Goal: Task Accomplishment & Management: Use online tool/utility

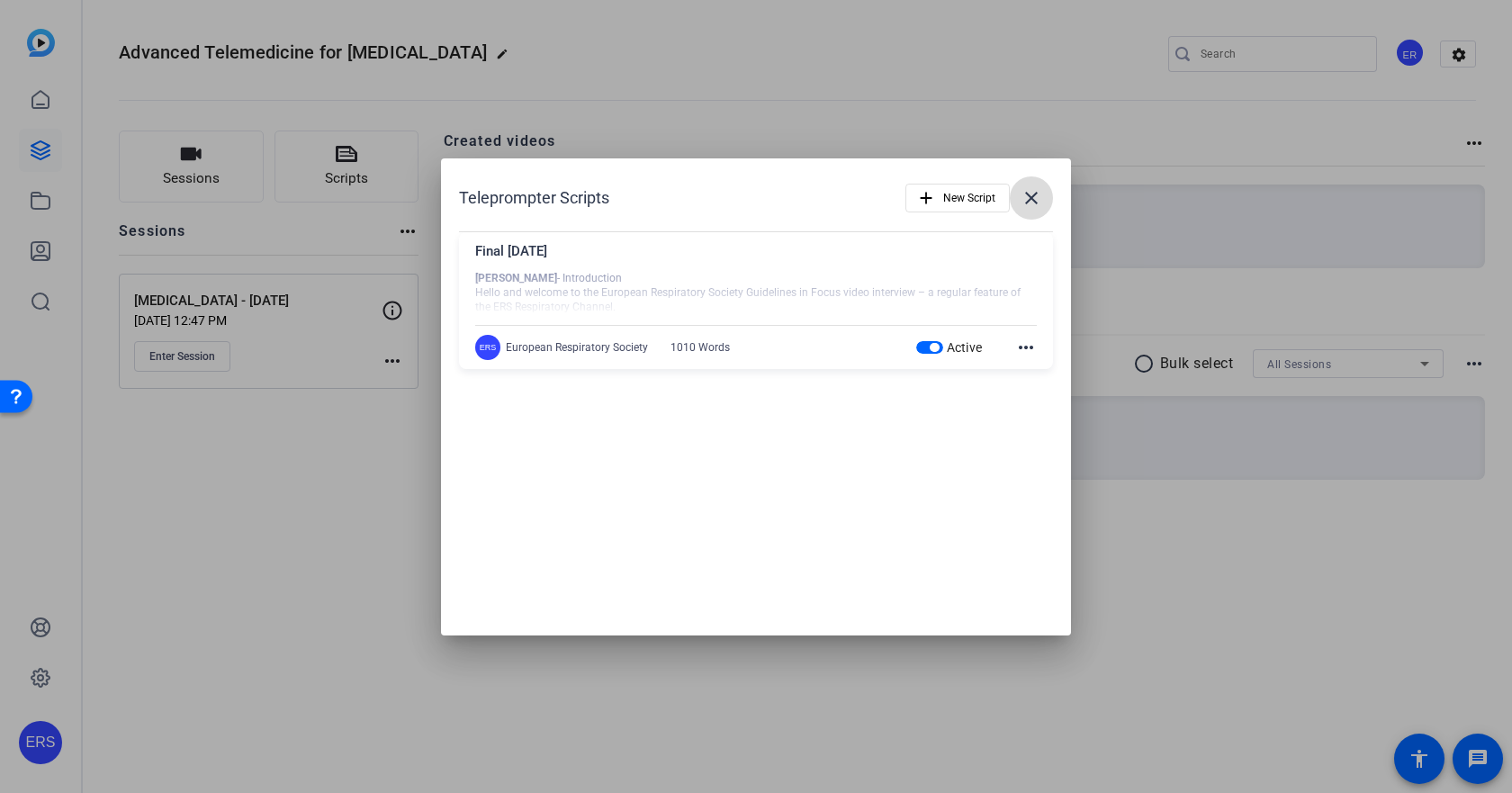
click at [1027, 198] on mat-icon "close" at bounding box center [1032, 198] width 22 height 22
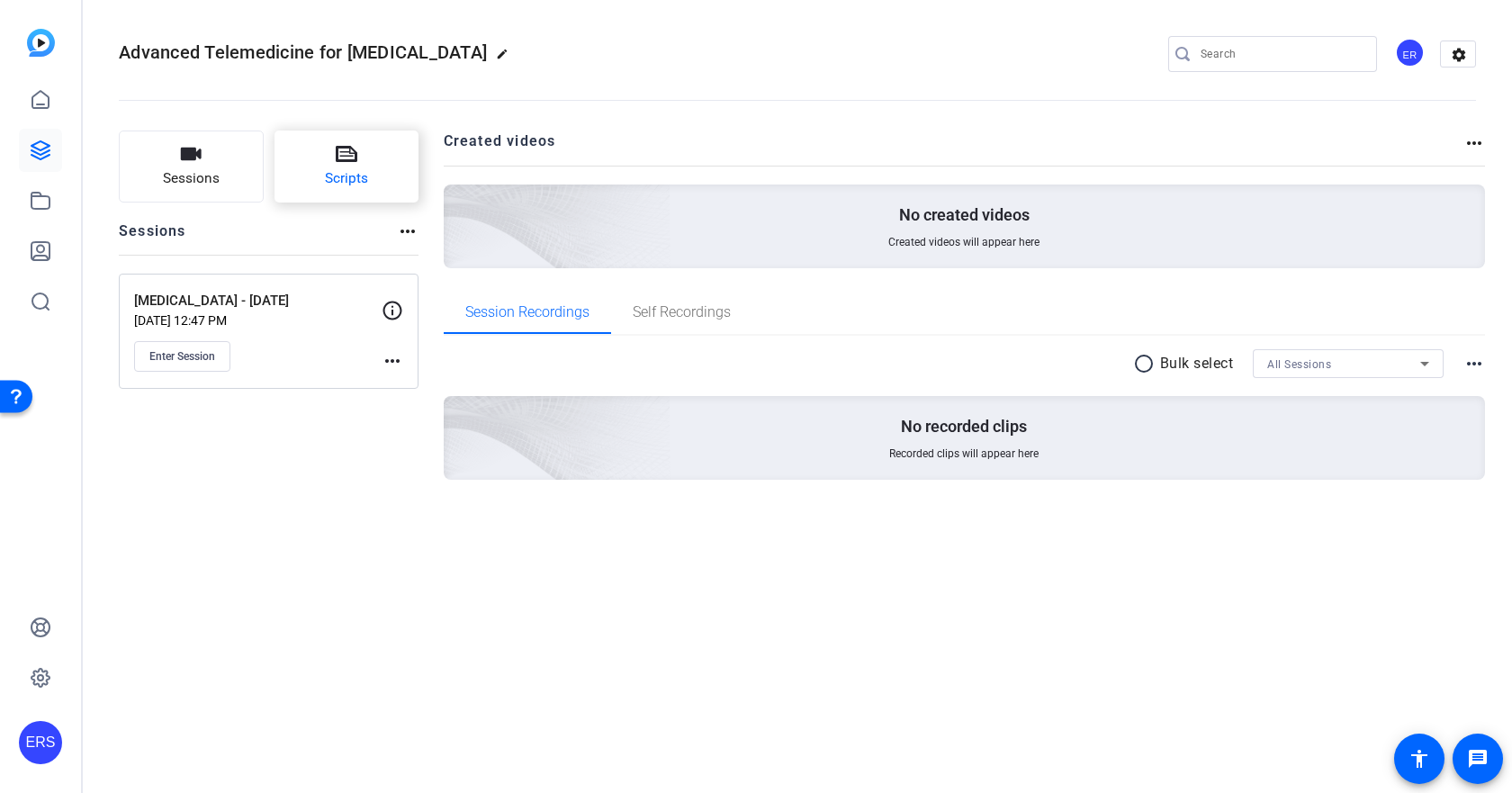
click at [362, 169] on span "Scripts" at bounding box center [346, 178] width 43 height 21
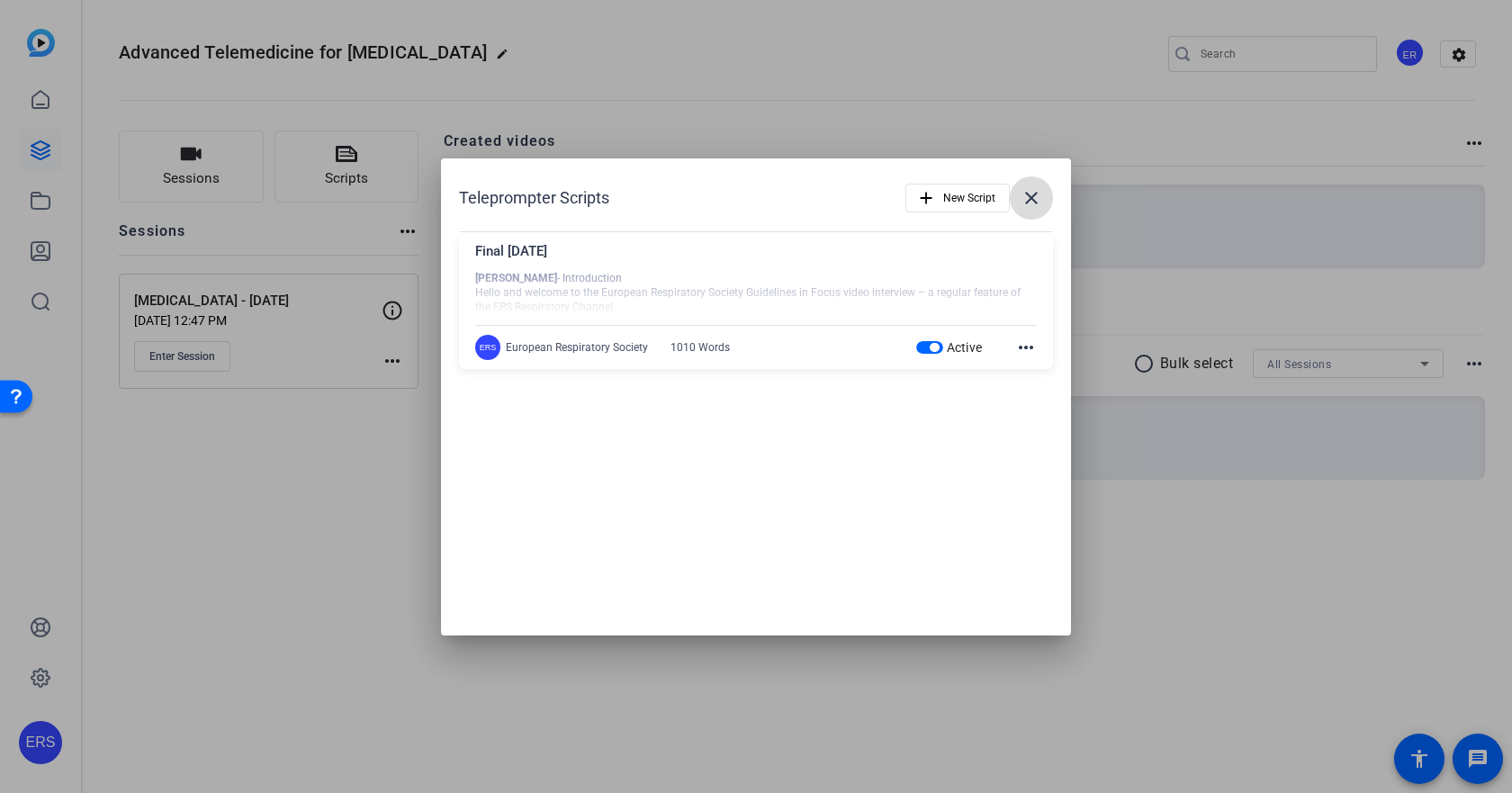
click at [1022, 196] on mat-icon "close" at bounding box center [1032, 198] width 22 height 22
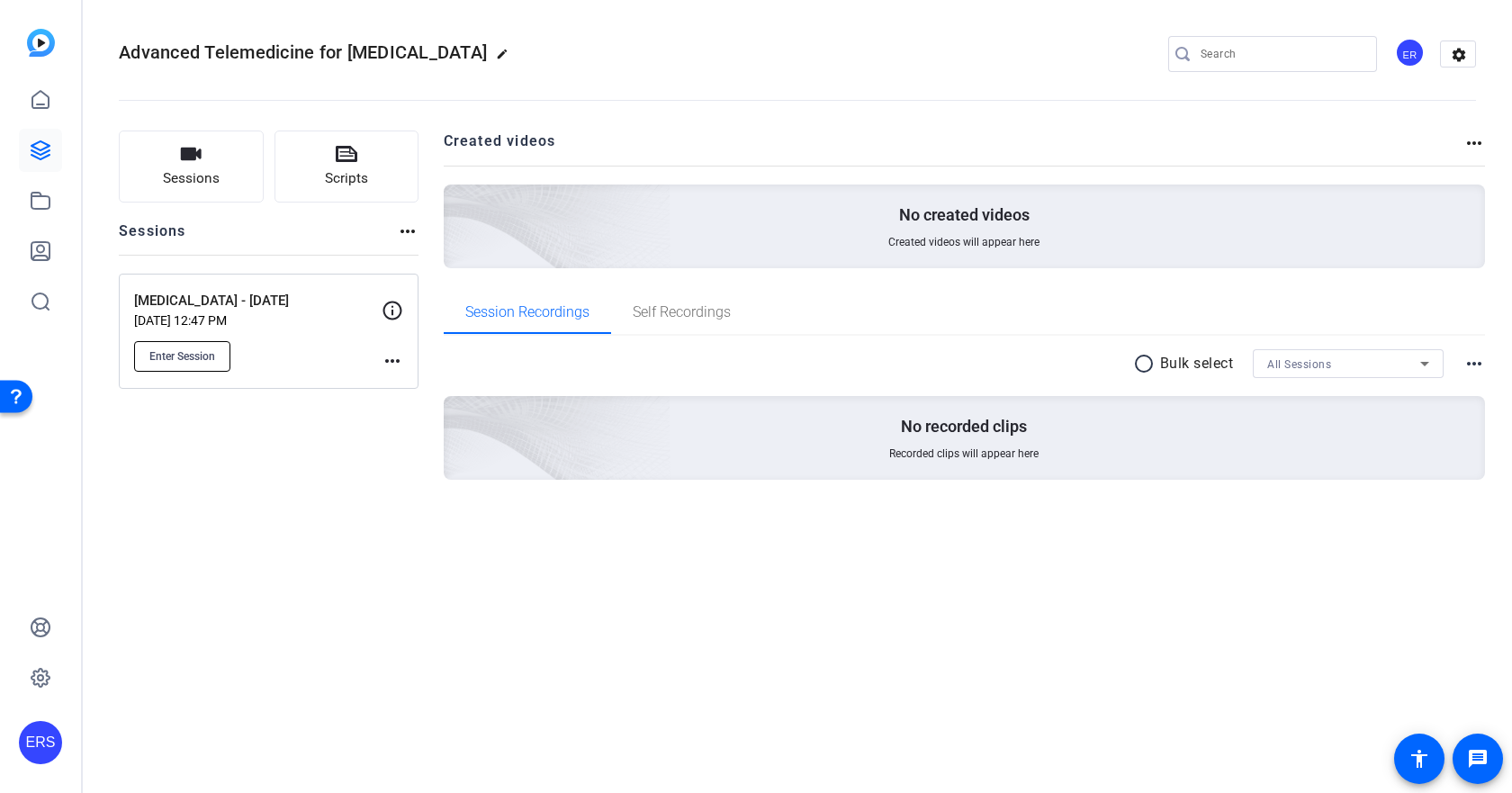
click at [183, 358] on span "Enter Session" at bounding box center [182, 356] width 66 height 15
click at [208, 363] on button "Enter Session" at bounding box center [182, 356] width 96 height 30
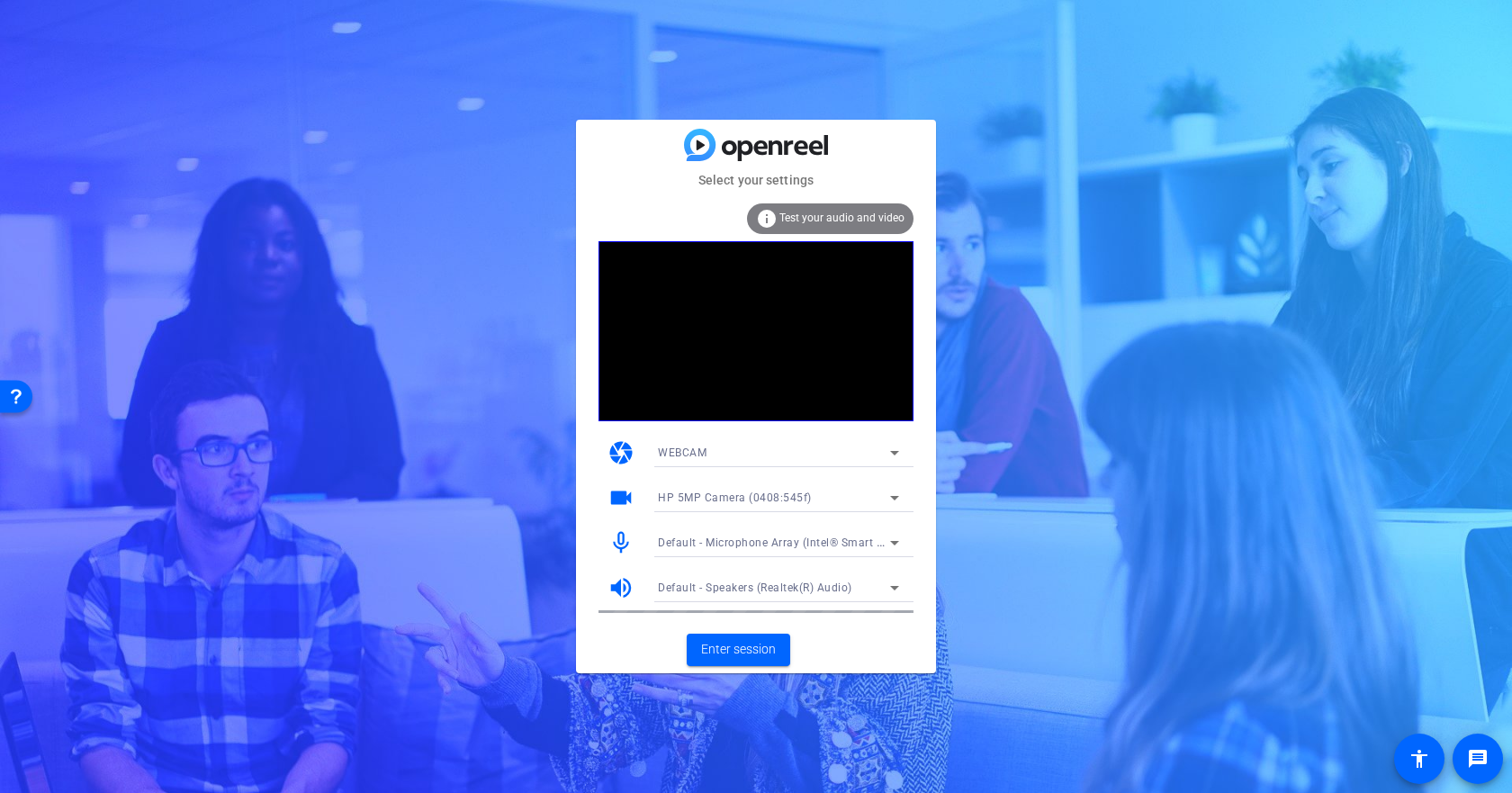
click at [731, 539] on span "Default - Microphone Array (Intel® Smart Sound Technologie für digitale Mikrofo…" at bounding box center [877, 541] width 439 height 15
click at [848, 551] on div "Default - Microphone Array (Intel® Smart Sound Technologie für digitale Mikrofo…" at bounding box center [774, 541] width 232 height 23
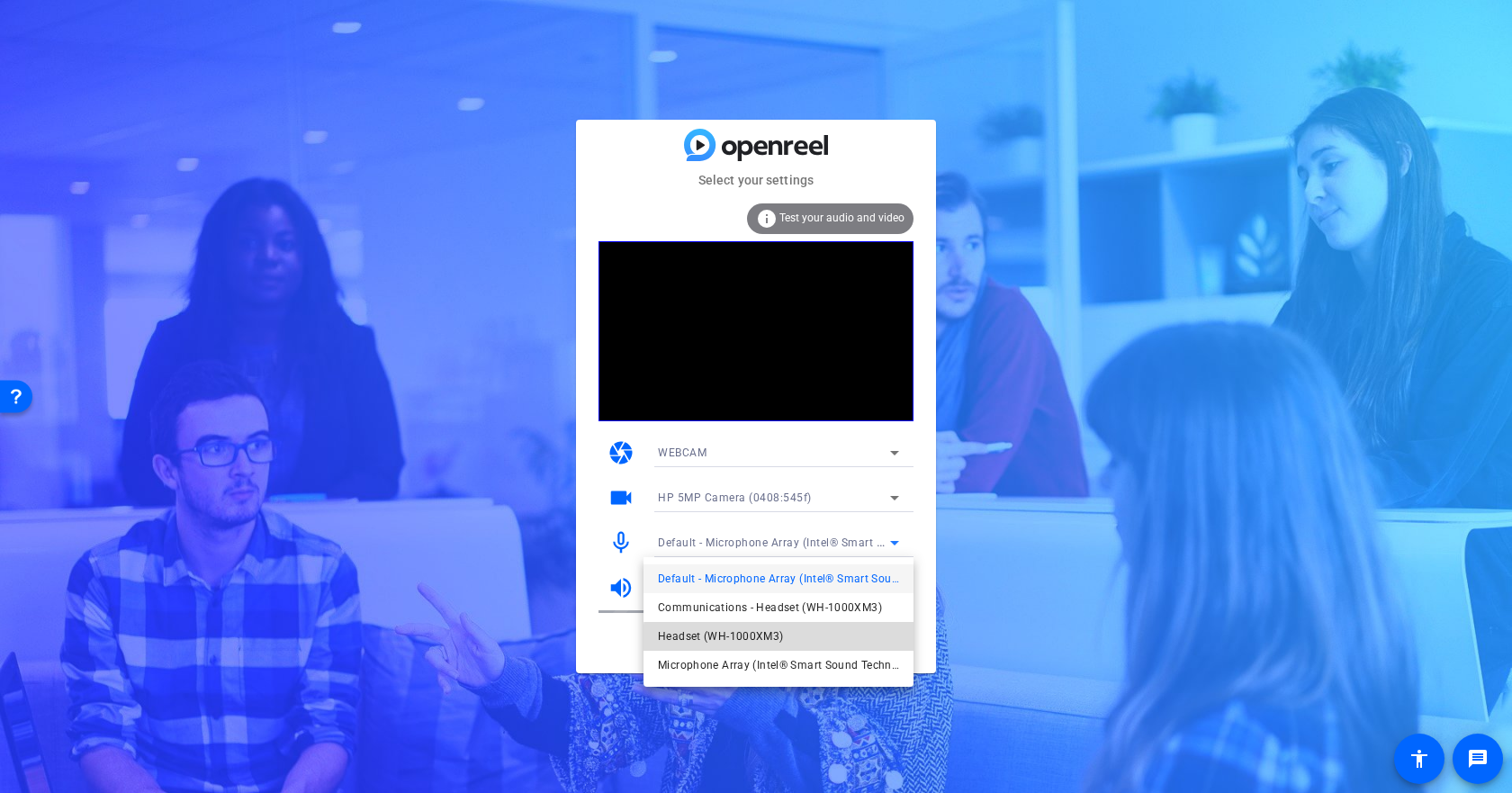
click at [783, 640] on mat-option "Headset (WH-1000XM3)" at bounding box center [779, 636] width 270 height 29
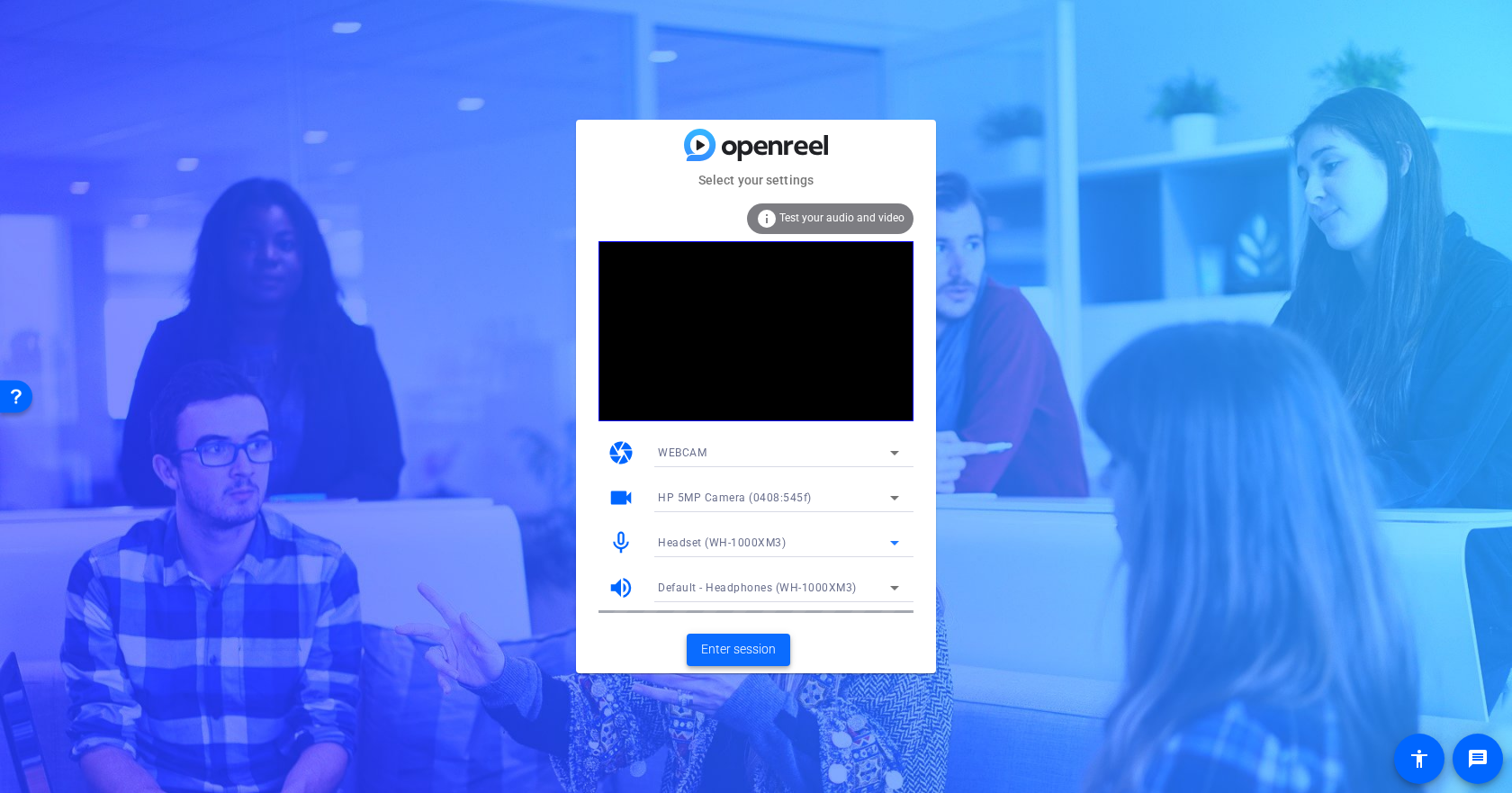
click at [747, 648] on span "Enter session" at bounding box center [738, 648] width 75 height 19
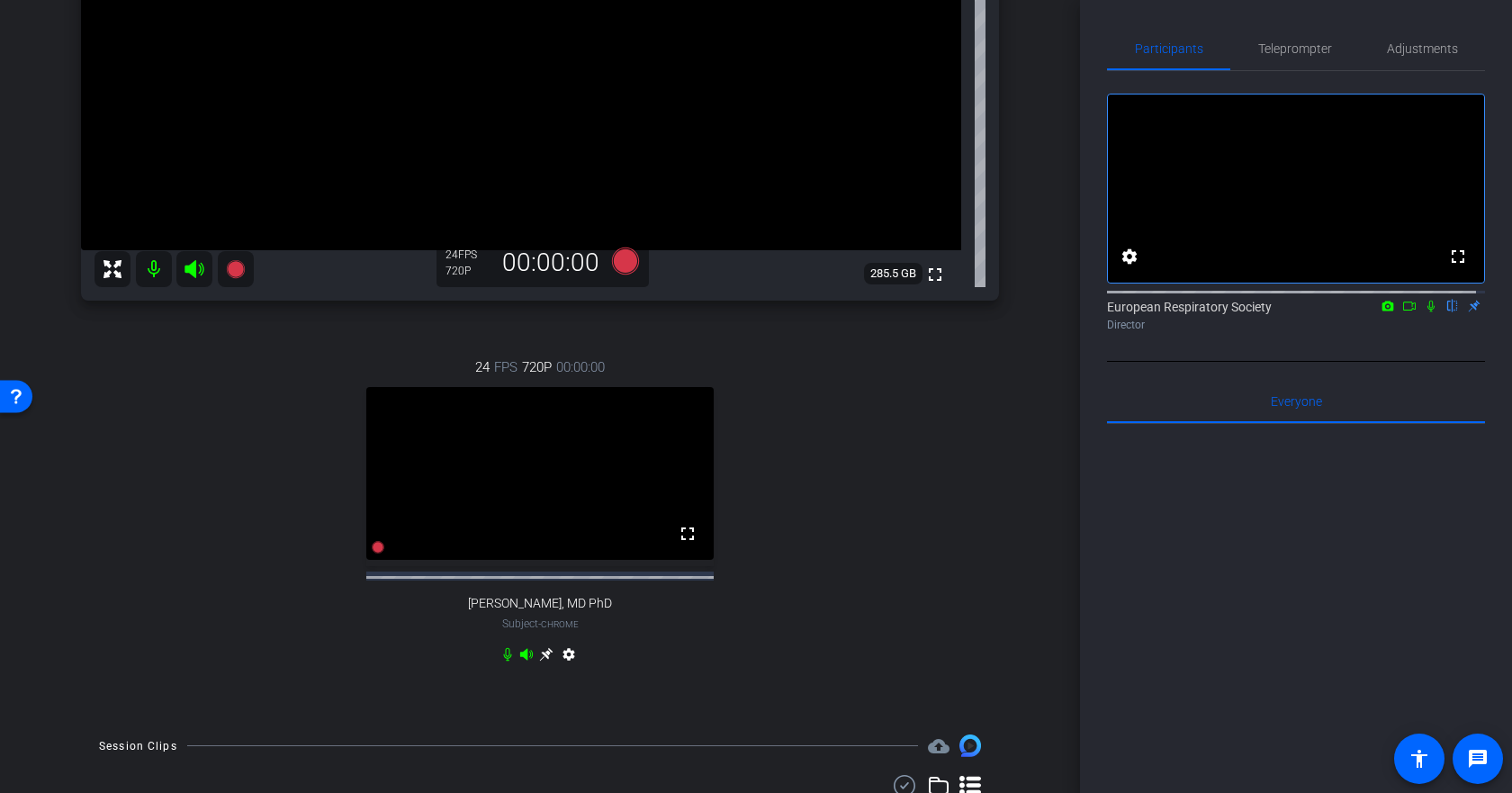
scroll to position [360, 0]
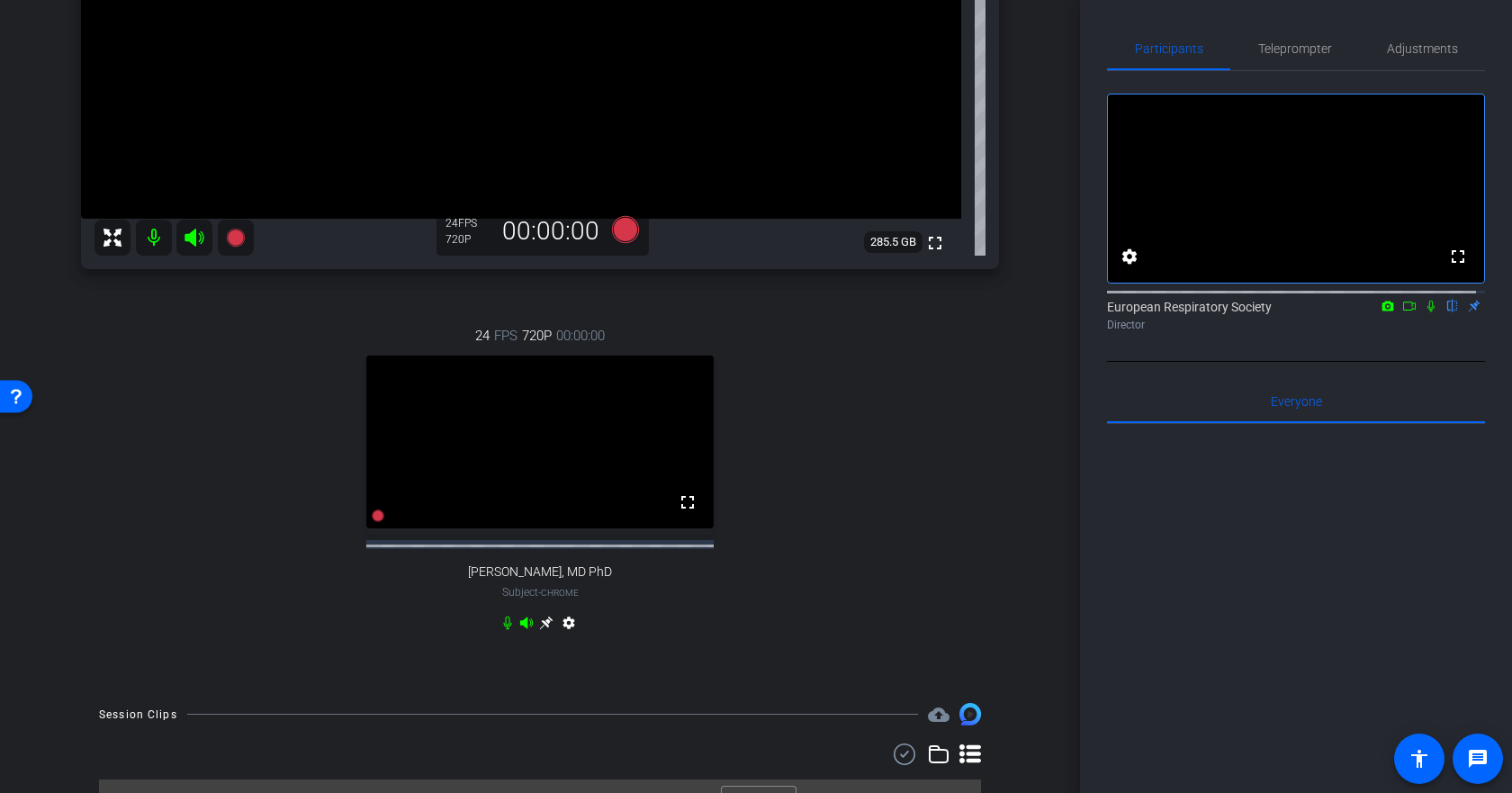
click at [569, 636] on mat-icon "settings" at bounding box center [569, 626] width 22 height 22
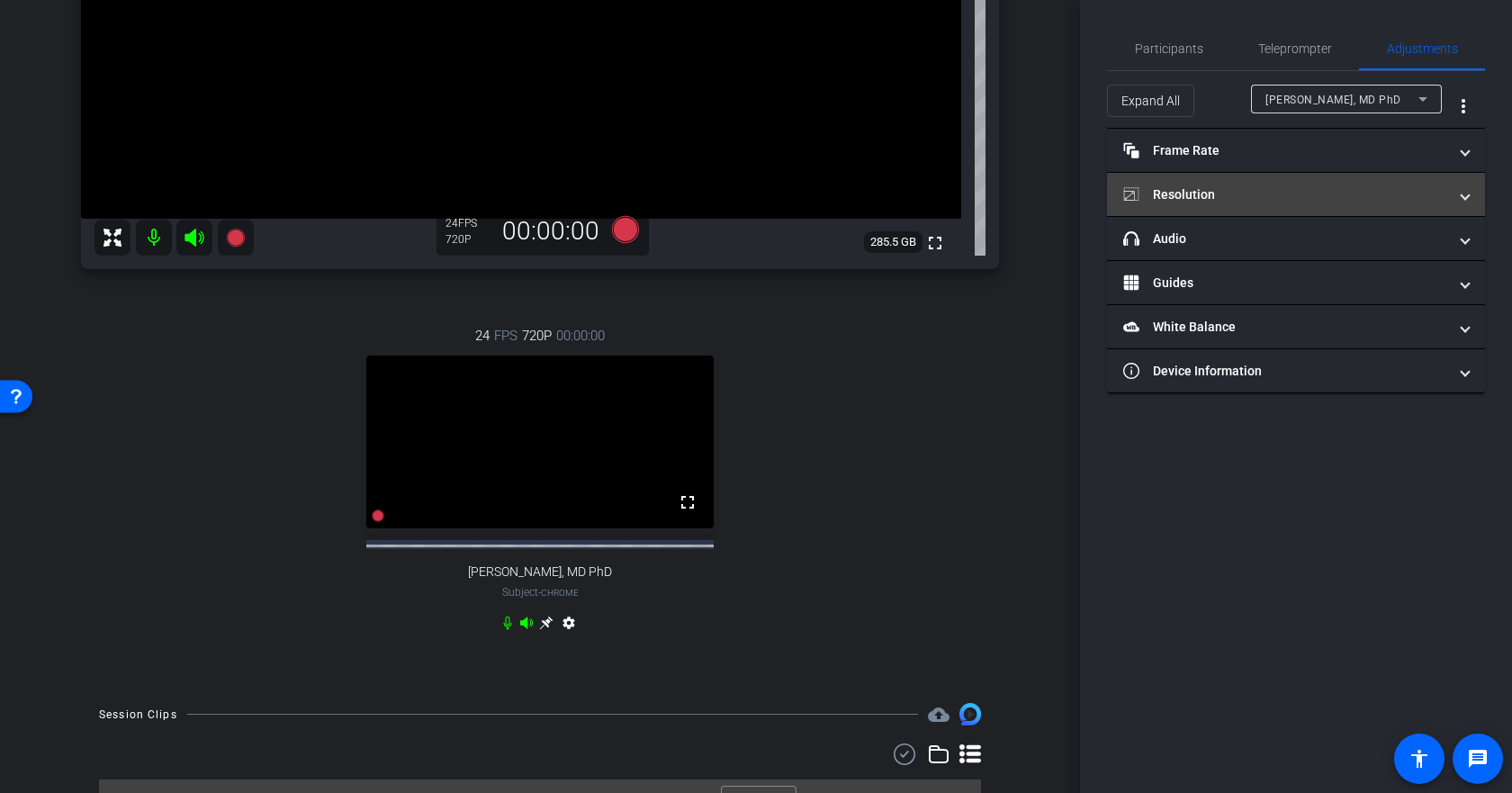
click at [1296, 196] on mat-panel-title "Resolution" at bounding box center [1285, 194] width 324 height 19
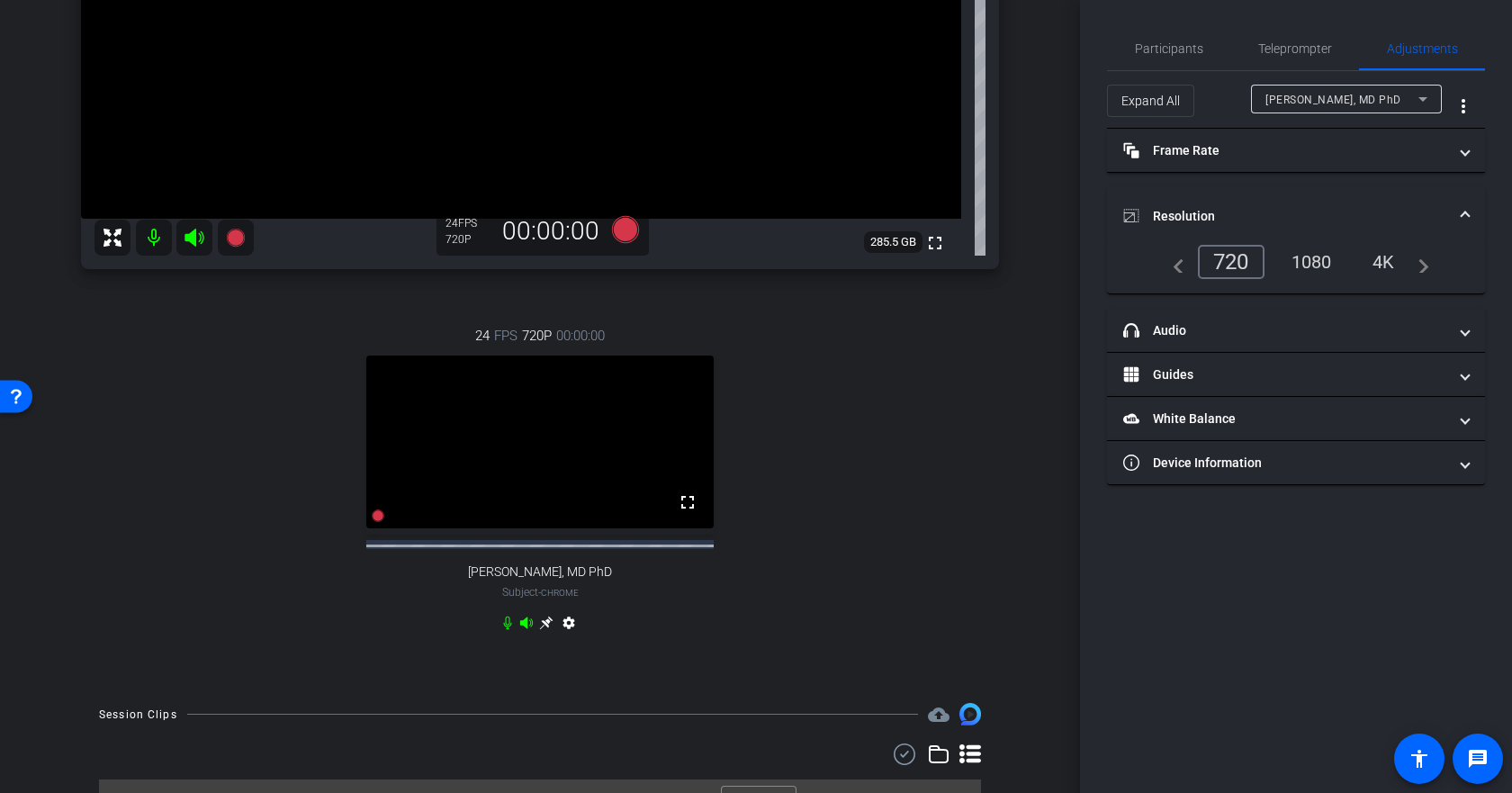
click at [1321, 261] on div "1080" at bounding box center [1311, 262] width 68 height 30
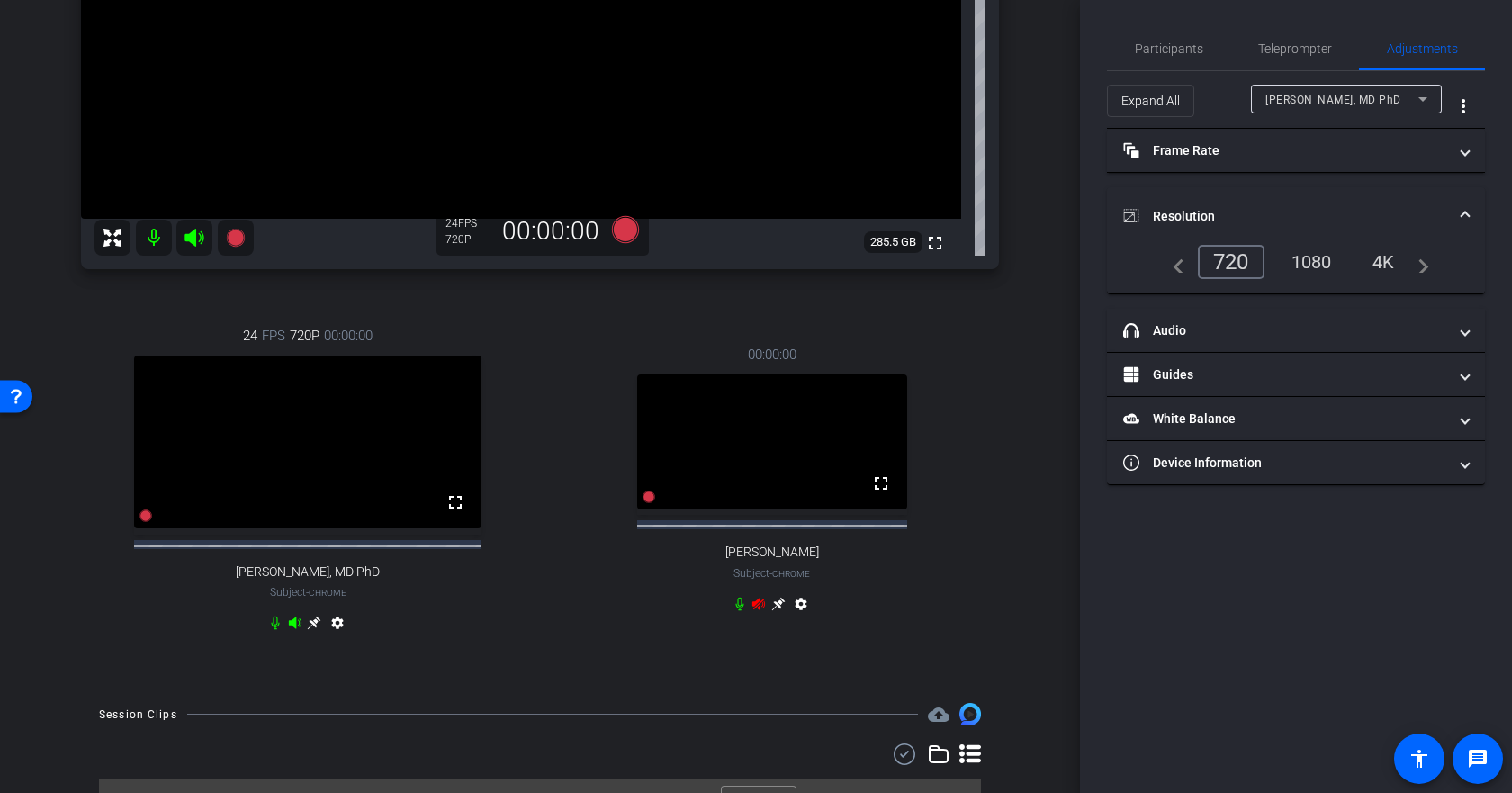
click at [755, 609] on icon at bounding box center [758, 603] width 13 height 12
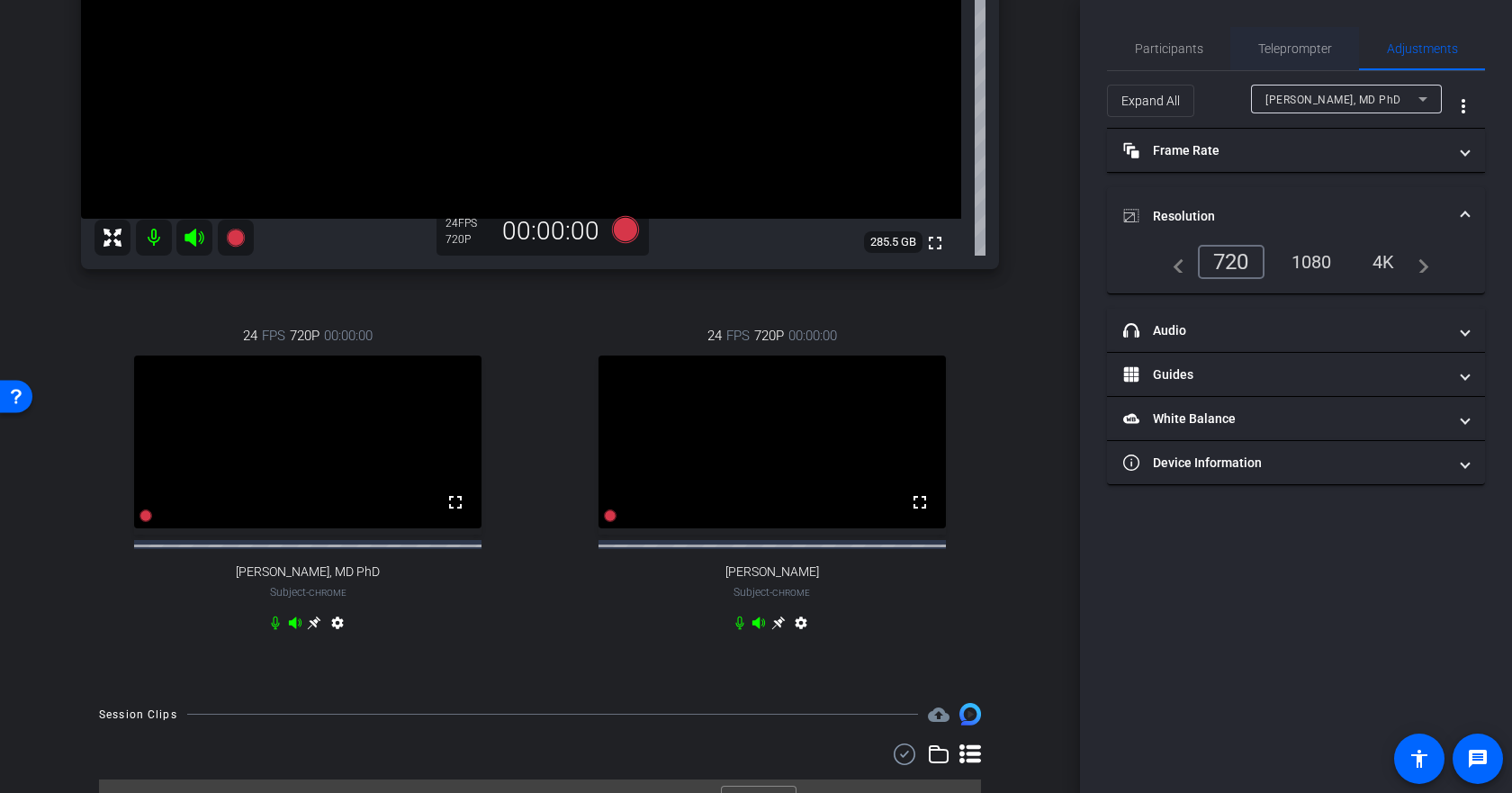
click at [1306, 47] on span "Teleprompter" at bounding box center [1294, 48] width 74 height 13
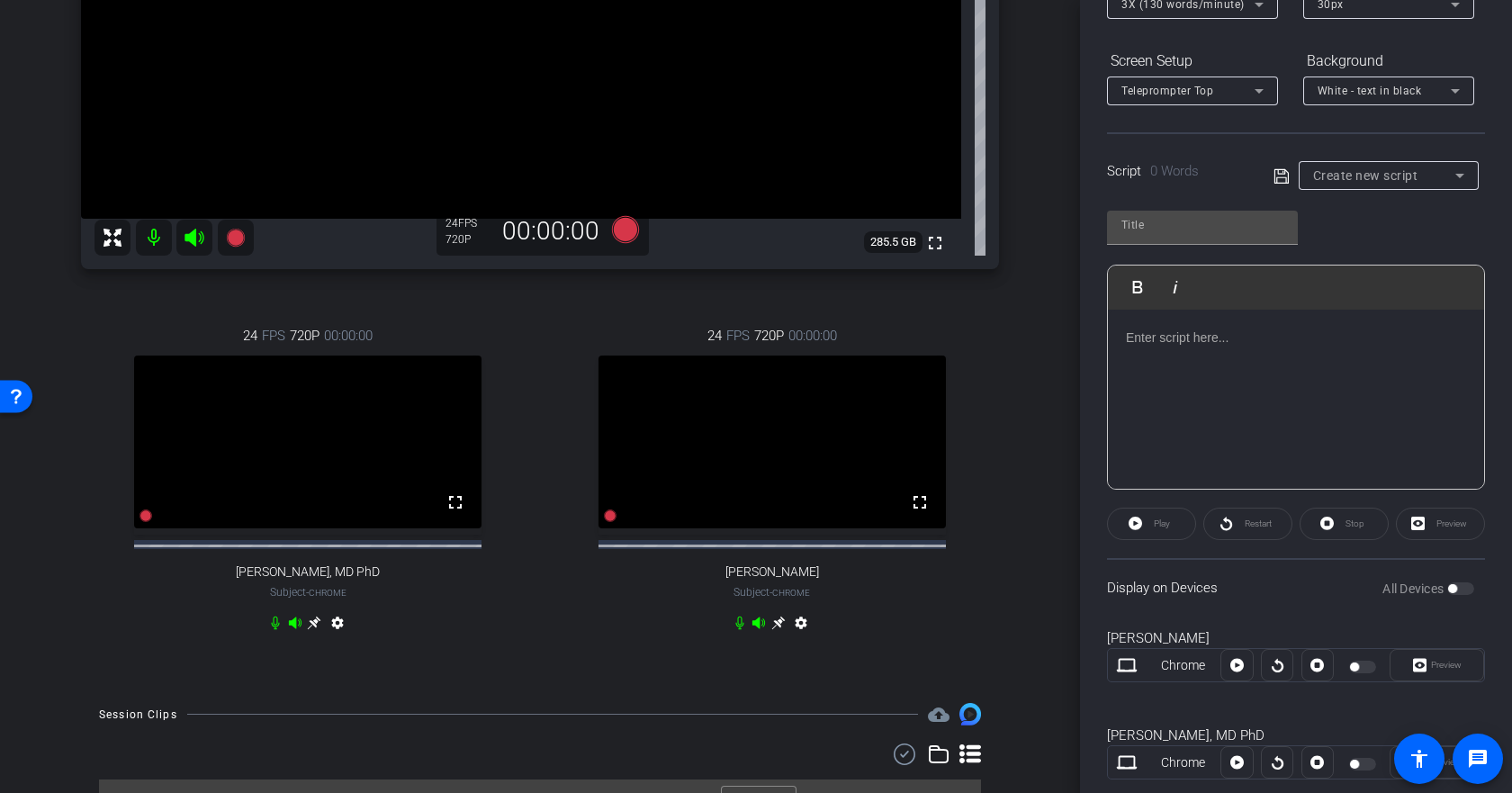
scroll to position [90, 0]
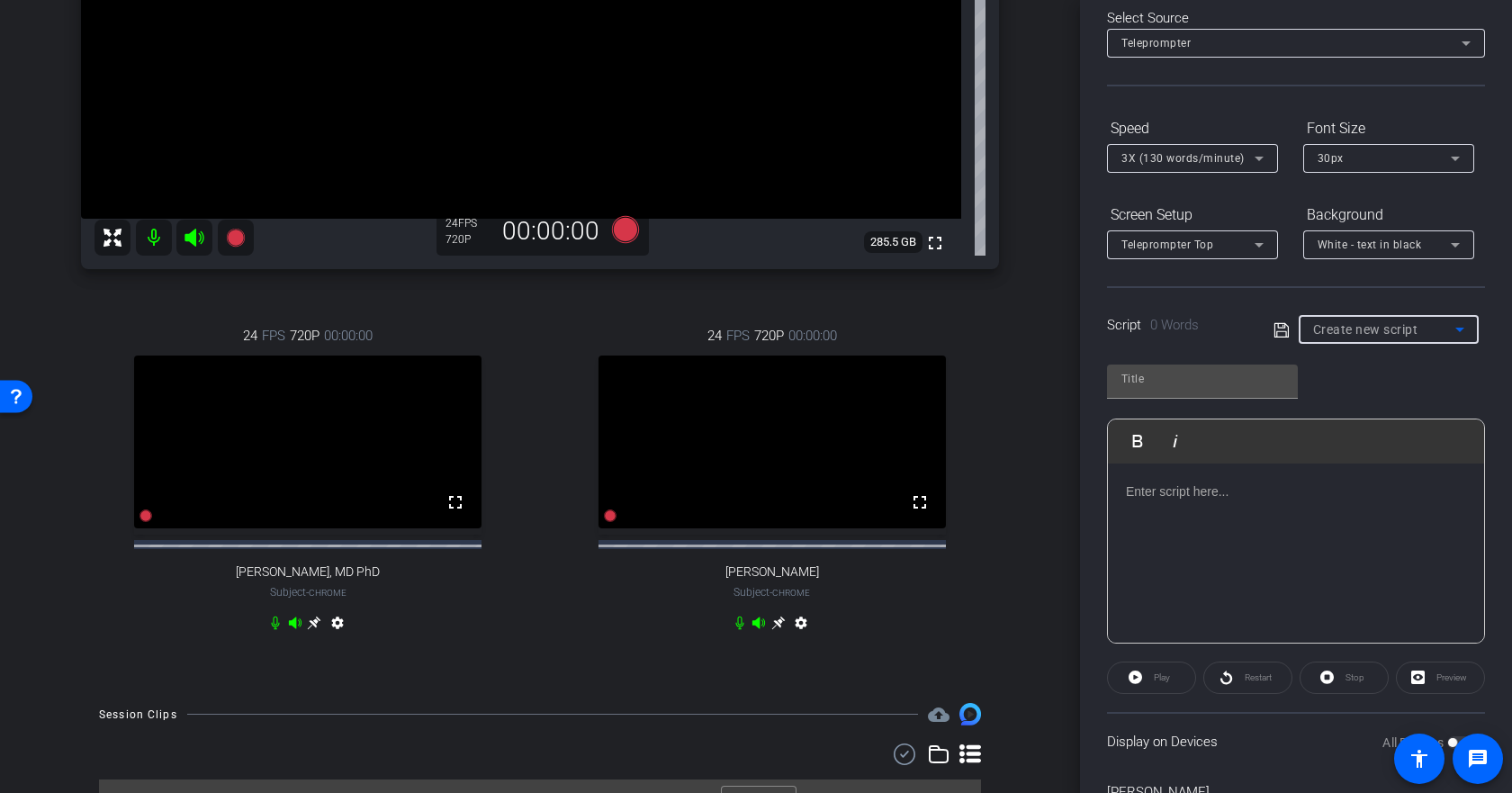
click at [1449, 332] on icon at bounding box center [1460, 330] width 22 height 22
click at [1373, 386] on span "Final [DATE]" at bounding box center [1342, 395] width 65 height 22
type input "Final [DATE]"
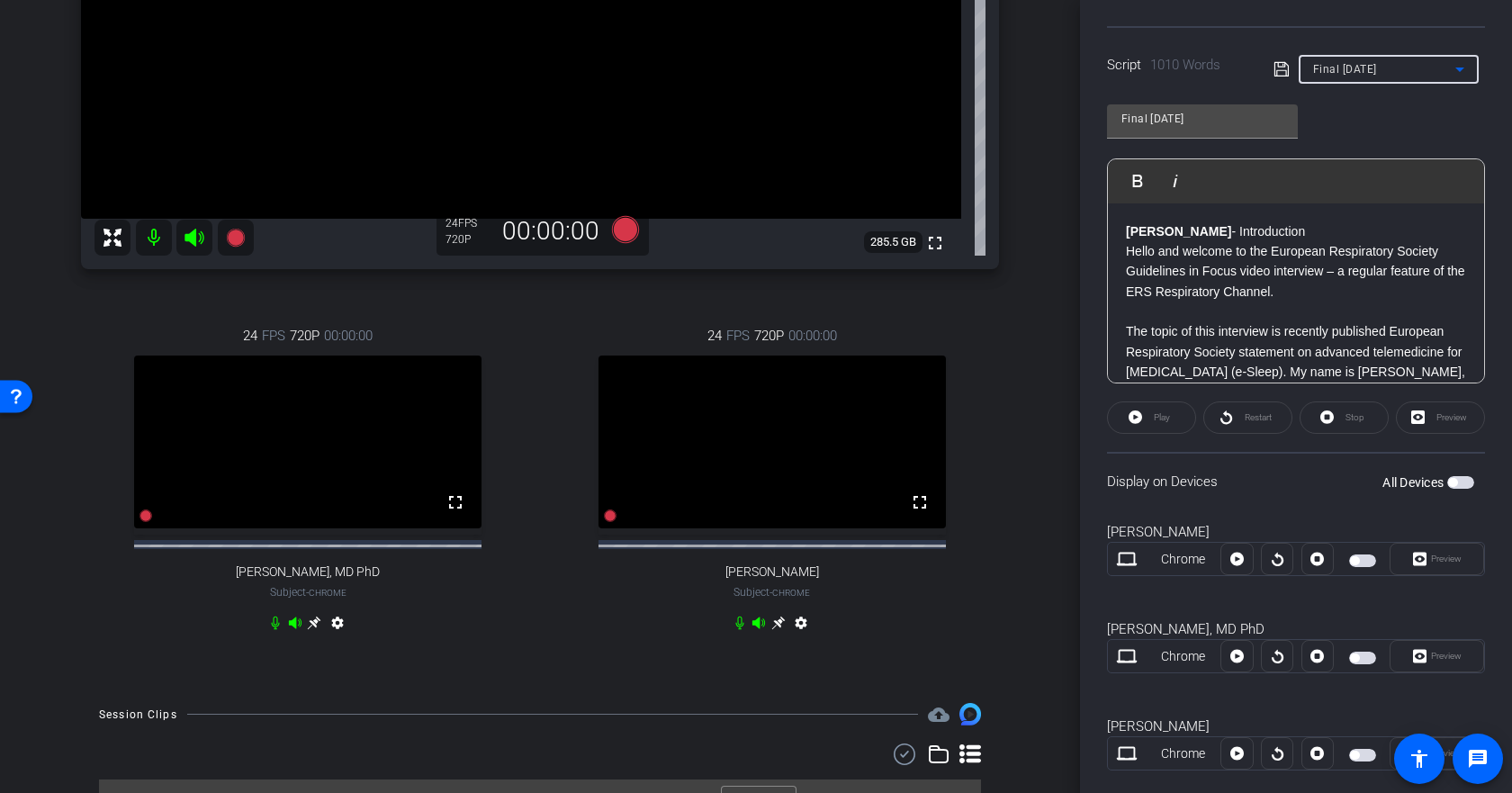
scroll to position [385, 0]
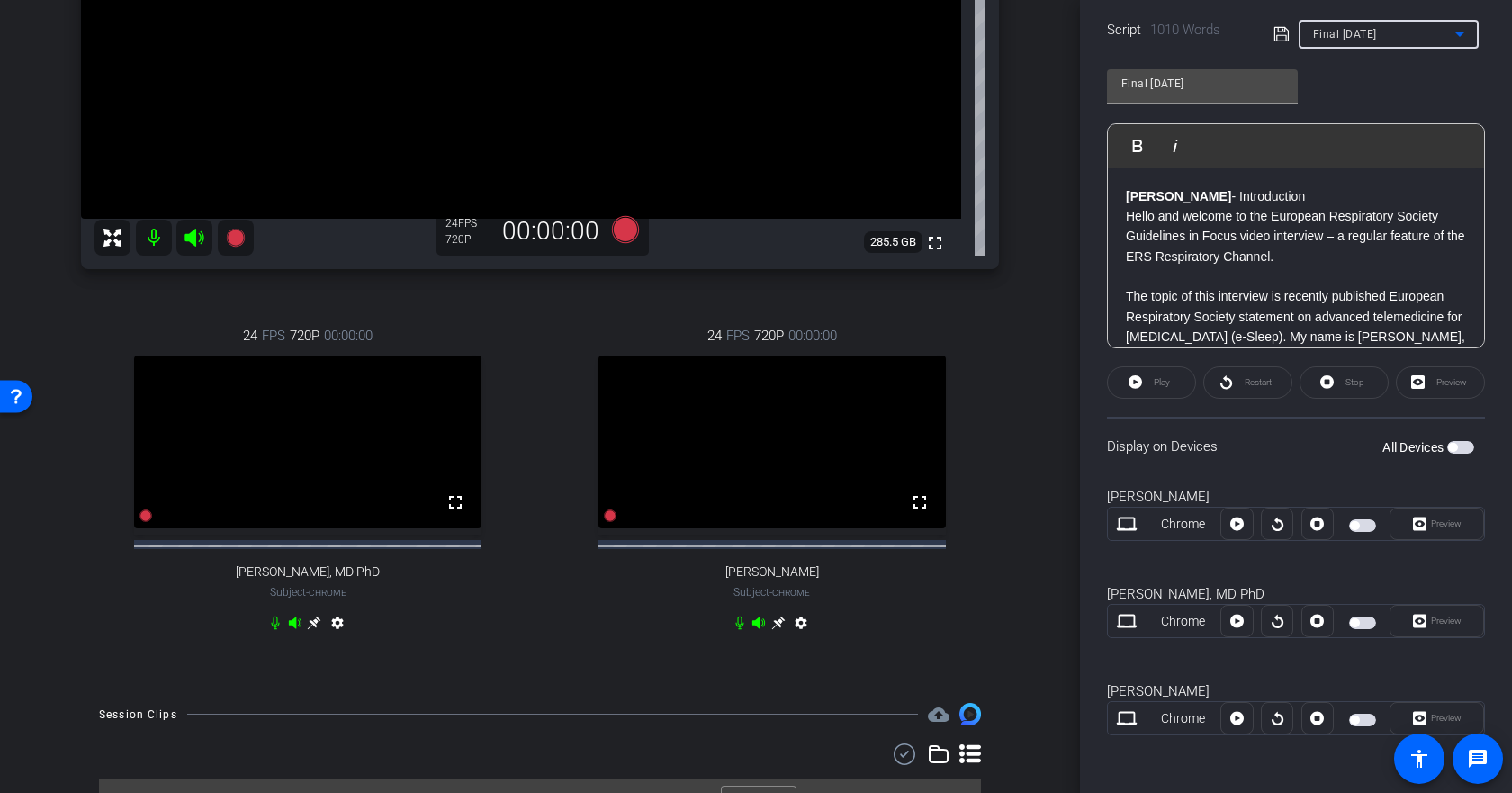
click at [1457, 447] on span "button" at bounding box center [1460, 447] width 27 height 13
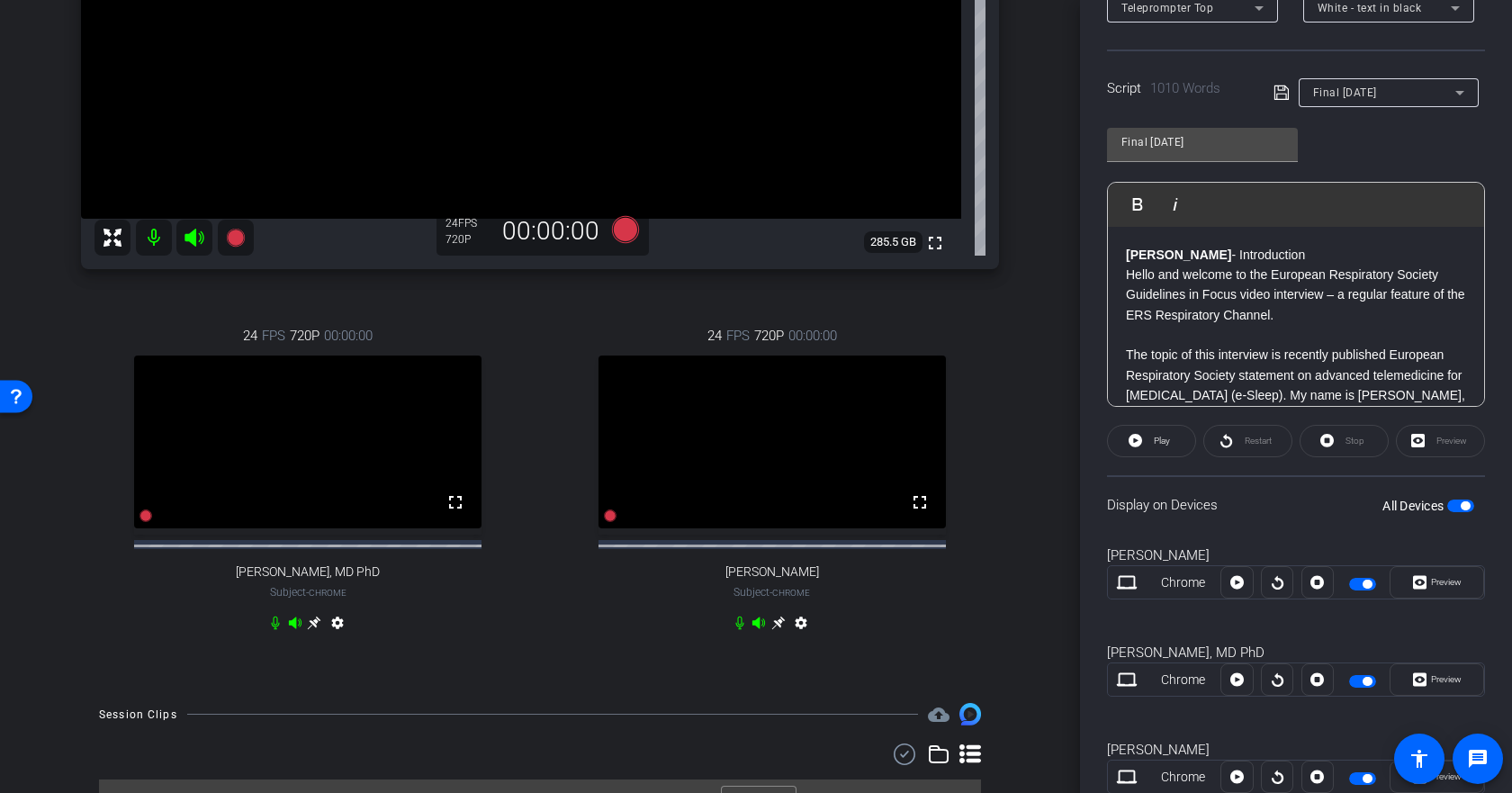
scroll to position [295, 0]
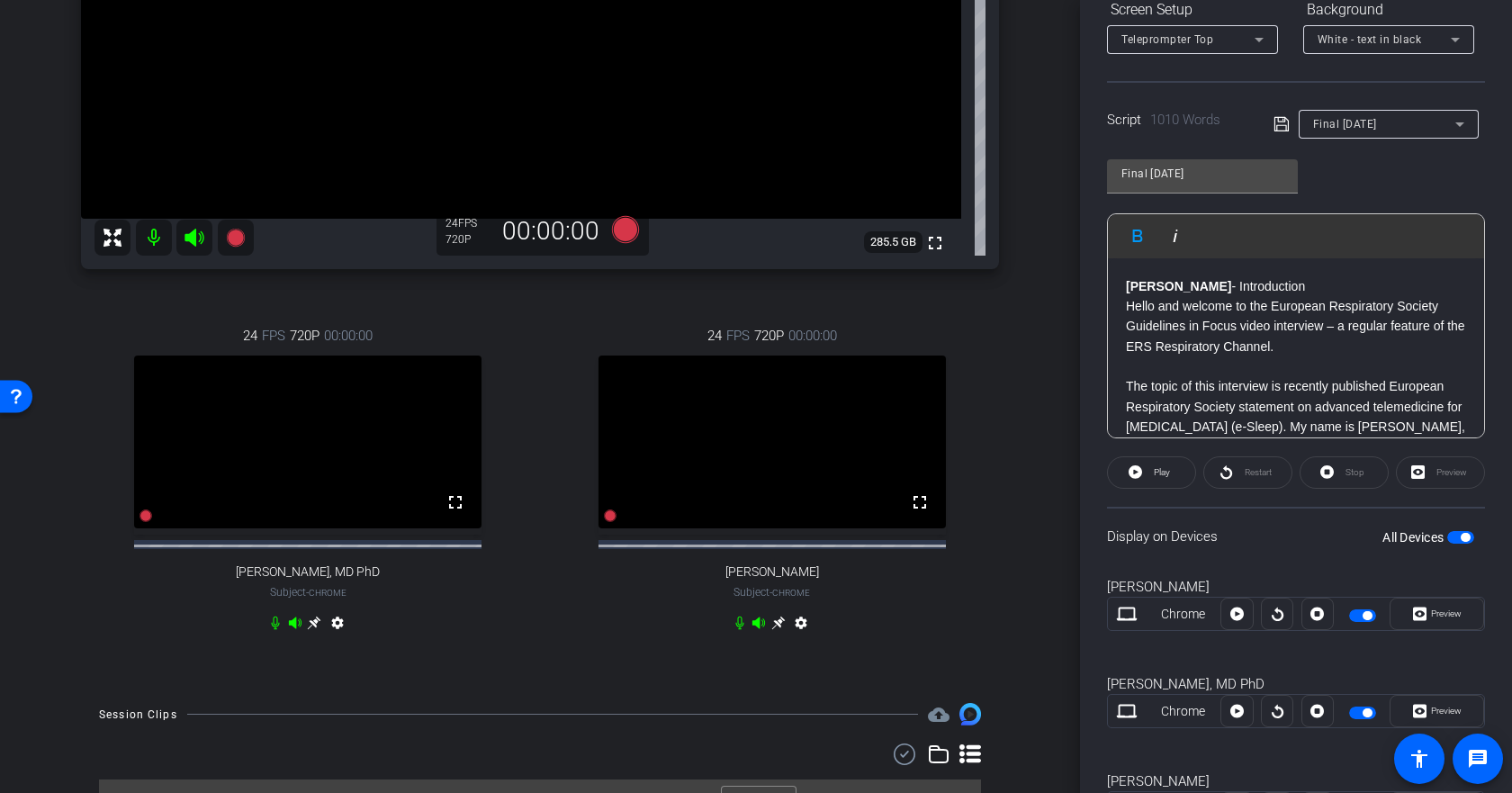
click at [1127, 279] on strong "[PERSON_NAME]" at bounding box center [1178, 285] width 105 height 15
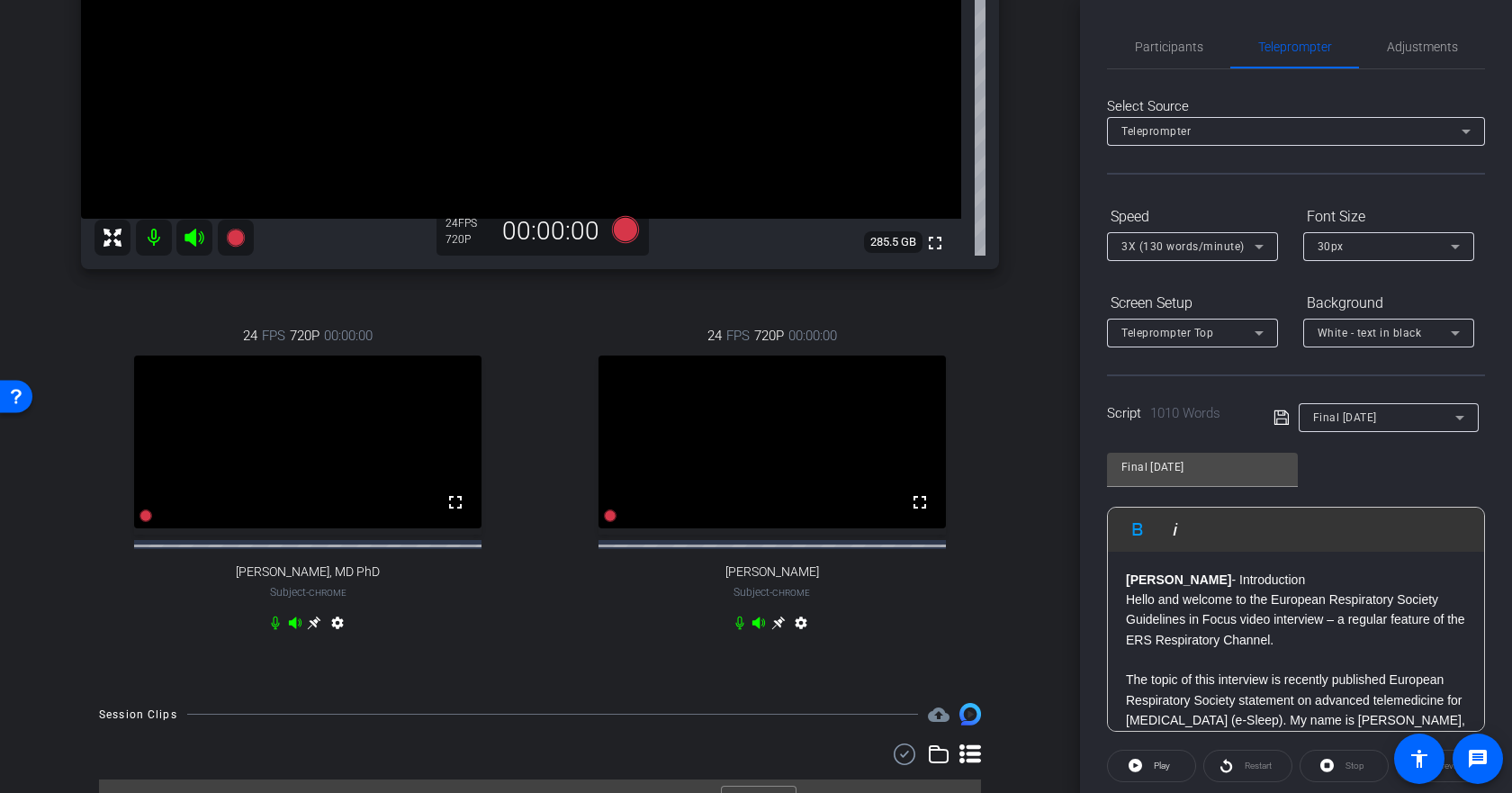
scroll to position [0, 0]
click at [1203, 329] on span "Teleprompter Top" at bounding box center [1166, 335] width 92 height 13
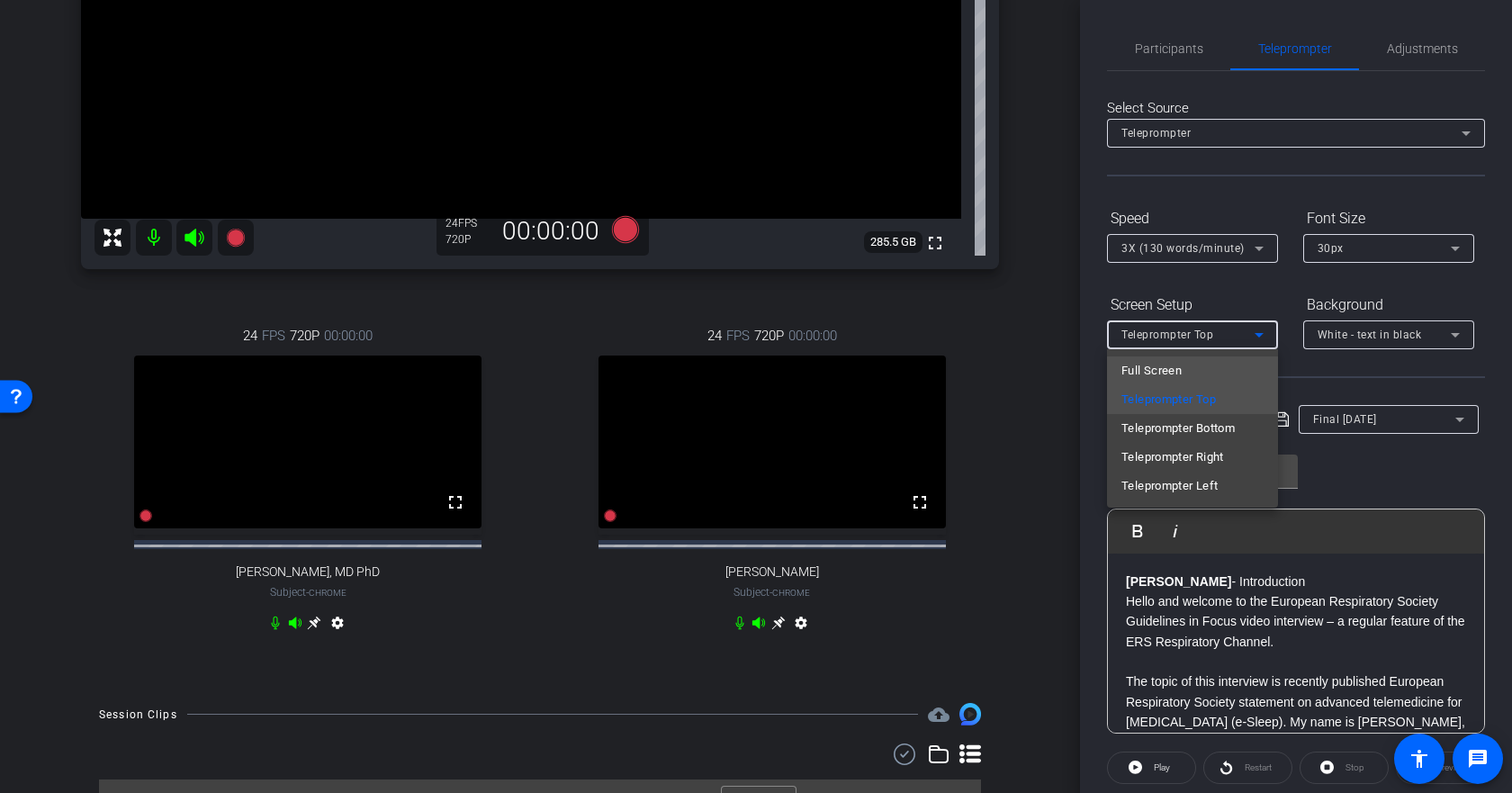
click at [1172, 376] on span "Full Screen" at bounding box center [1151, 371] width 60 height 22
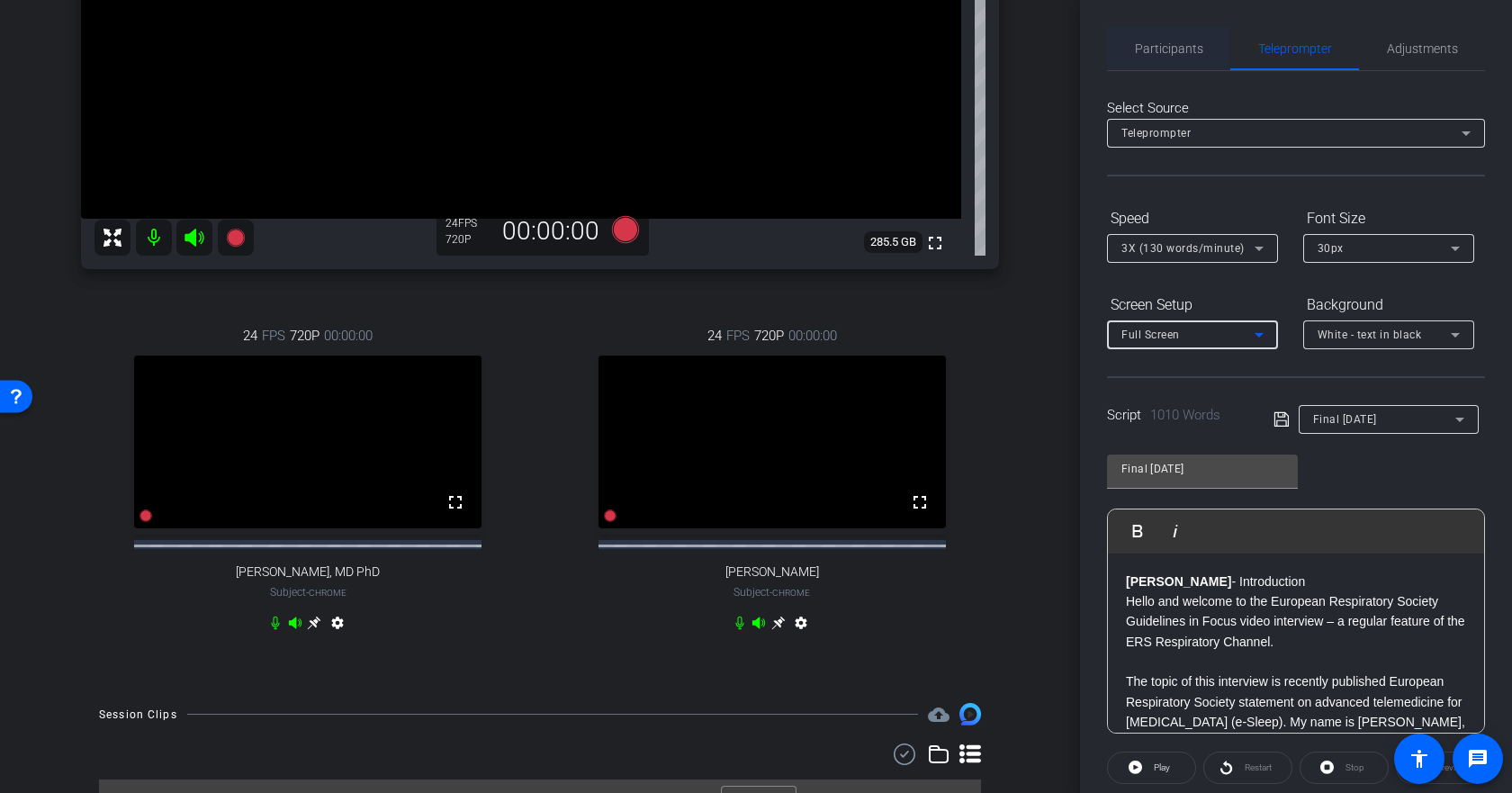
click at [1178, 62] on span "Participants" at bounding box center [1168, 48] width 68 height 43
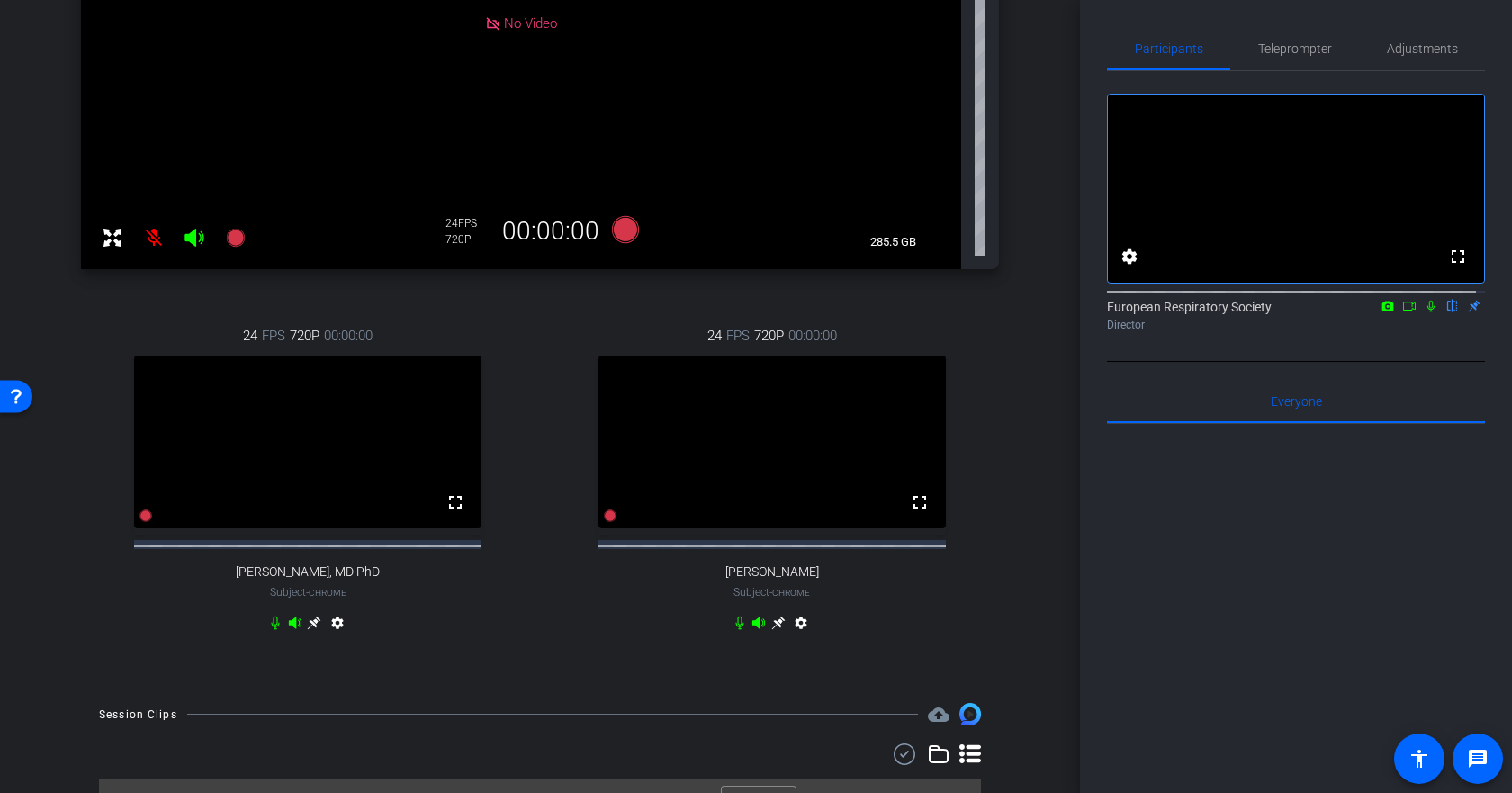
click at [1403, 312] on icon at bounding box center [1410, 305] width 15 height 13
click at [1445, 312] on icon at bounding box center [1452, 305] width 15 height 13
click at [1274, 47] on span "Teleprompter" at bounding box center [1294, 48] width 74 height 13
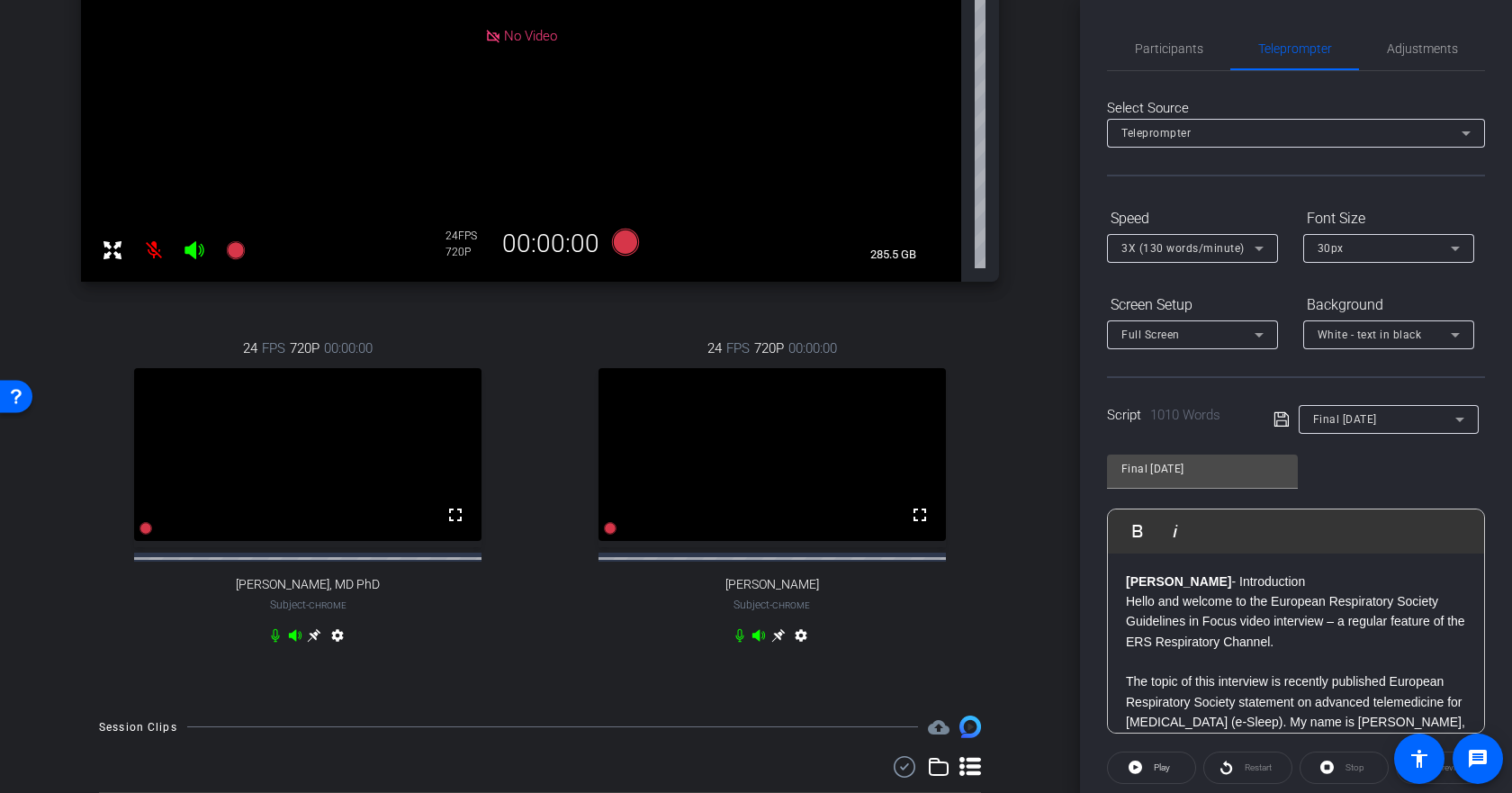
scroll to position [360, 0]
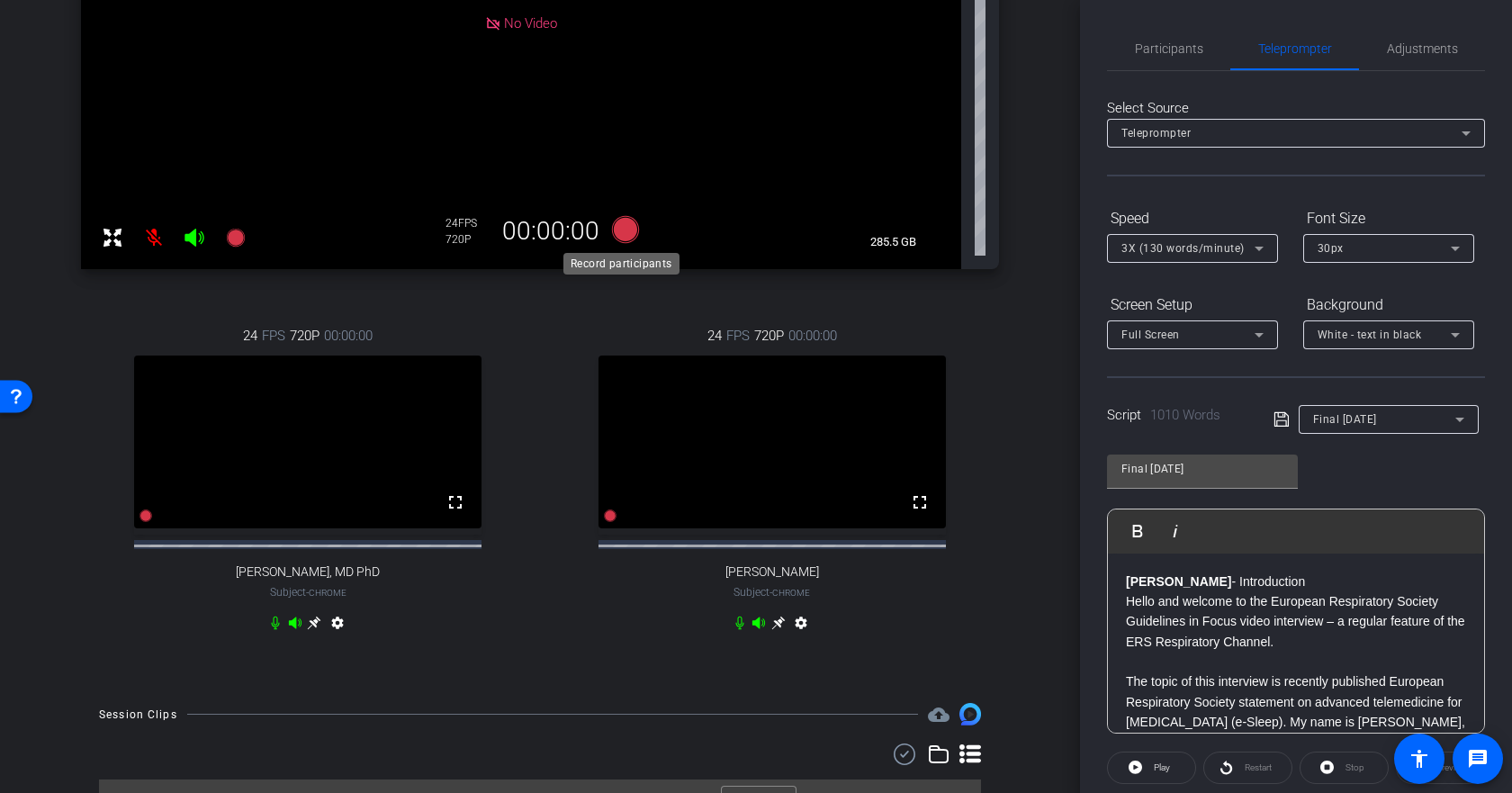
click at [619, 230] on icon at bounding box center [625, 228] width 27 height 27
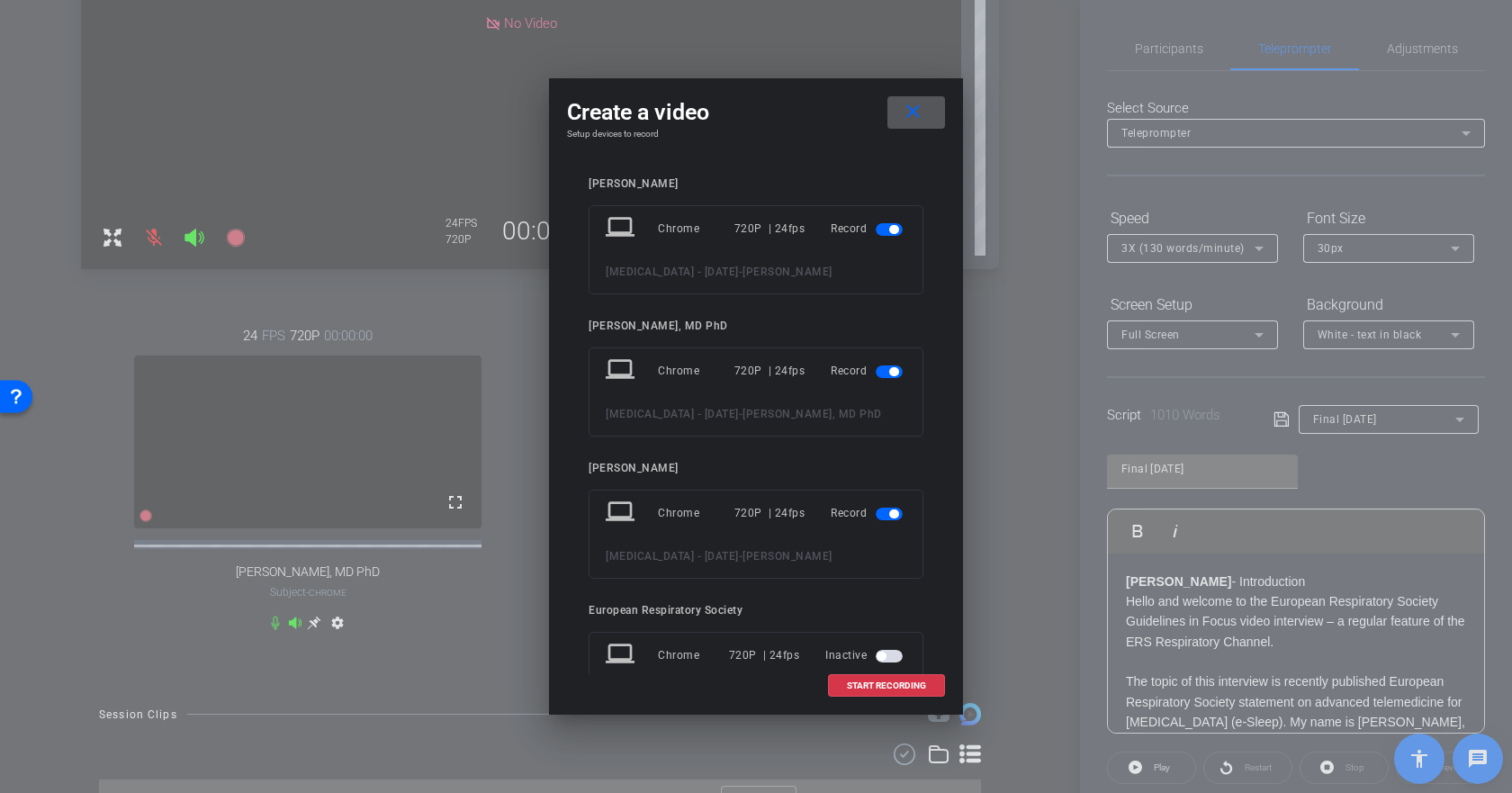
click at [876, 226] on span "button" at bounding box center [889, 229] width 27 height 13
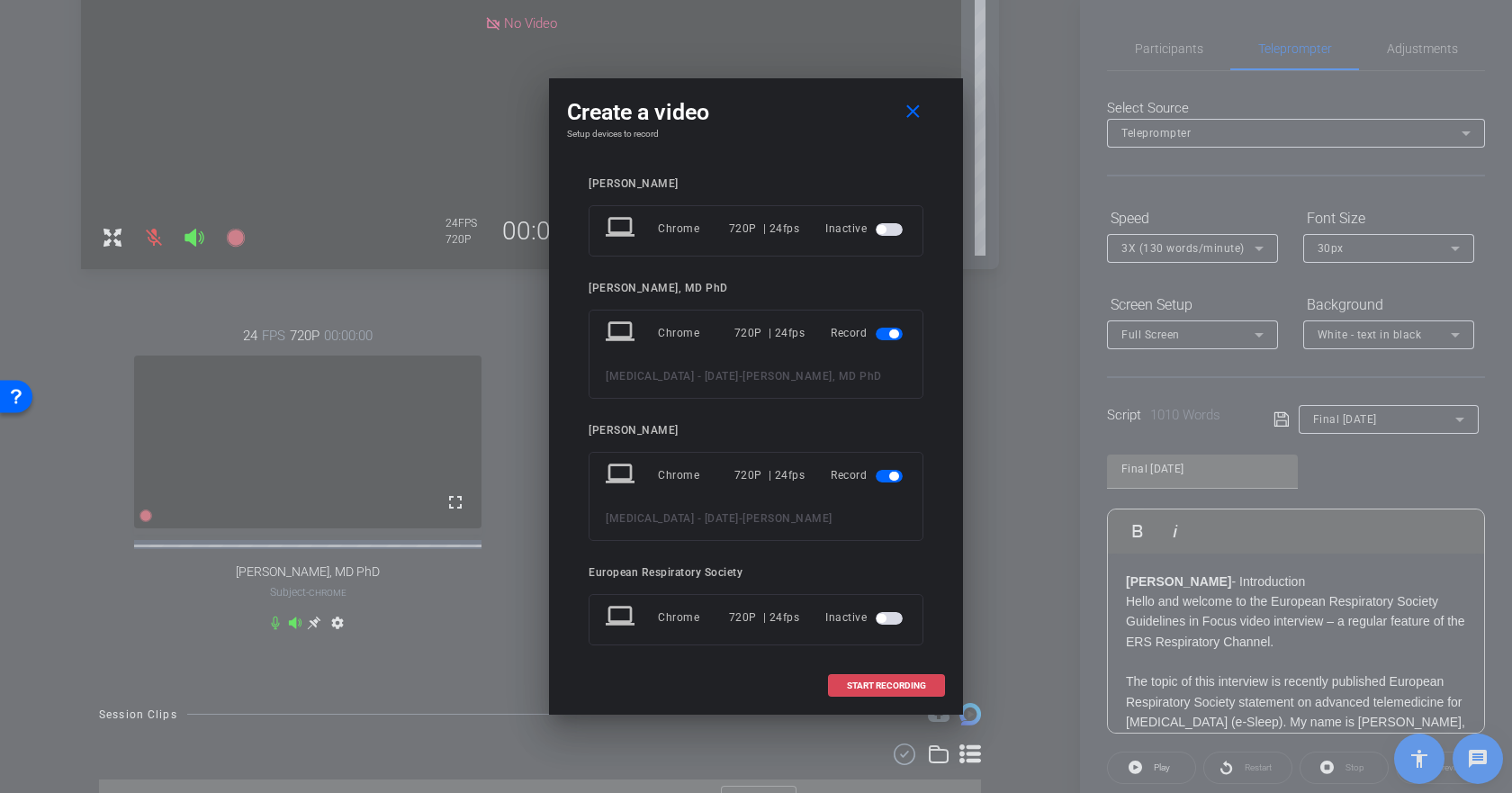
click at [878, 681] on span "START RECORDING" at bounding box center [886, 685] width 79 height 9
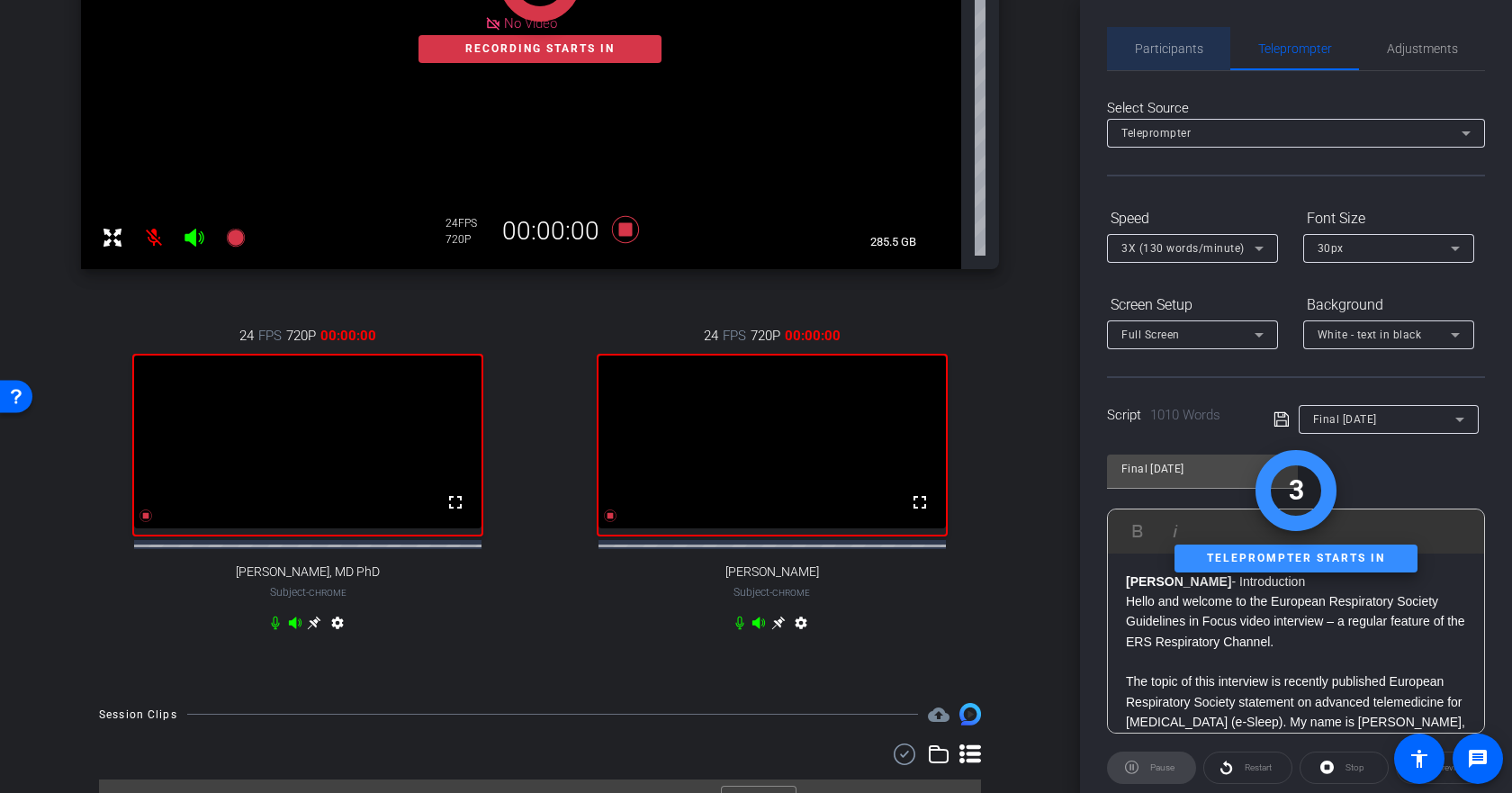
click at [1185, 51] on span "Participants" at bounding box center [1168, 48] width 68 height 13
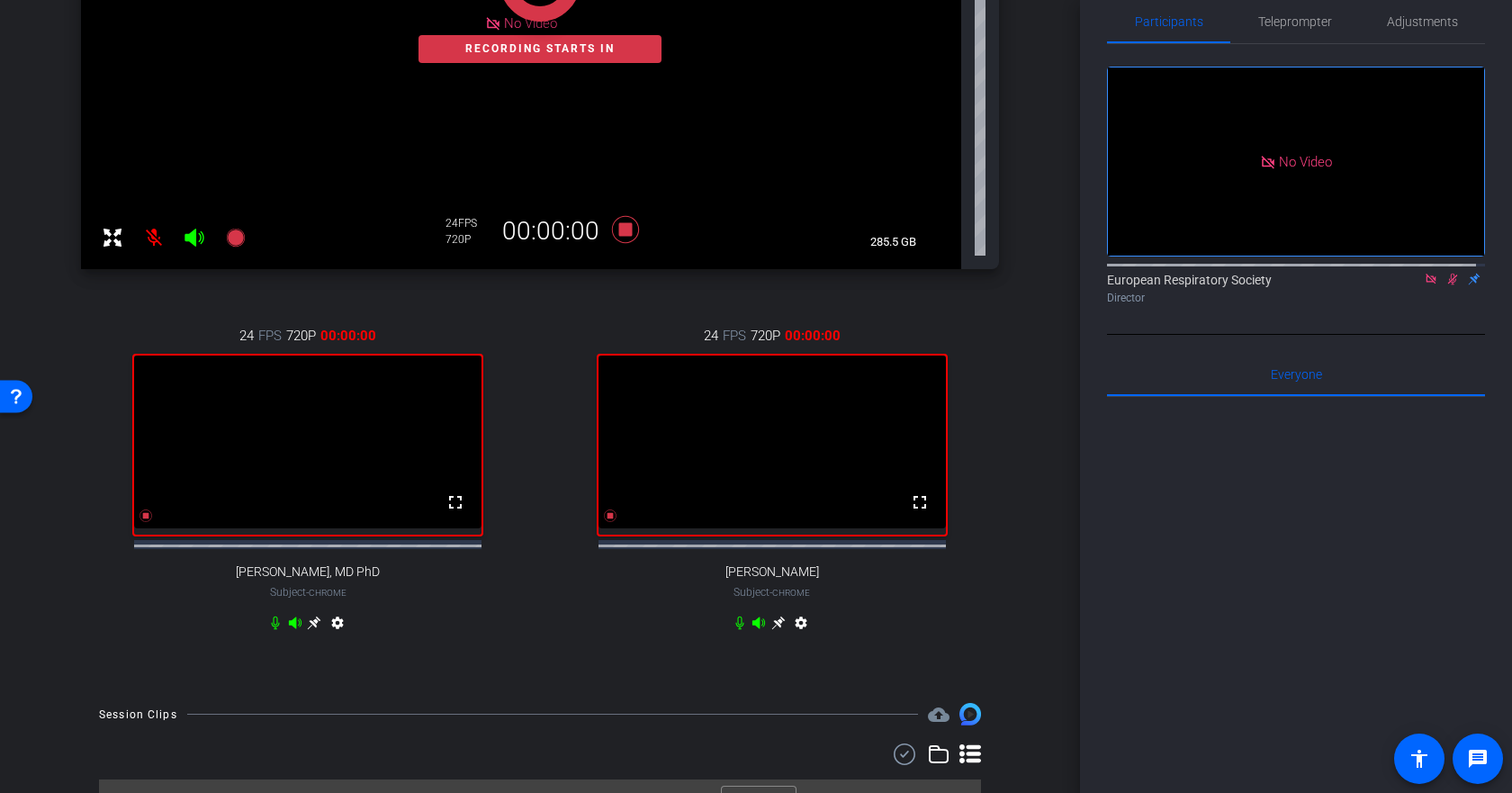
scroll to position [0, 0]
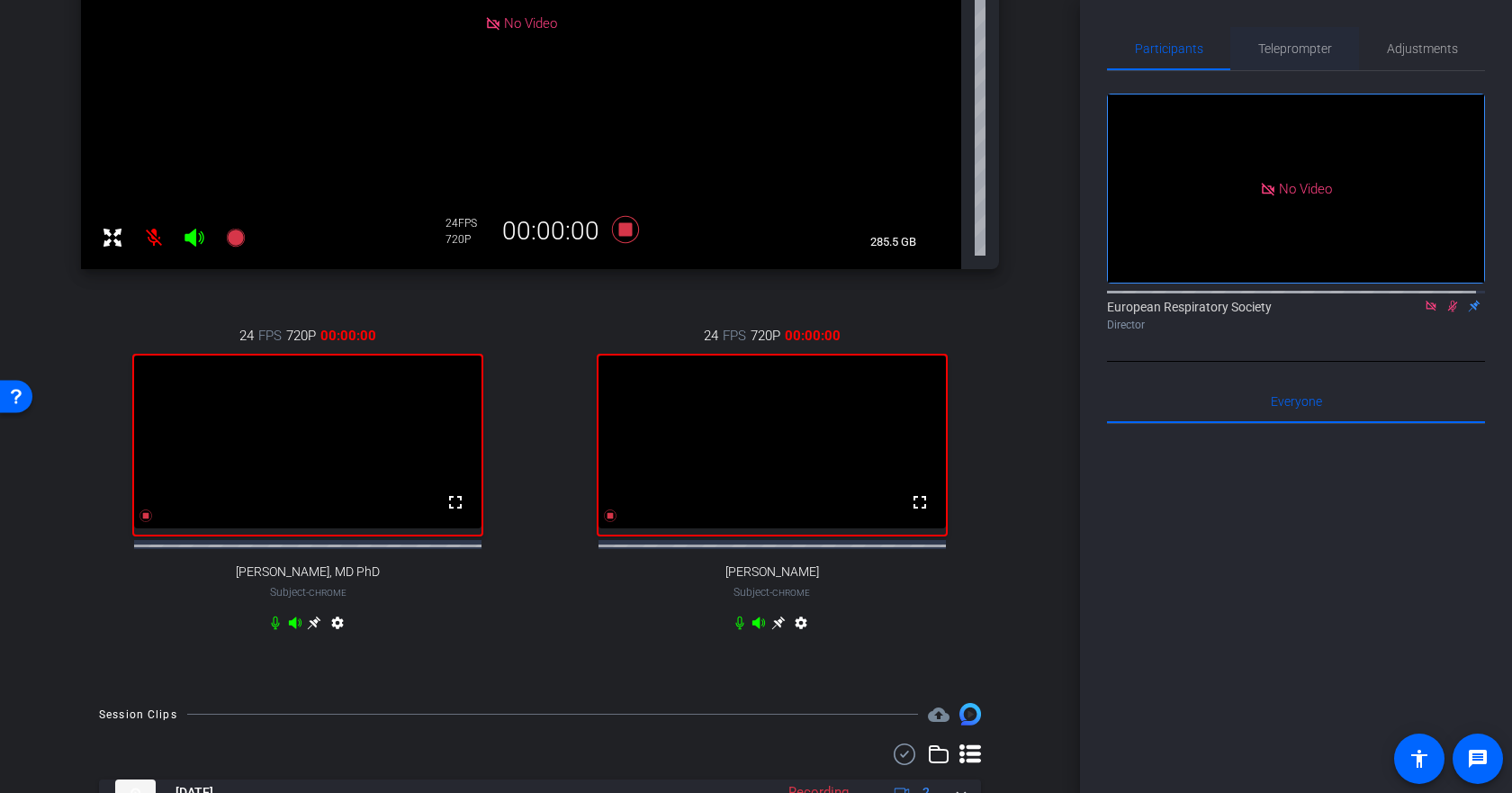
click at [1277, 38] on span "Teleprompter" at bounding box center [1294, 48] width 74 height 43
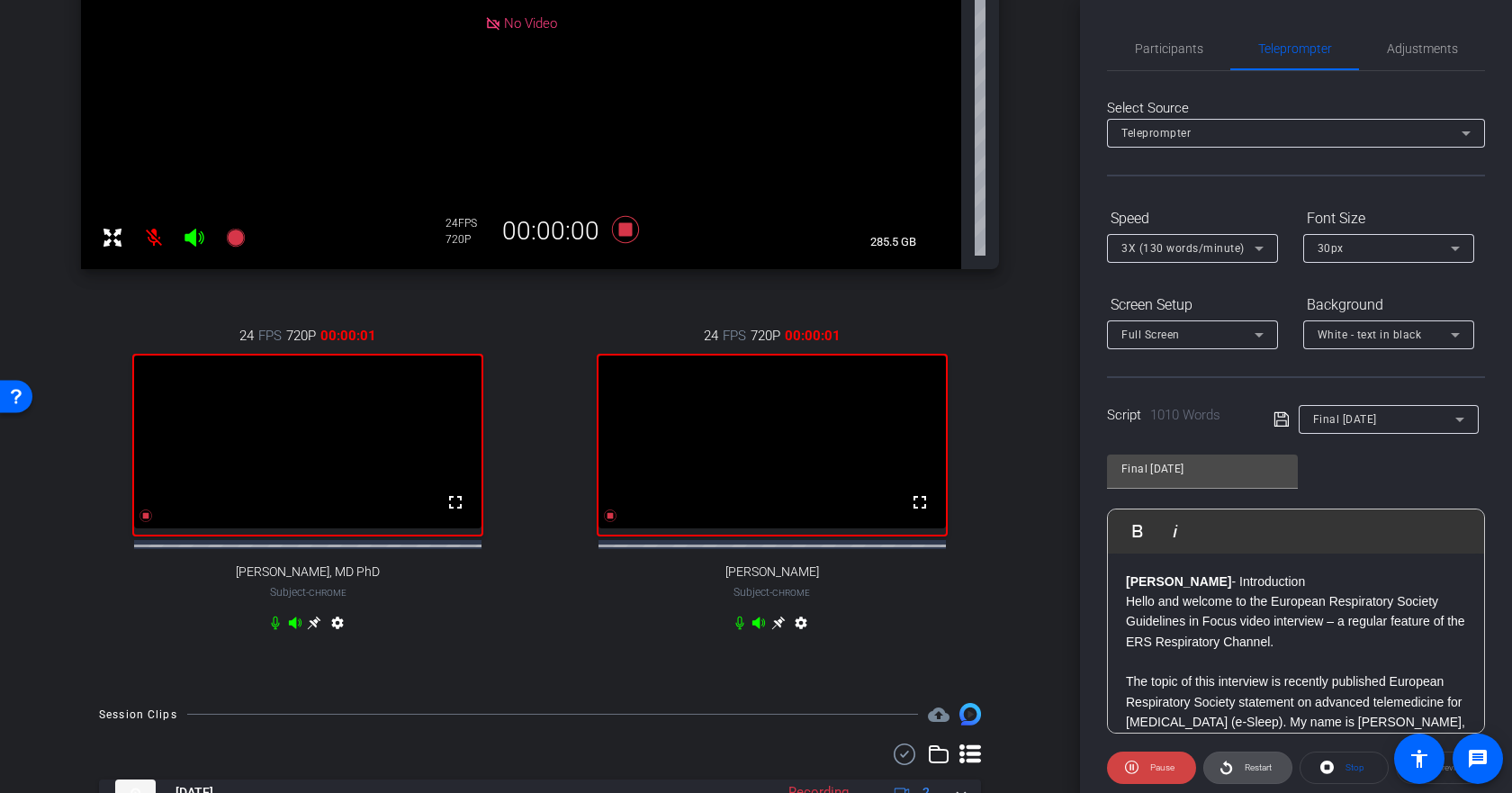
click at [1234, 762] on span at bounding box center [1247, 767] width 88 height 43
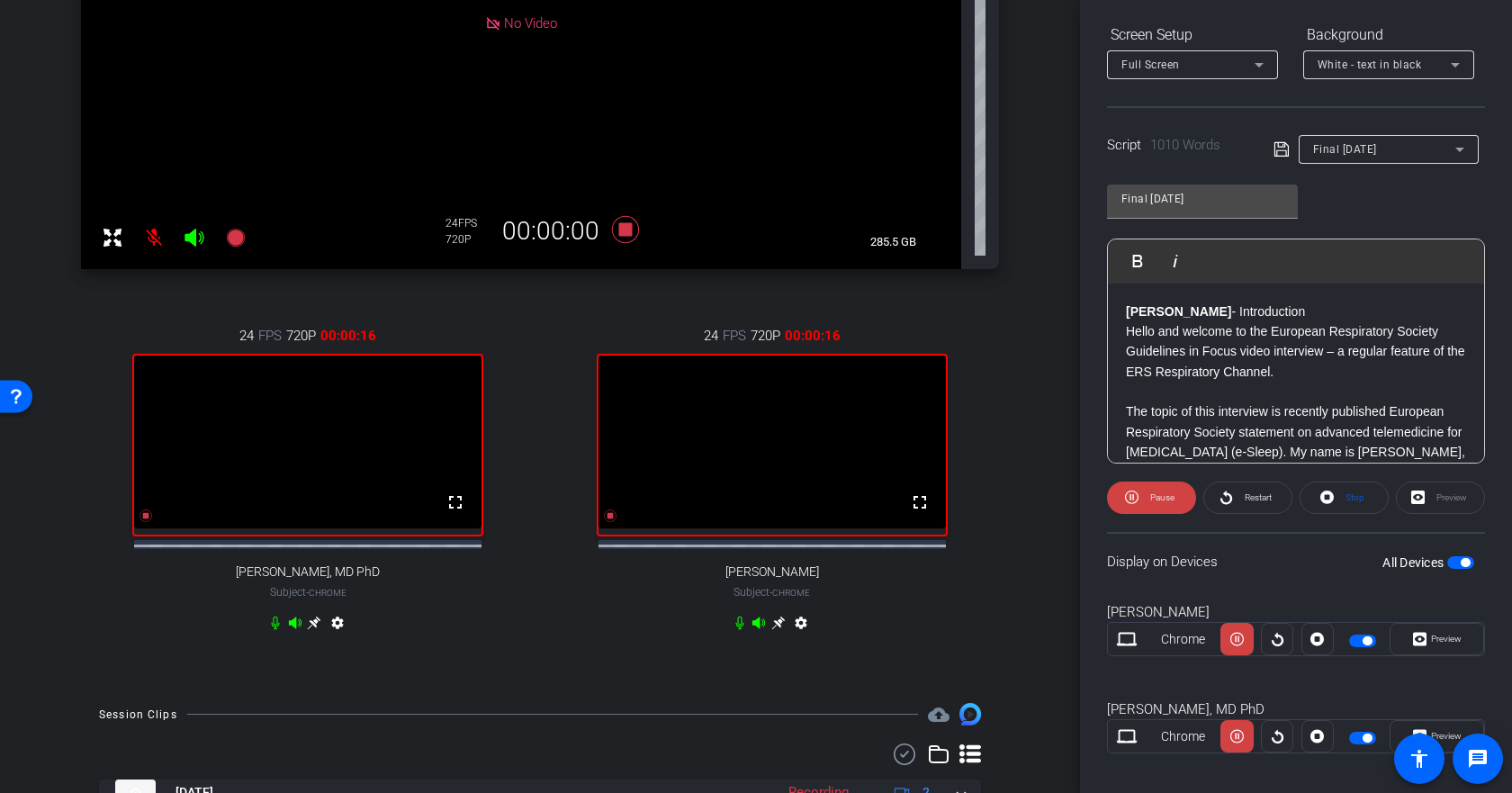
click at [1444, 499] on div "Preview" at bounding box center [1440, 497] width 90 height 32
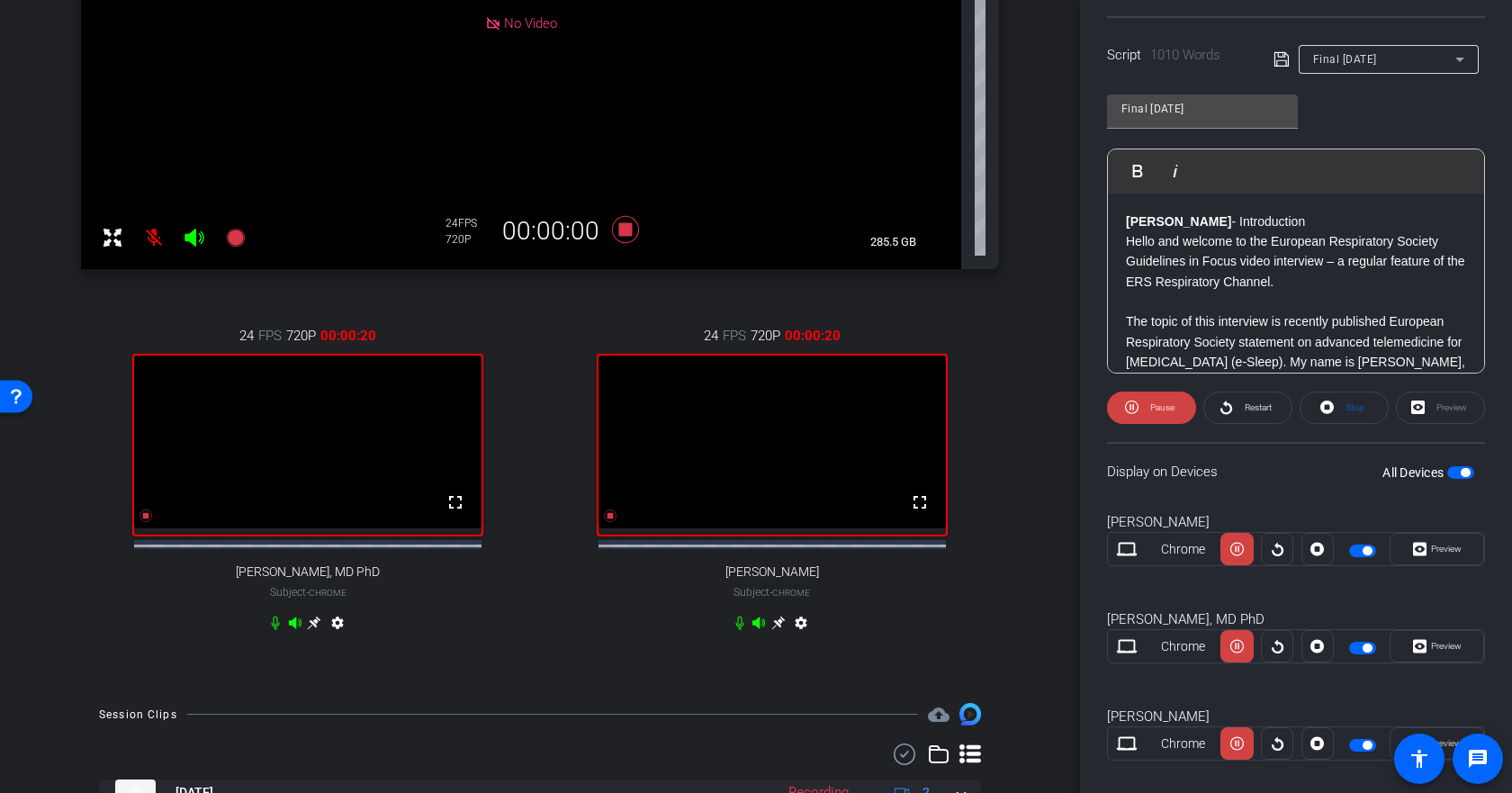
scroll to position [385, 0]
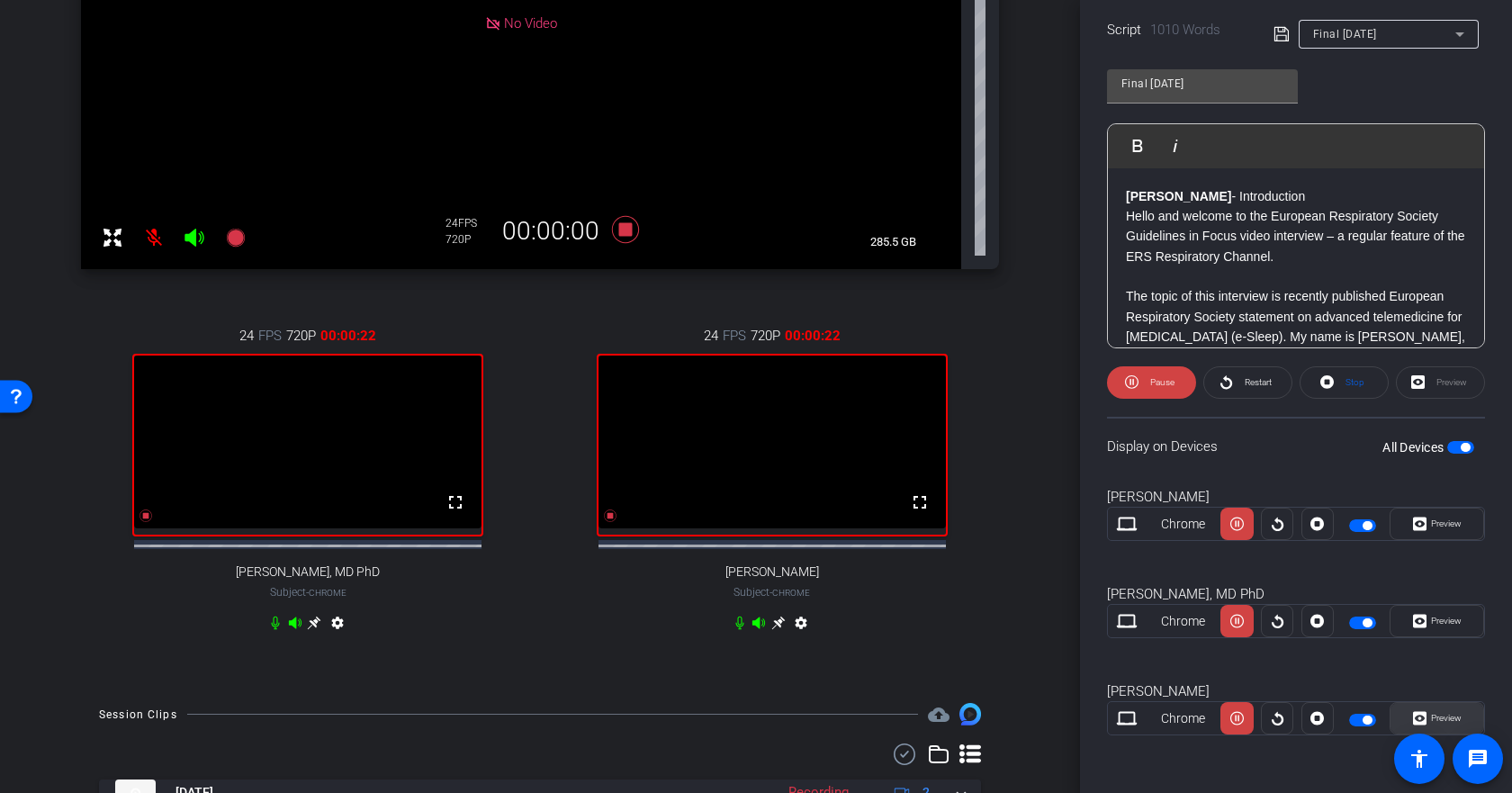
click at [1432, 715] on span "Preview" at bounding box center [1446, 717] width 31 height 10
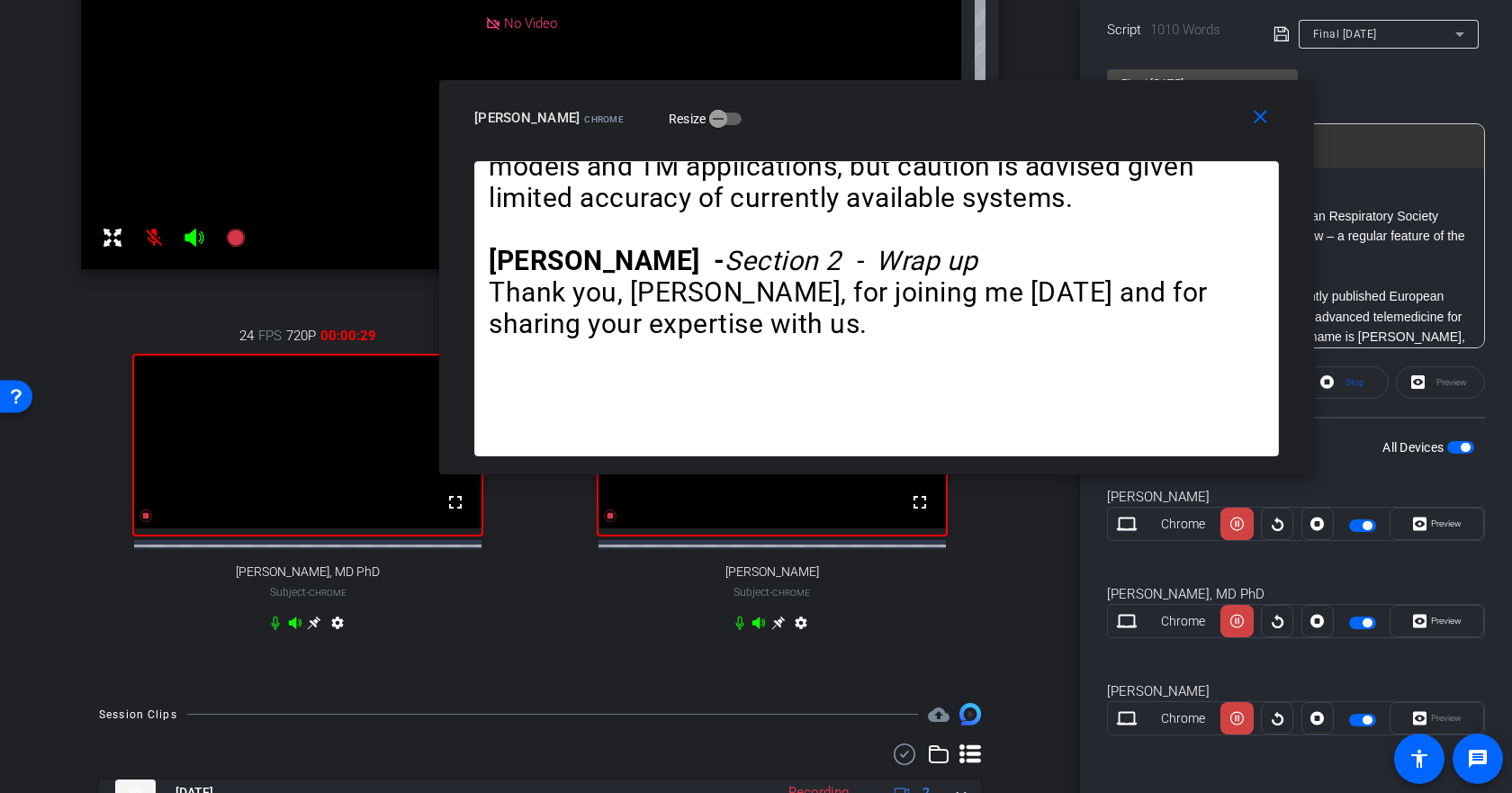
drag, startPoint x: 781, startPoint y: 214, endPoint x: 901, endPoint y: 94, distance: 169.7
click at [901, 94] on div "close Winfried Randerath Chrome Resize" at bounding box center [876, 120] width 875 height 81
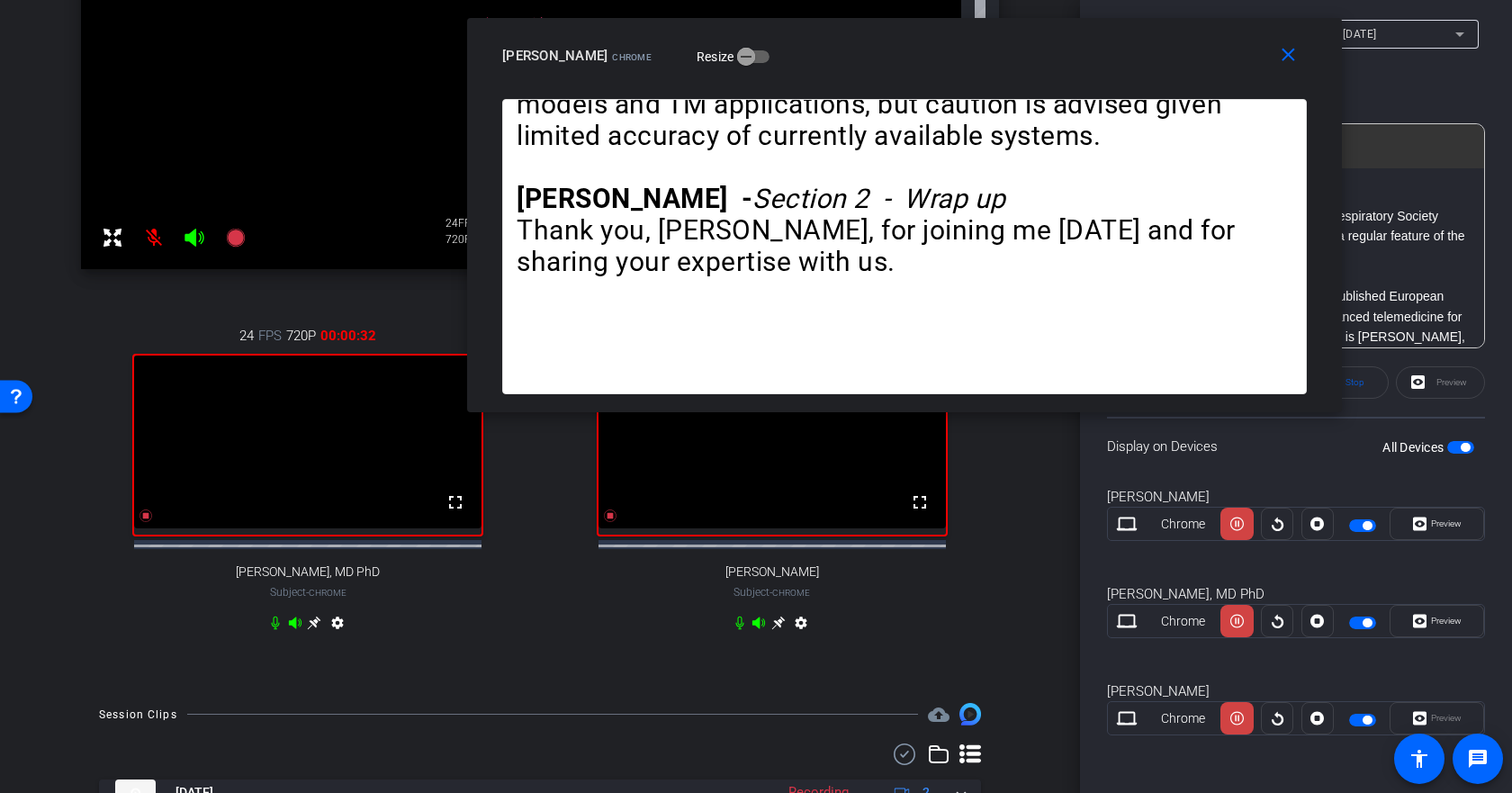
drag, startPoint x: 979, startPoint y: 108, endPoint x: 1007, endPoint y: 46, distance: 68.0
click at [1007, 46] on div "Winfried Randerath Chrome Resize" at bounding box center [911, 55] width 818 height 32
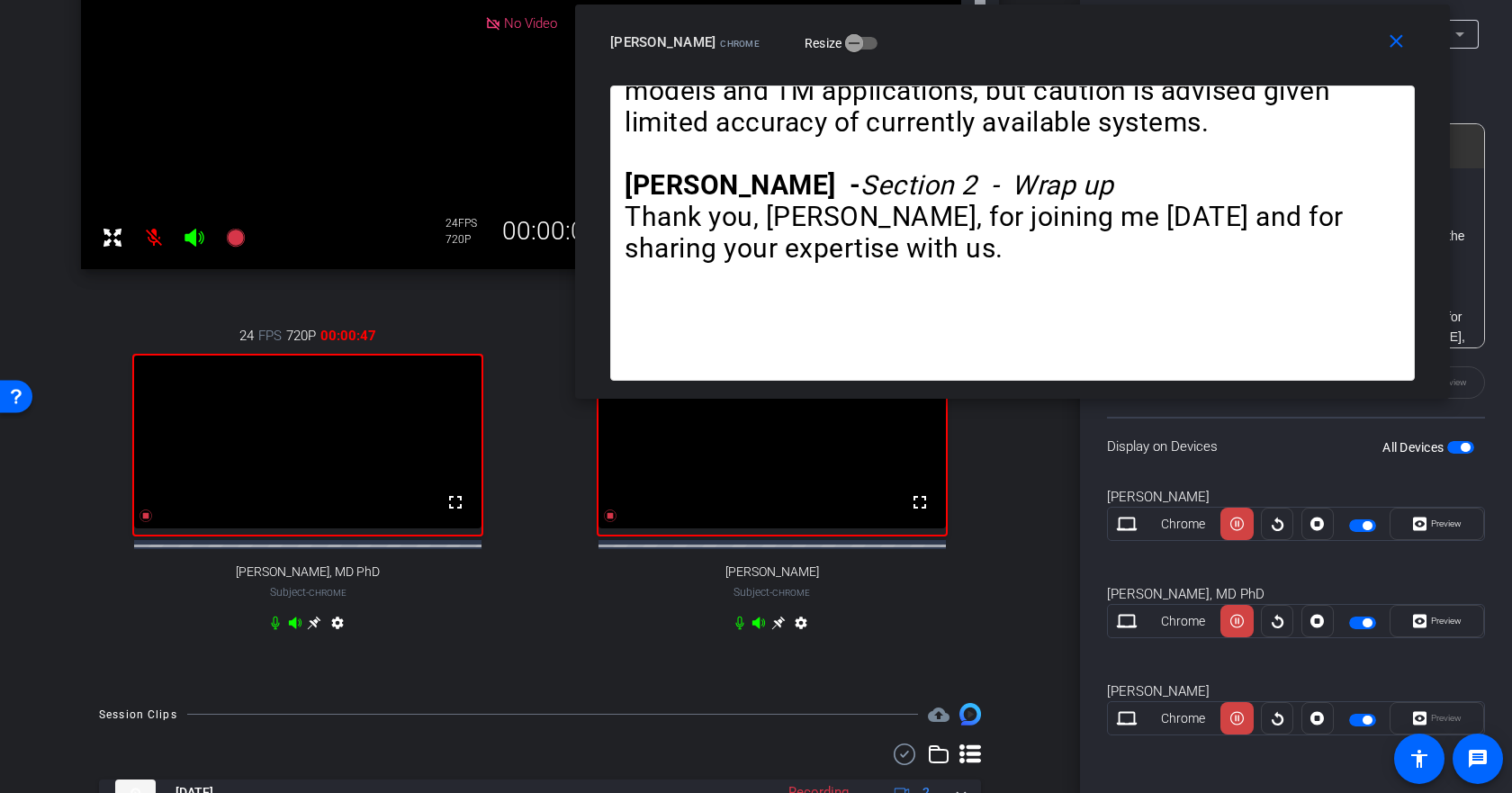
drag, startPoint x: 1028, startPoint y: 36, endPoint x: 1136, endPoint y: 23, distance: 108.8
click at [1136, 23] on div "close Winfried Randerath Chrome Resize" at bounding box center [1012, 45] width 875 height 81
click at [1440, 625] on span "Preview" at bounding box center [1446, 620] width 31 height 10
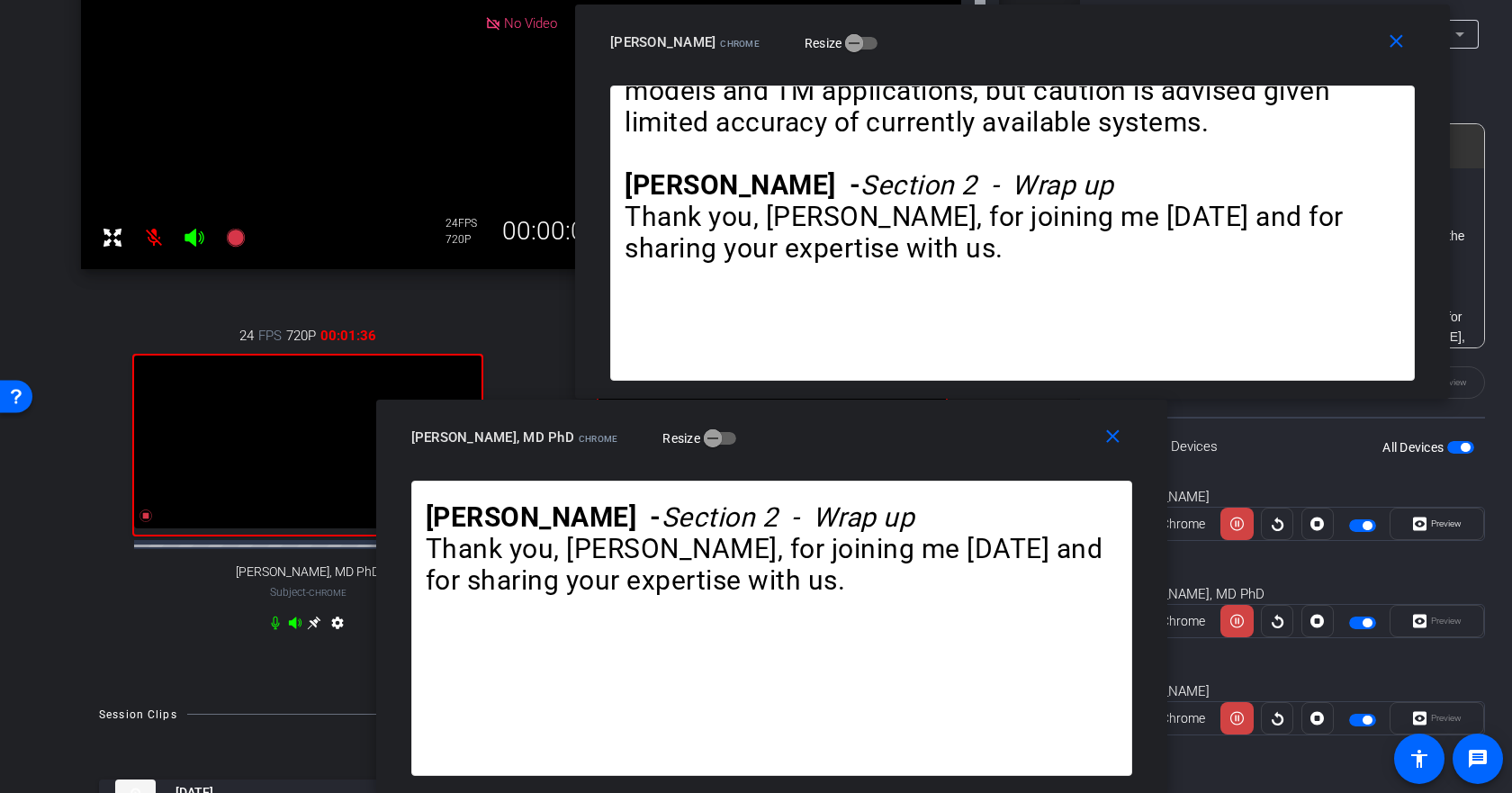
drag, startPoint x: 908, startPoint y: 239, endPoint x: 922, endPoint y: 453, distance: 214.5
click at [922, 453] on div "Johan Verbraecken, MD PhD Chrome Resize" at bounding box center [779, 437] width 734 height 32
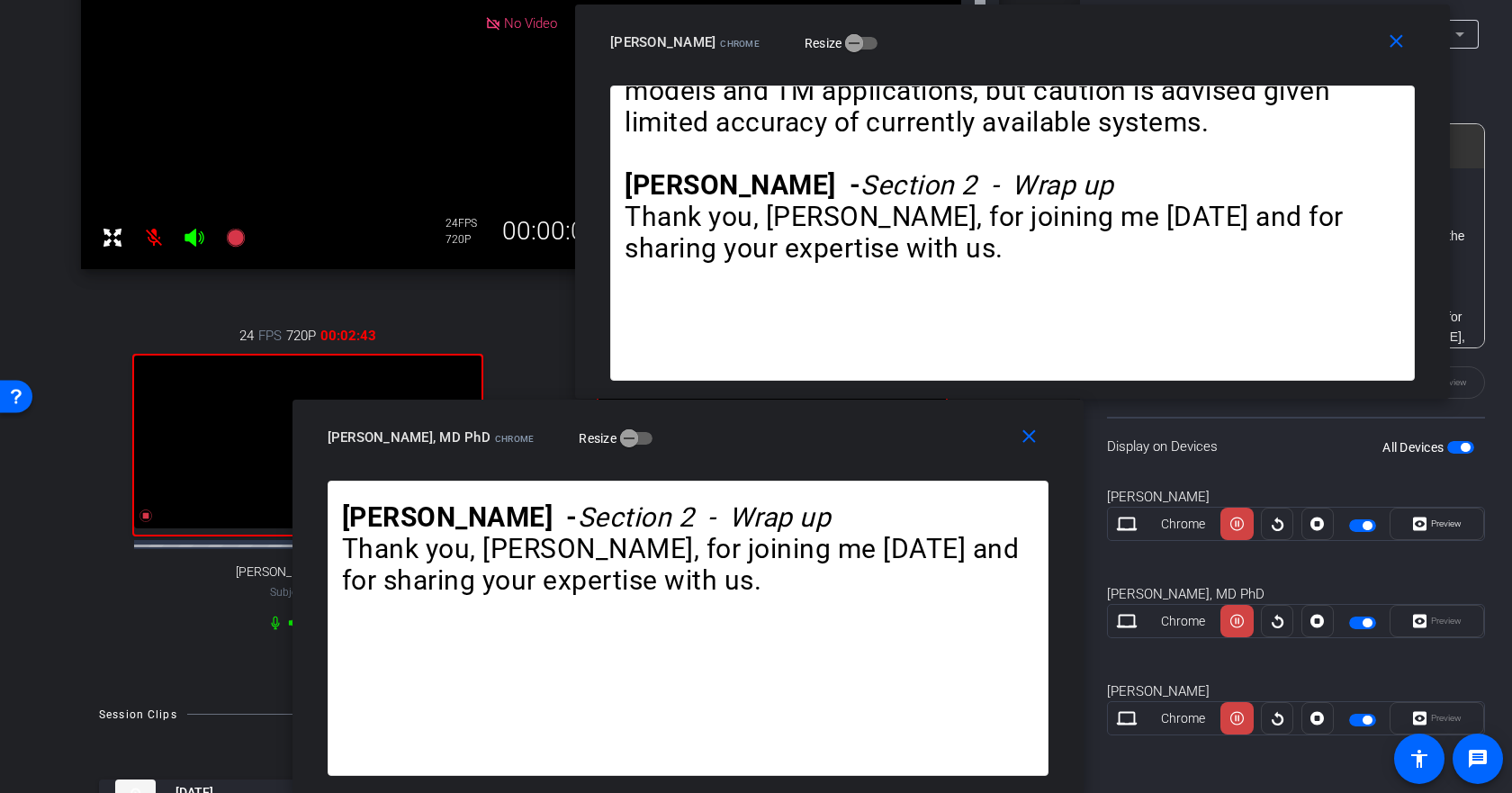
drag, startPoint x: 984, startPoint y: 434, endPoint x: 901, endPoint y: 443, distance: 83.5
click at [901, 443] on div "Johan Verbraecken, MD PhD Chrome Resize" at bounding box center [695, 437] width 734 height 32
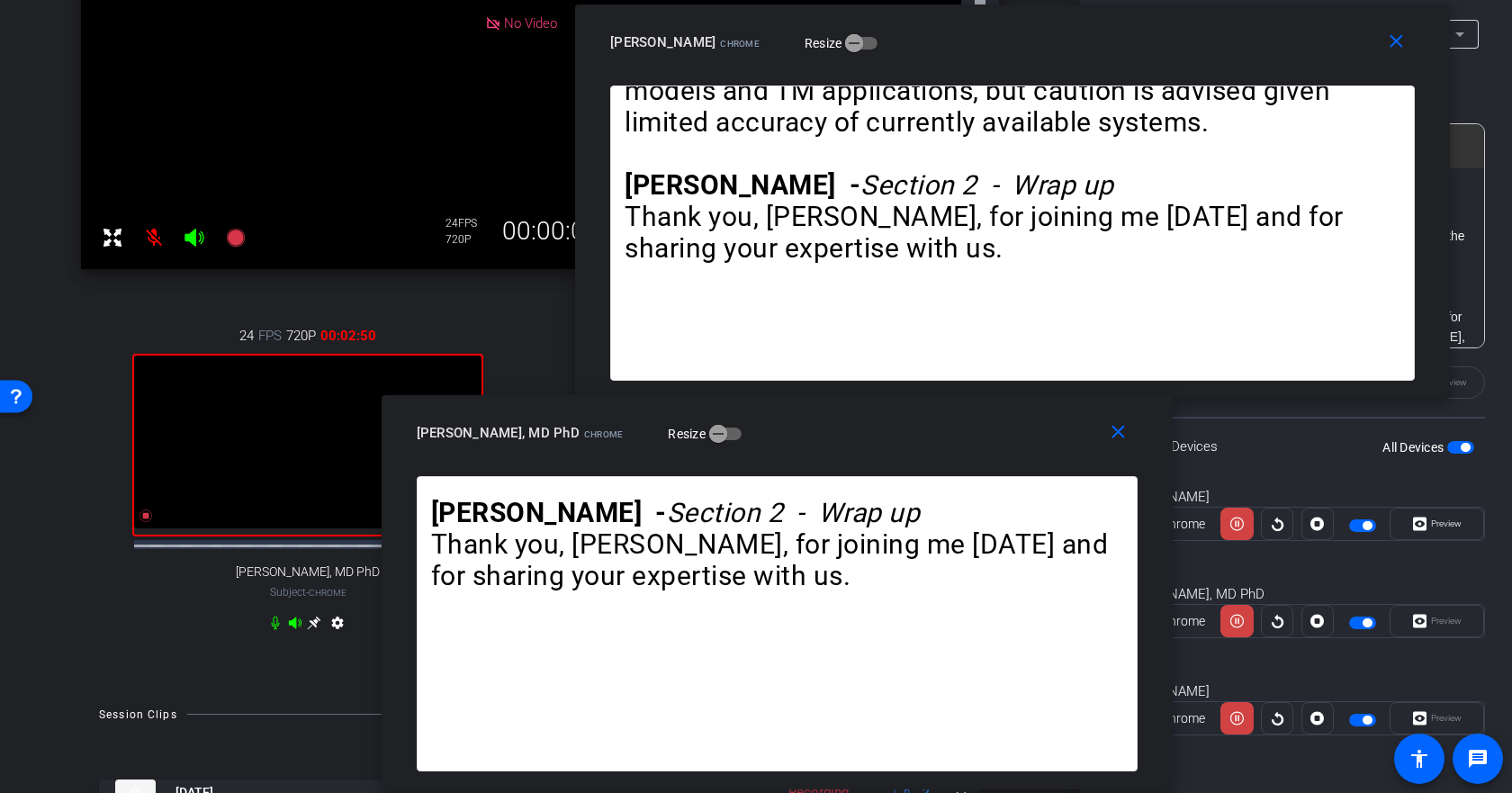
drag, startPoint x: 799, startPoint y: 447, endPoint x: 888, endPoint y: 443, distance: 89.1
click at [888, 443] on div "Johan Verbraecken, MD PhD Chrome Resize" at bounding box center [784, 432] width 734 height 32
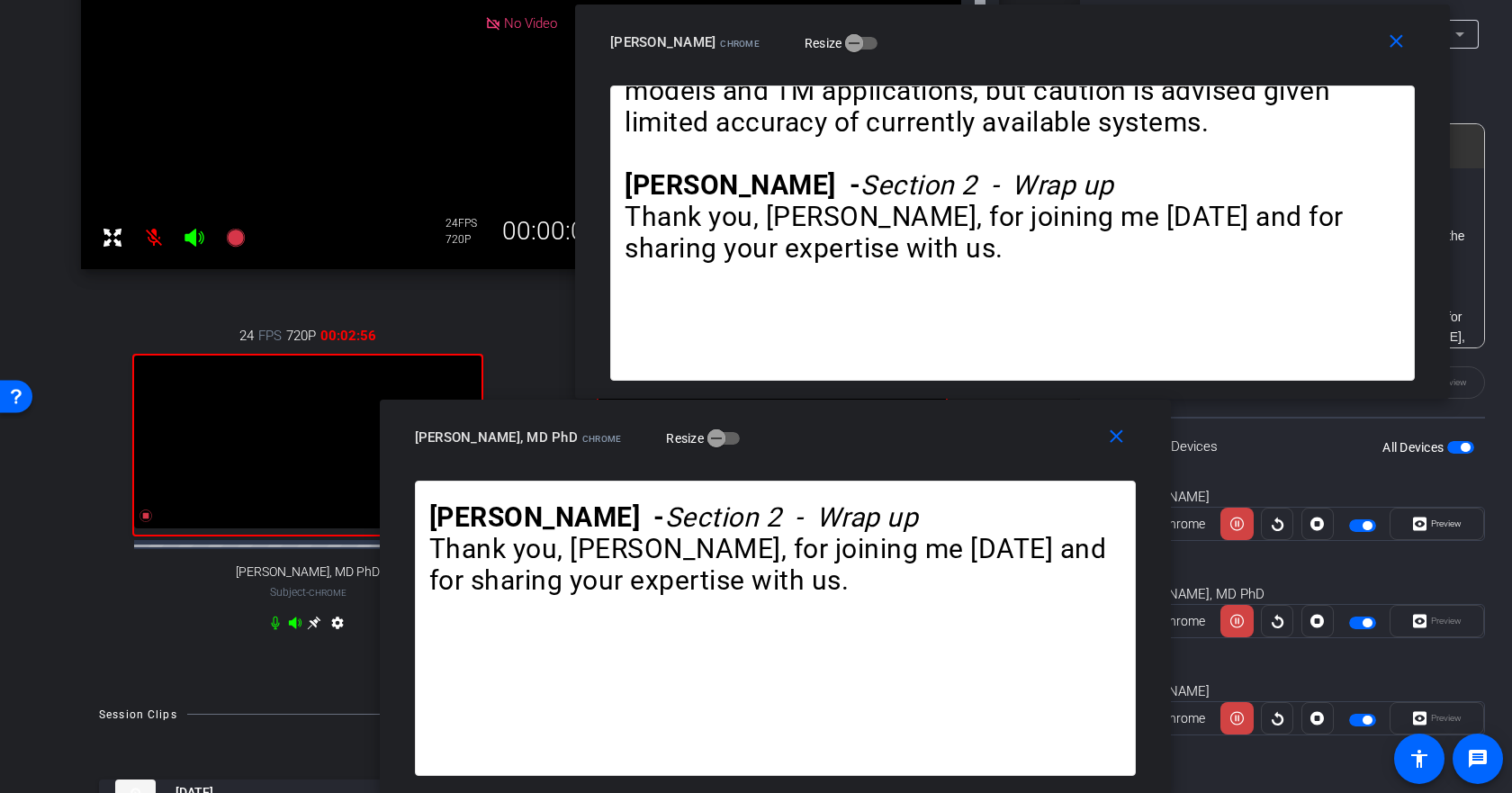
drag, startPoint x: 998, startPoint y: 448, endPoint x: 996, endPoint y: 459, distance: 11.2
click at [996, 459] on div "close Johan Verbraecken, MD PhD Chrome Resize" at bounding box center [776, 440] width 791 height 81
click at [1230, 627] on icon at bounding box center [1237, 620] width 14 height 27
click at [1234, 530] on icon at bounding box center [1237, 524] width 14 height 14
click at [1234, 621] on icon at bounding box center [1237, 620] width 14 height 27
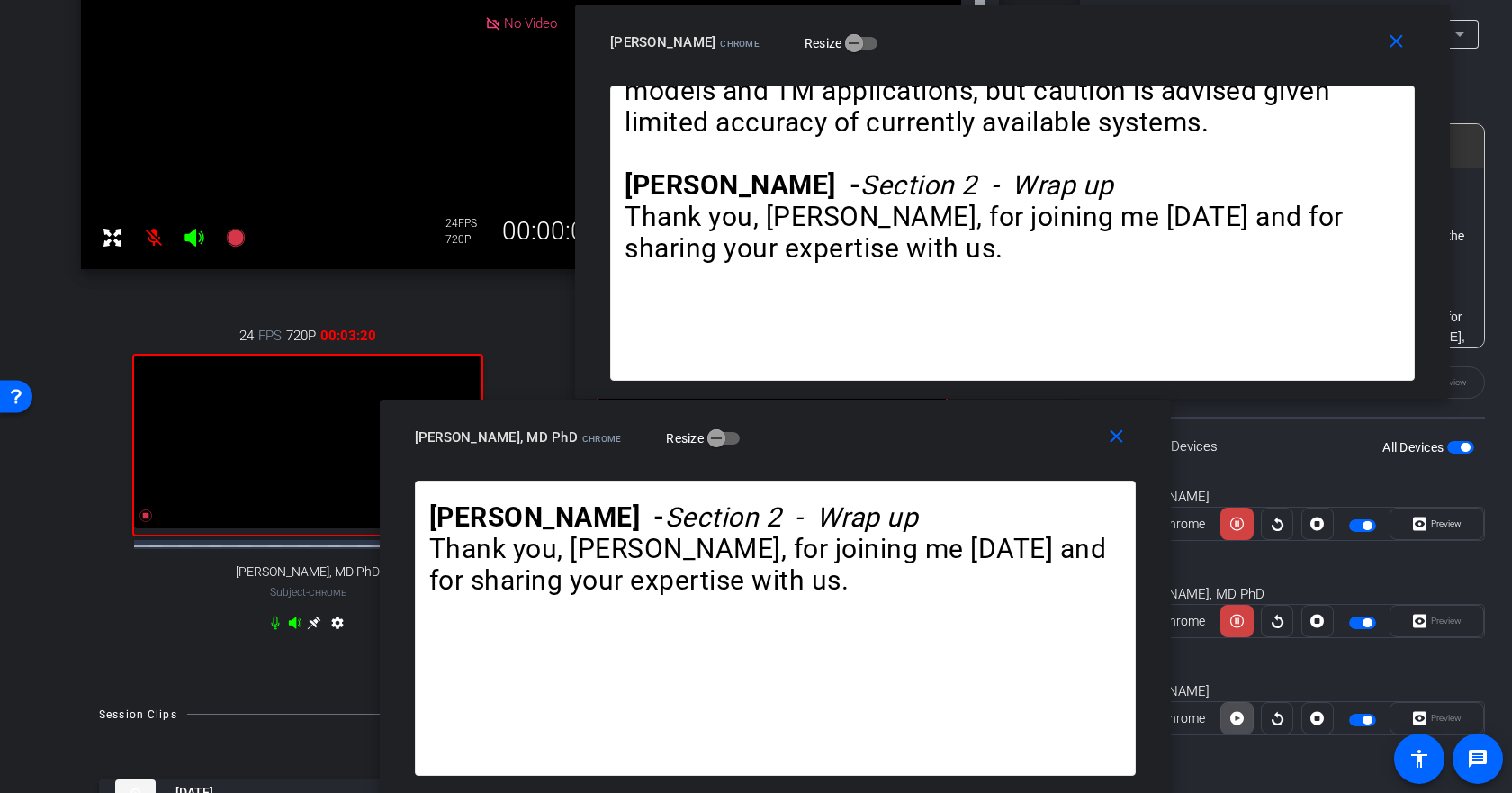
click at [1230, 721] on icon at bounding box center [1237, 718] width 14 height 14
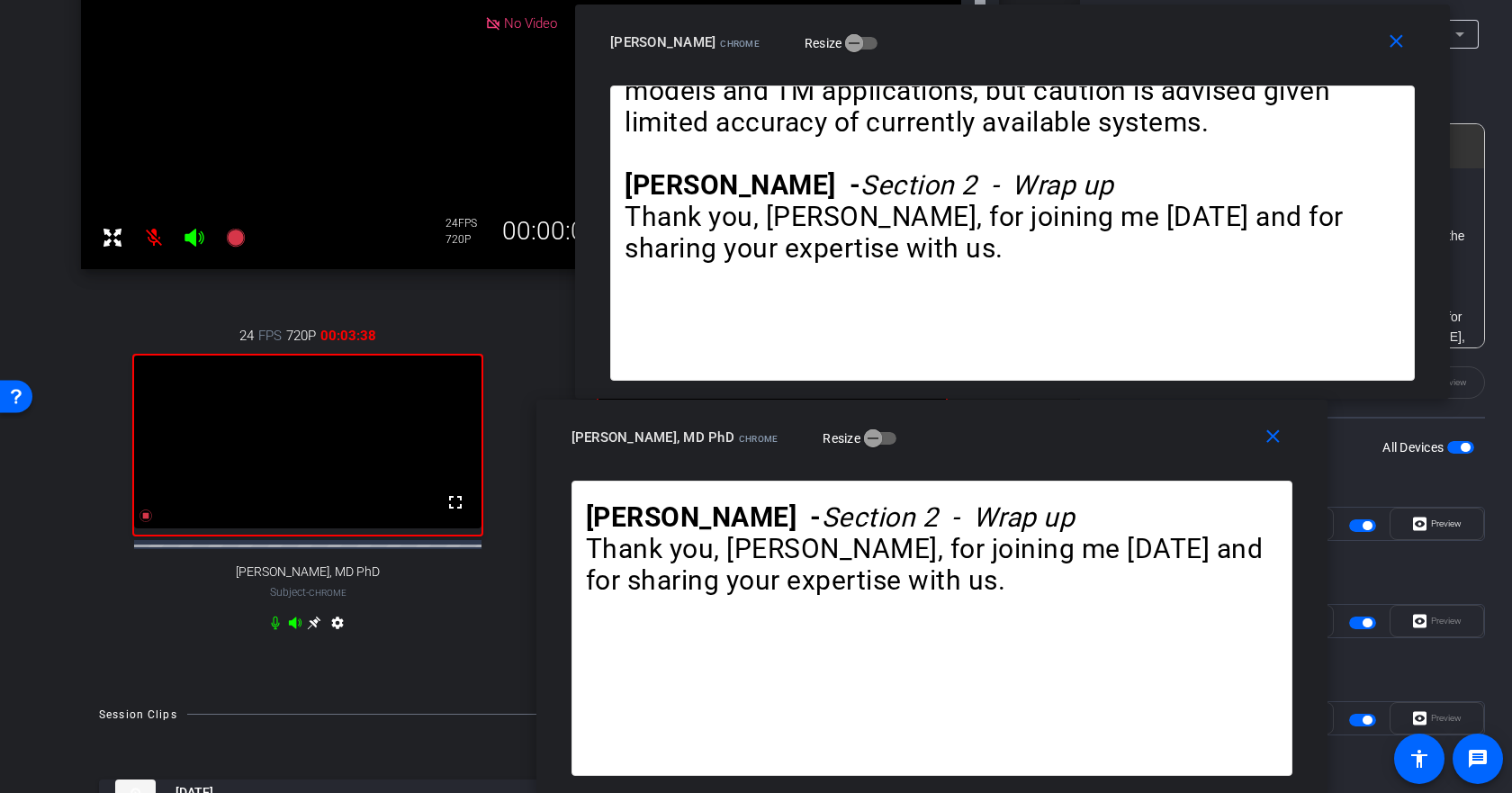
drag, startPoint x: 828, startPoint y: 457, endPoint x: 984, endPoint y: 482, distance: 158.0
click at [984, 482] on div "close Johan Verbraecken, MD PhD Chrome Resize Winfried - Introduction Hello and…" at bounding box center [932, 596] width 791 height 394
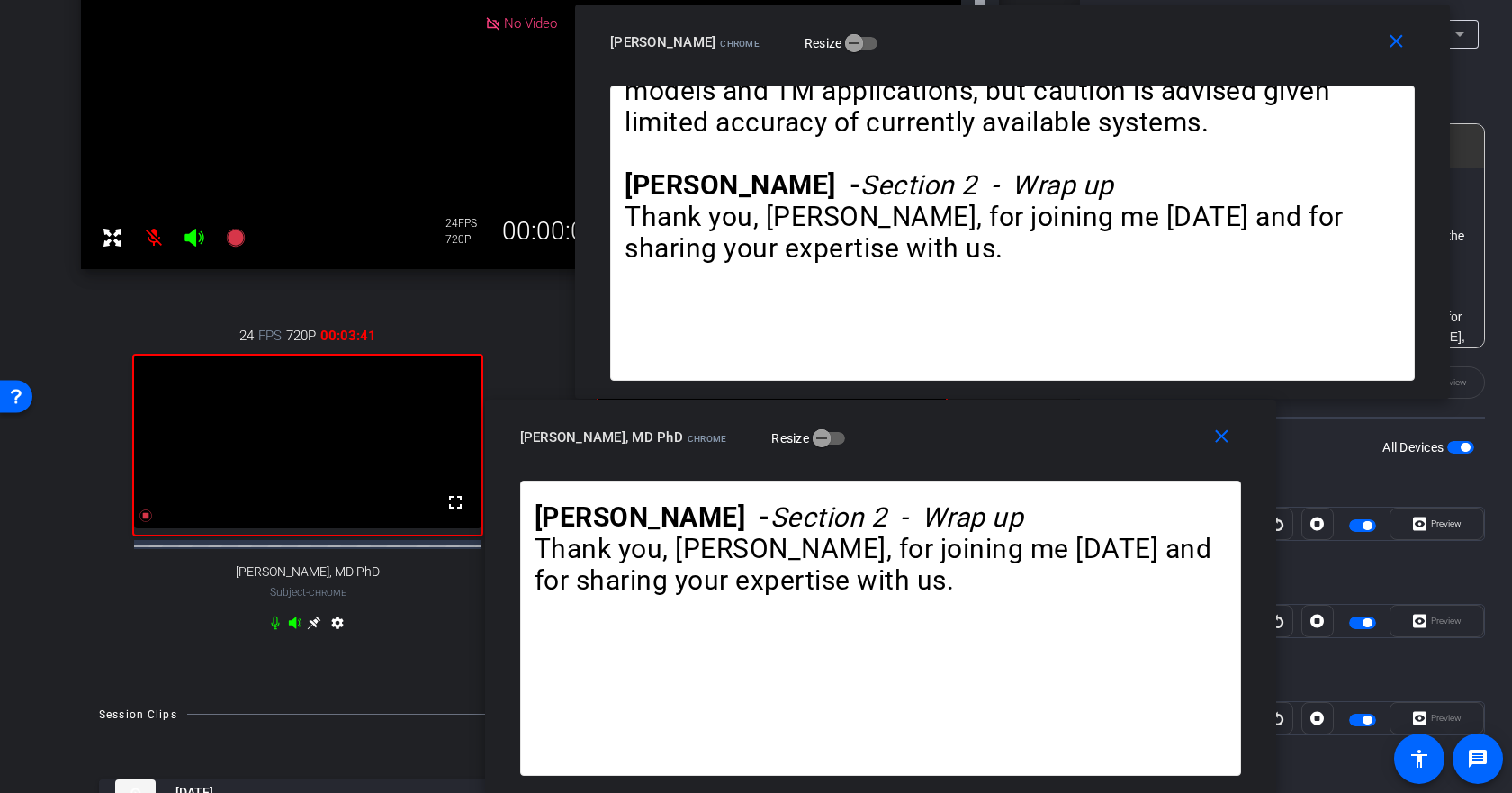
drag, startPoint x: 1090, startPoint y: 447, endPoint x: 1039, endPoint y: 447, distance: 51.0
click at [1039, 447] on div "Johan Verbraecken, MD PhD Chrome Resize" at bounding box center [887, 437] width 734 height 32
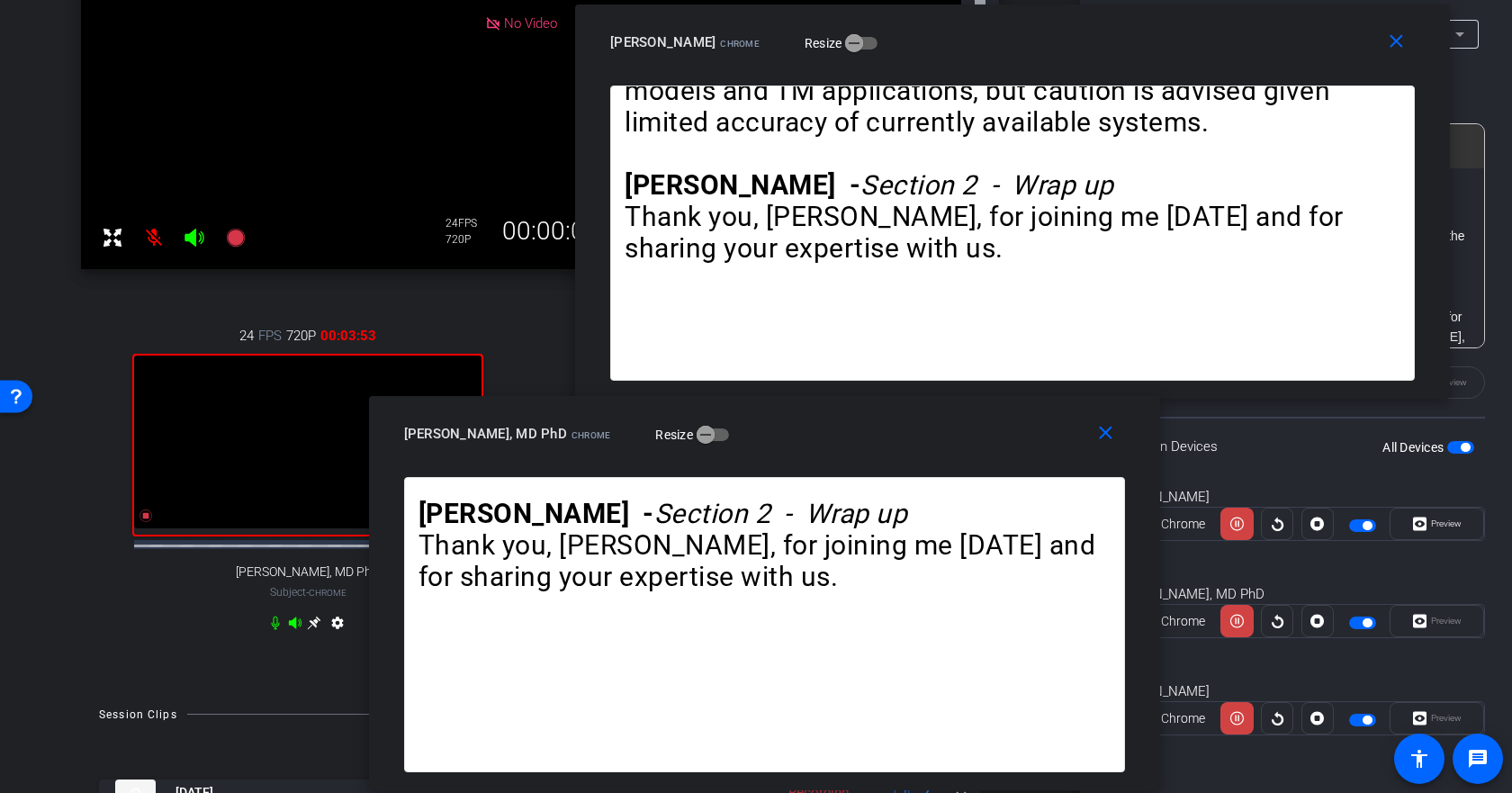
drag, startPoint x: 1062, startPoint y: 438, endPoint x: 946, endPoint y: 435, distance: 116.0
click at [946, 435] on div "Johan Verbraecken, MD PhD Chrome Resize" at bounding box center [772, 433] width 734 height 32
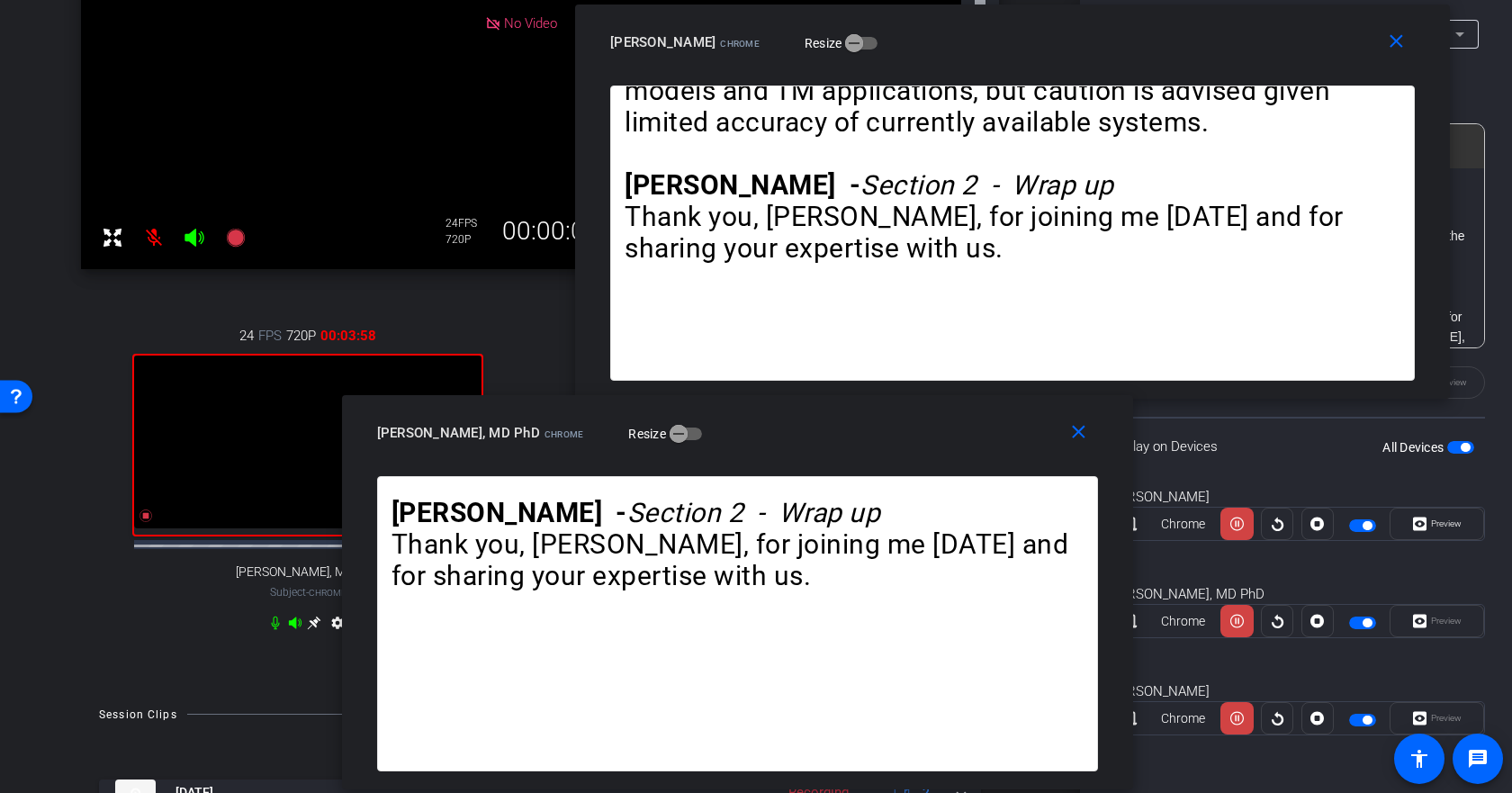
drag, startPoint x: 1000, startPoint y: 457, endPoint x: 972, endPoint y: 456, distance: 28.0
click at [972, 456] on div "close Johan Verbraecken, MD PhD Chrome Resize" at bounding box center [737, 435] width 791 height 81
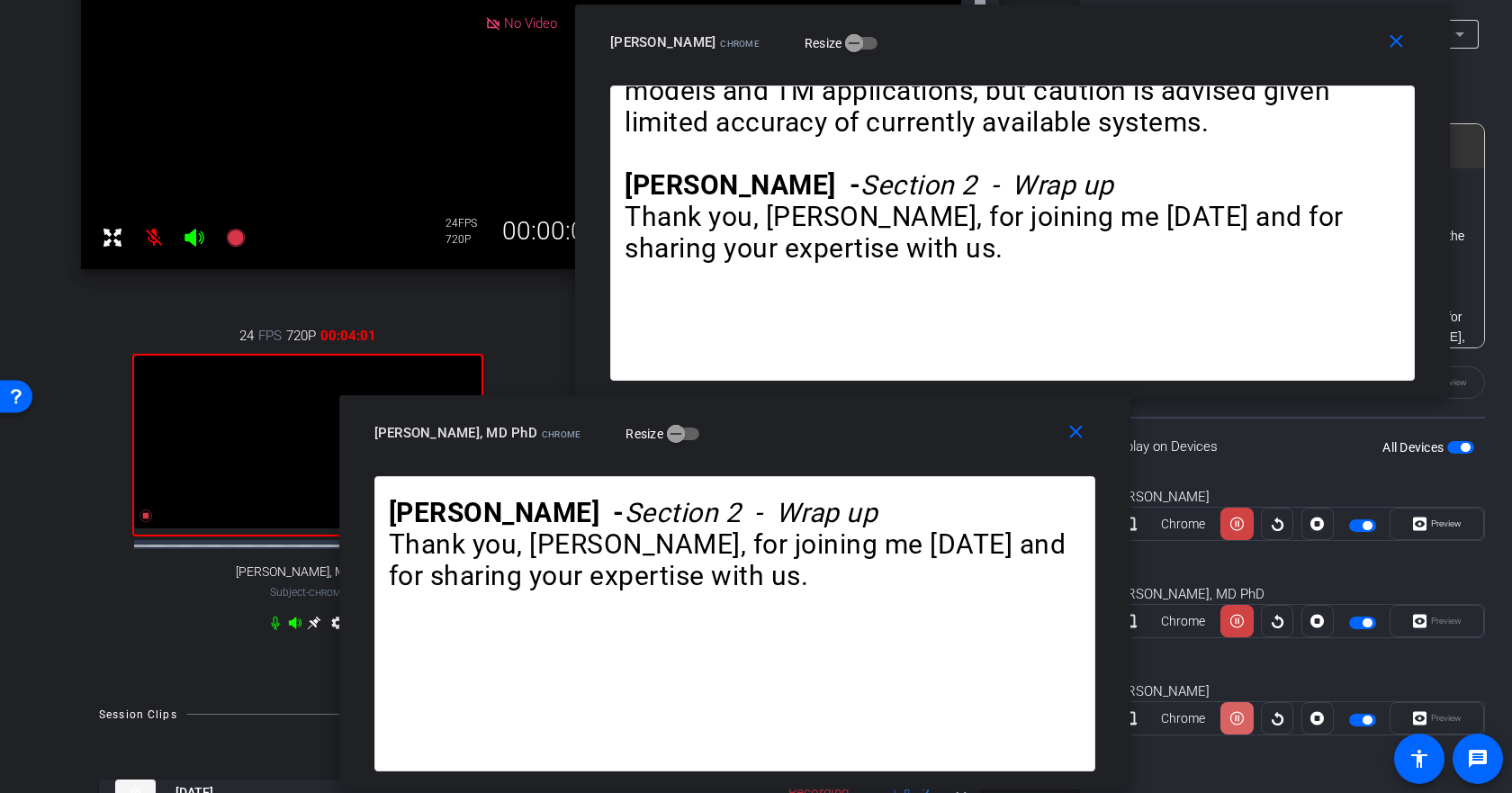
click at [1230, 720] on icon at bounding box center [1237, 717] width 14 height 27
click at [1226, 720] on span at bounding box center [1236, 718] width 31 height 43
click at [1233, 626] on icon at bounding box center [1237, 620] width 14 height 27
click at [1230, 530] on icon at bounding box center [1237, 524] width 14 height 14
click at [1231, 624] on icon at bounding box center [1237, 621] width 14 height 14
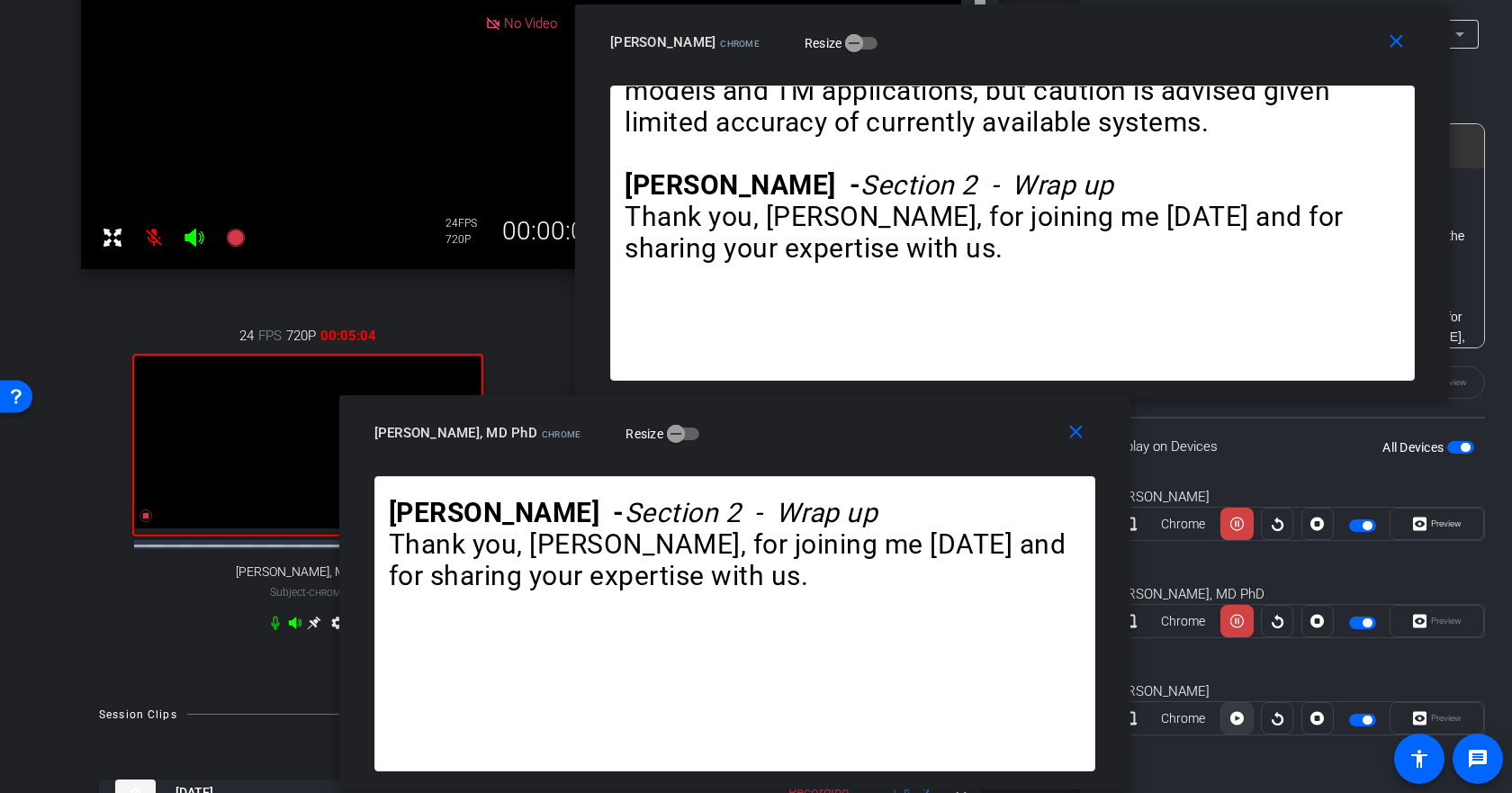
click at [1232, 713] on icon at bounding box center [1237, 718] width 14 height 14
click at [1232, 631] on icon at bounding box center [1237, 620] width 14 height 27
click at [1230, 715] on icon at bounding box center [1237, 717] width 14 height 27
click at [1233, 625] on icon at bounding box center [1237, 621] width 14 height 14
click at [1233, 721] on icon at bounding box center [1237, 718] width 14 height 14
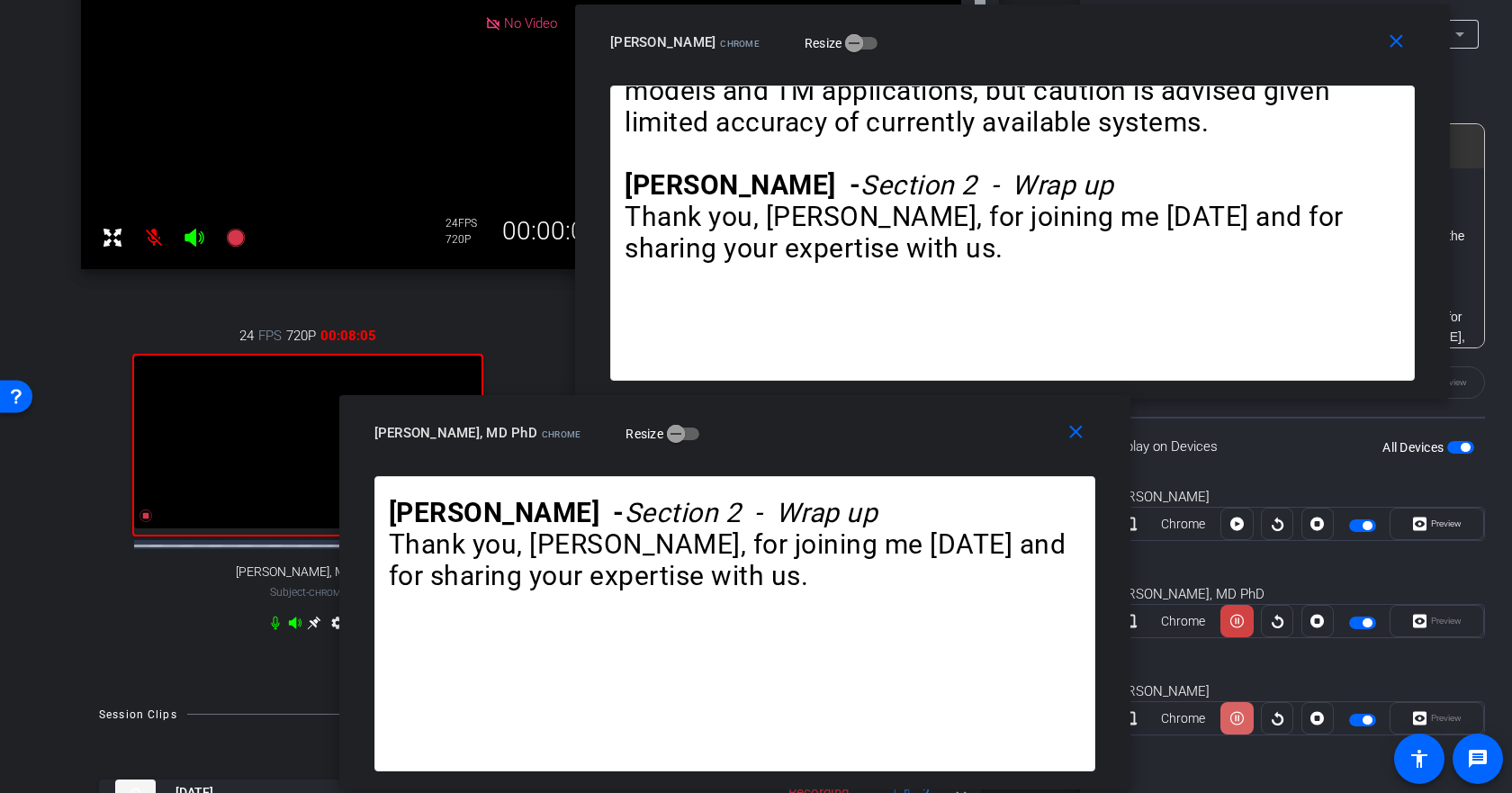
click at [1232, 712] on icon at bounding box center [1237, 718] width 14 height 14
click at [1232, 530] on icon at bounding box center [1237, 524] width 14 height 14
click at [1080, 437] on mat-icon "close" at bounding box center [1076, 432] width 23 height 23
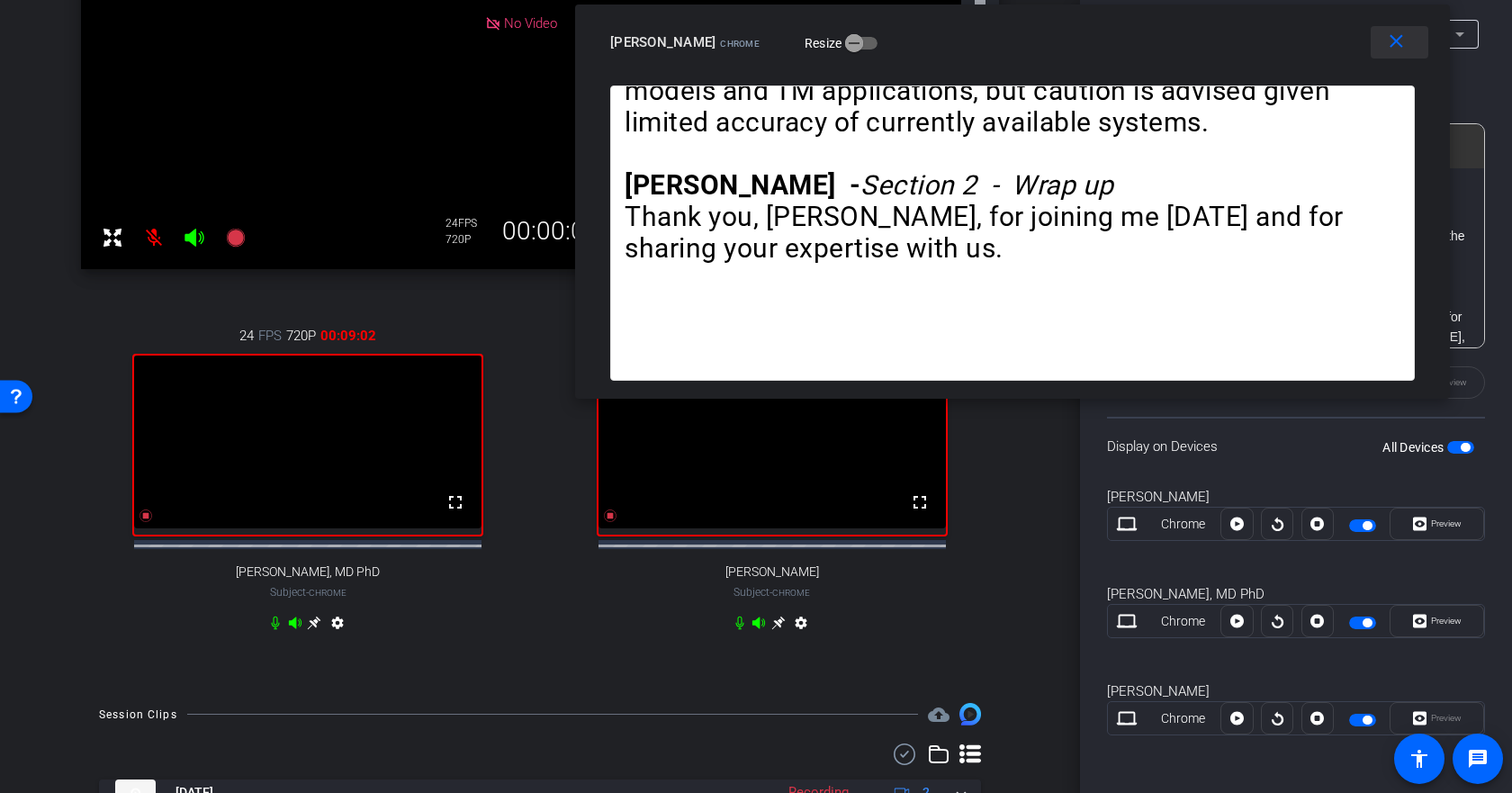
click at [1389, 53] on span at bounding box center [1400, 42] width 58 height 43
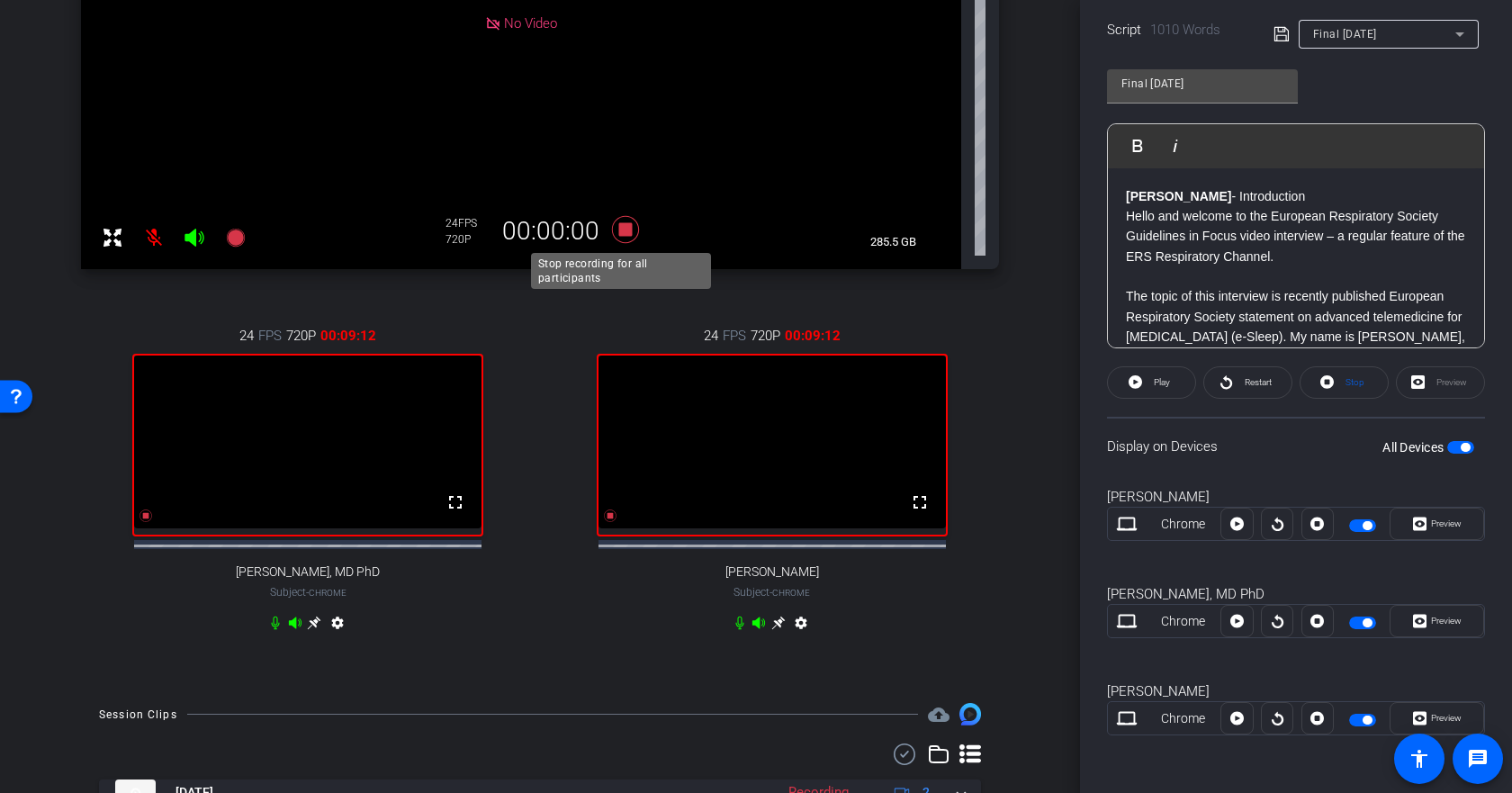
click at [619, 236] on icon at bounding box center [626, 229] width 43 height 32
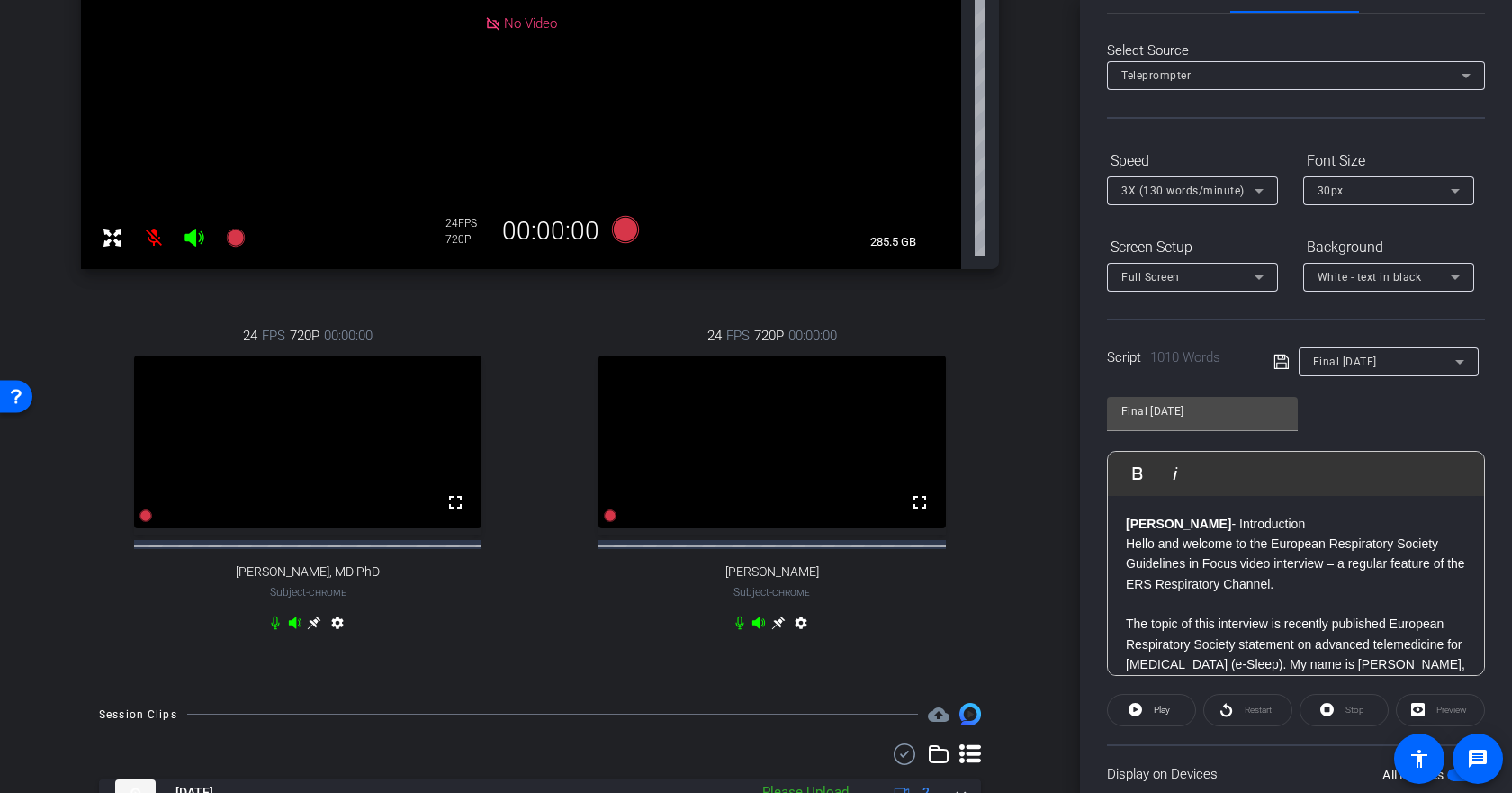
scroll to position [0, 0]
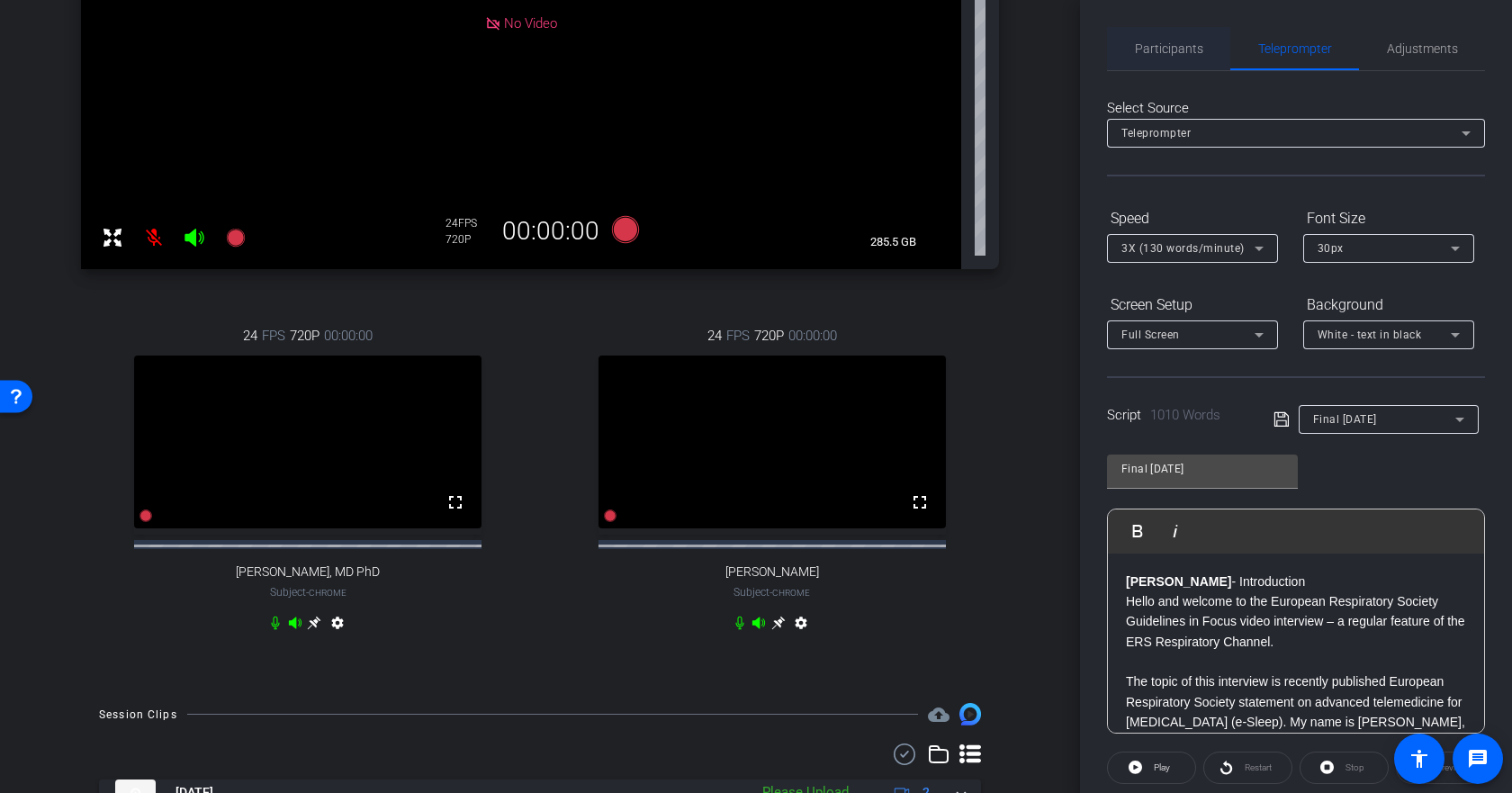
click at [1170, 42] on span "Participants" at bounding box center [1168, 48] width 68 height 13
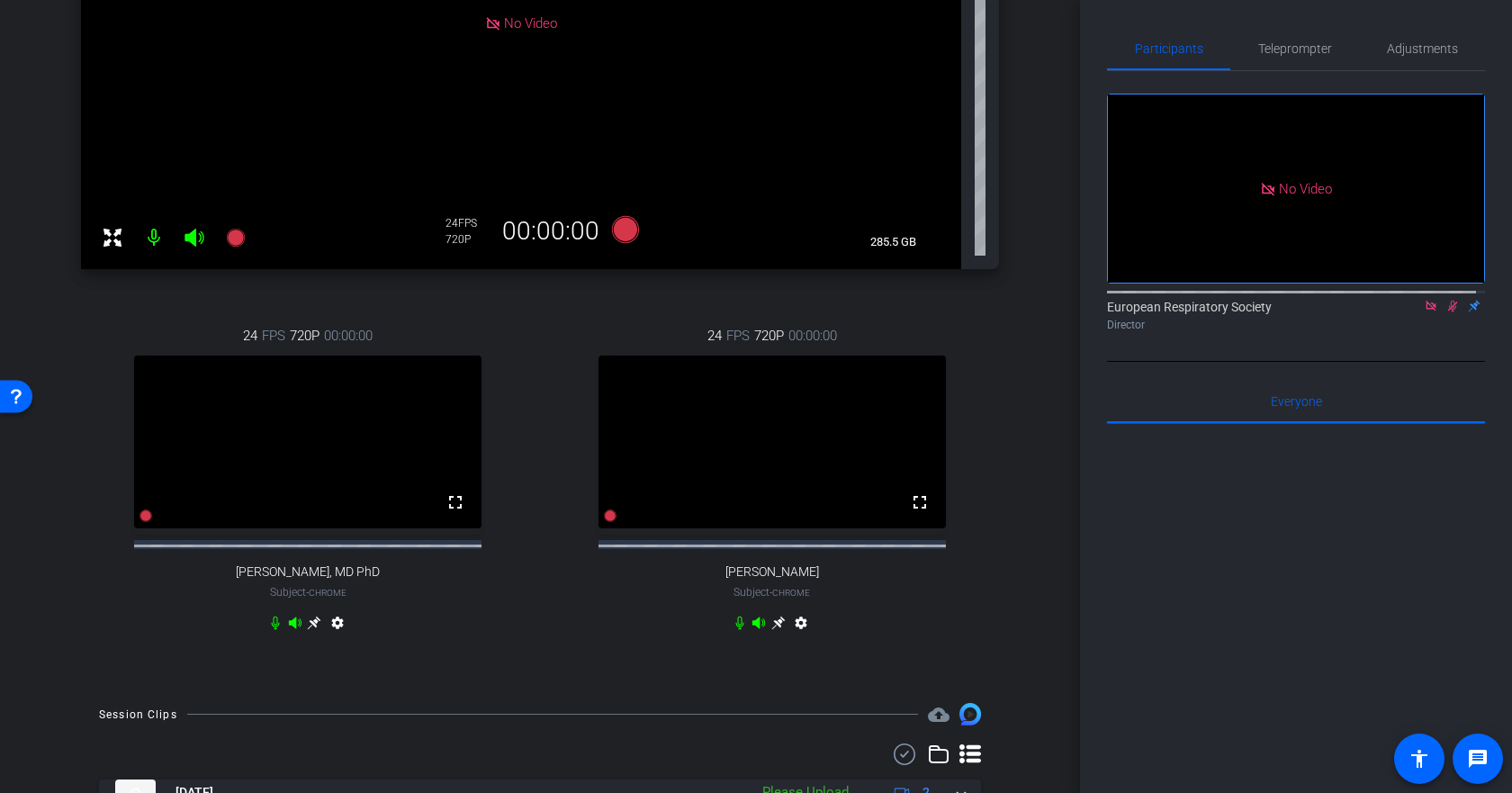
click at [1430, 298] on mat-icon at bounding box center [1431, 306] width 22 height 16
click at [1423, 312] on icon at bounding box center [1430, 305] width 15 height 13
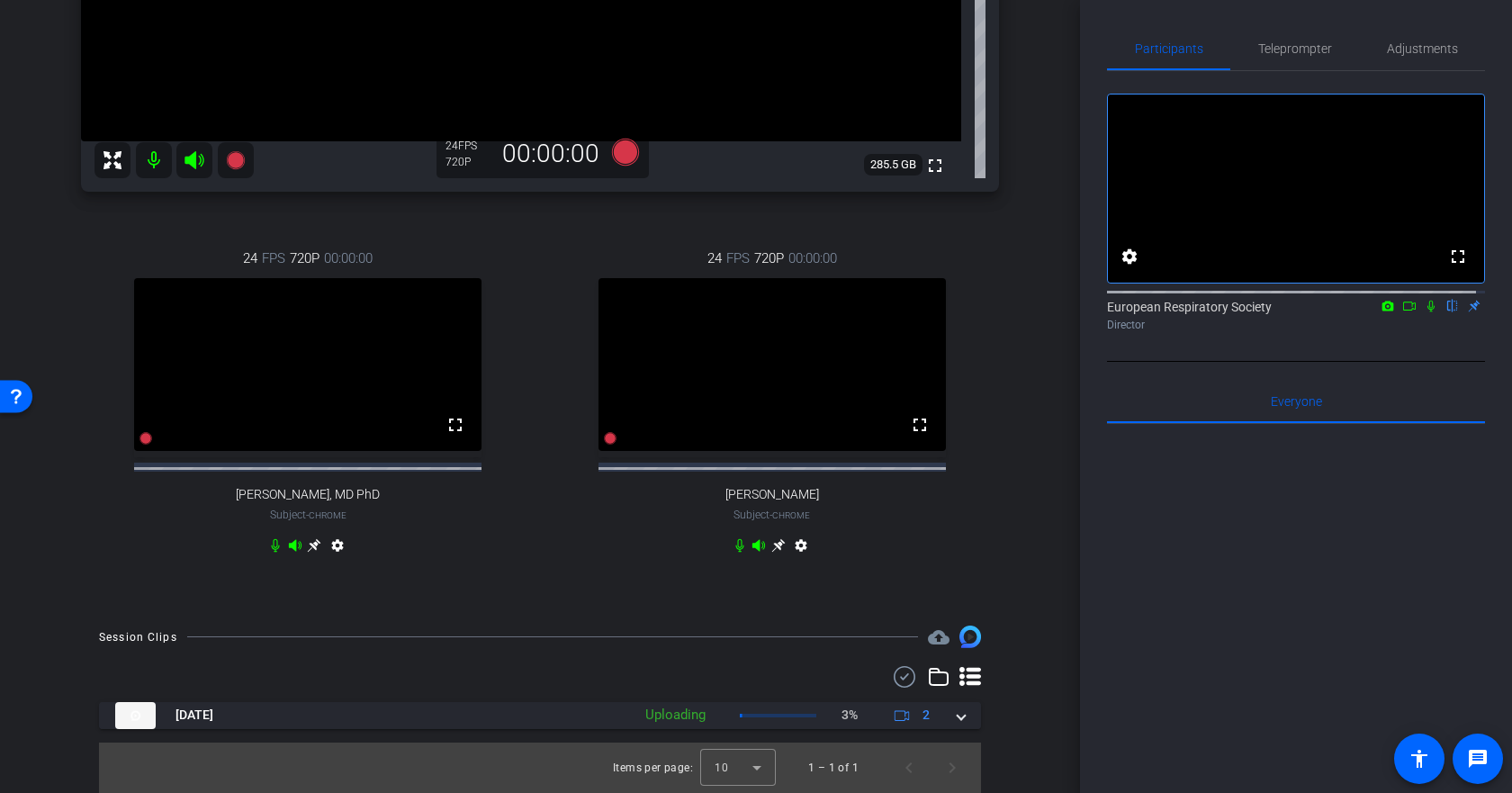
scroll to position [453, 0]
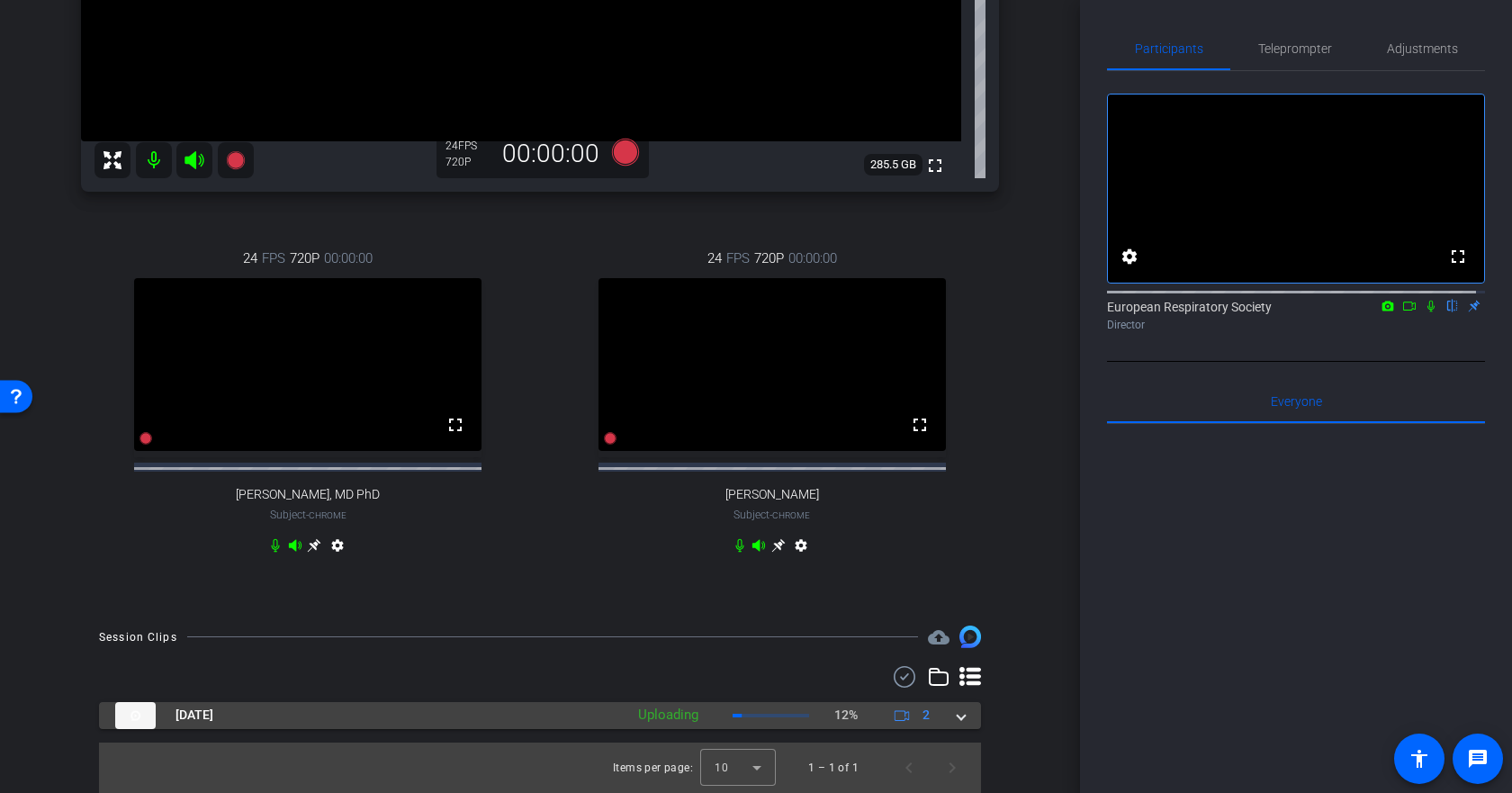
click at [958, 718] on span at bounding box center [961, 714] width 7 height 19
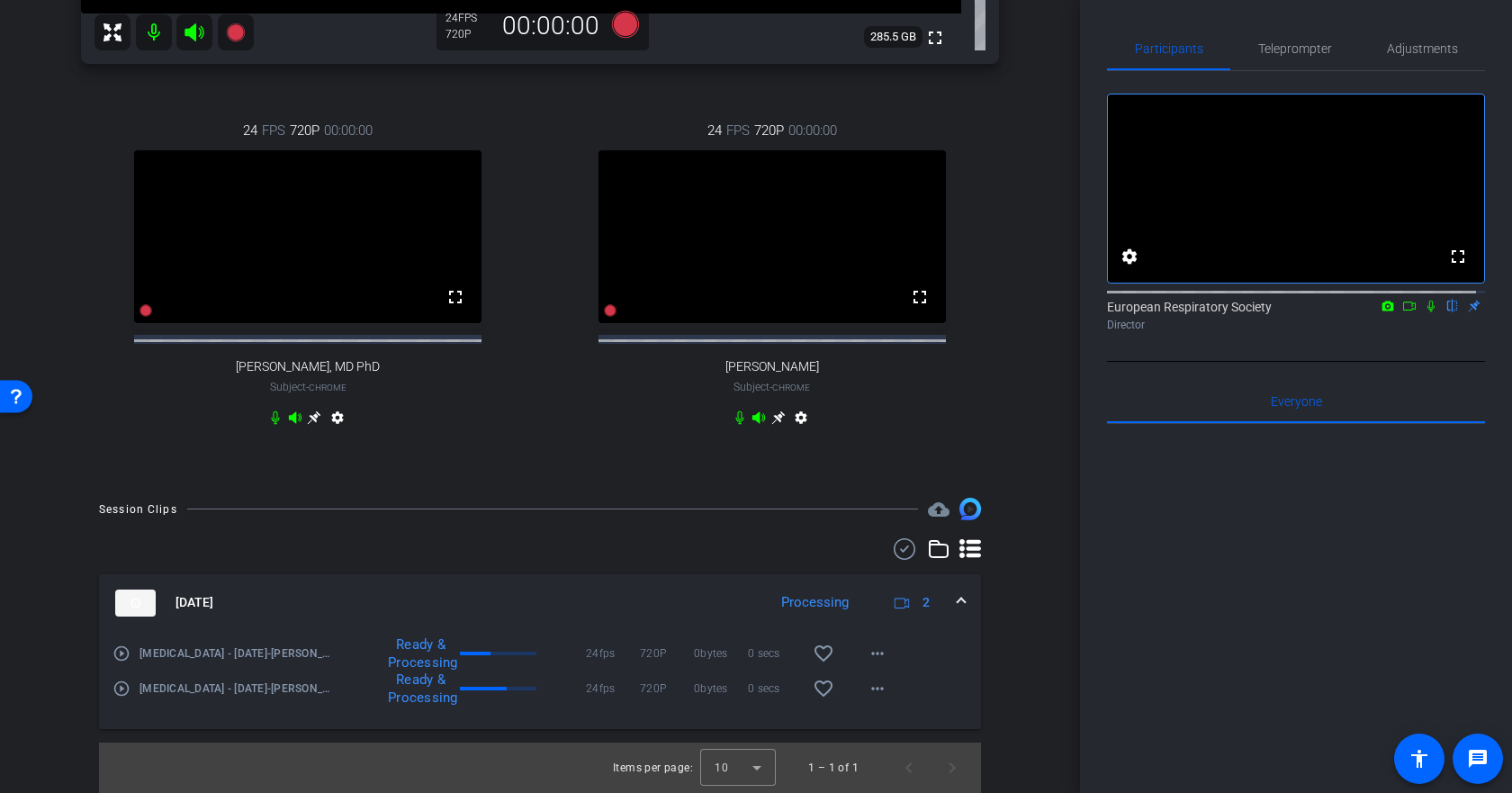
scroll to position [580, 0]
click at [870, 654] on mat-icon "more_horiz" at bounding box center [877, 653] width 22 height 22
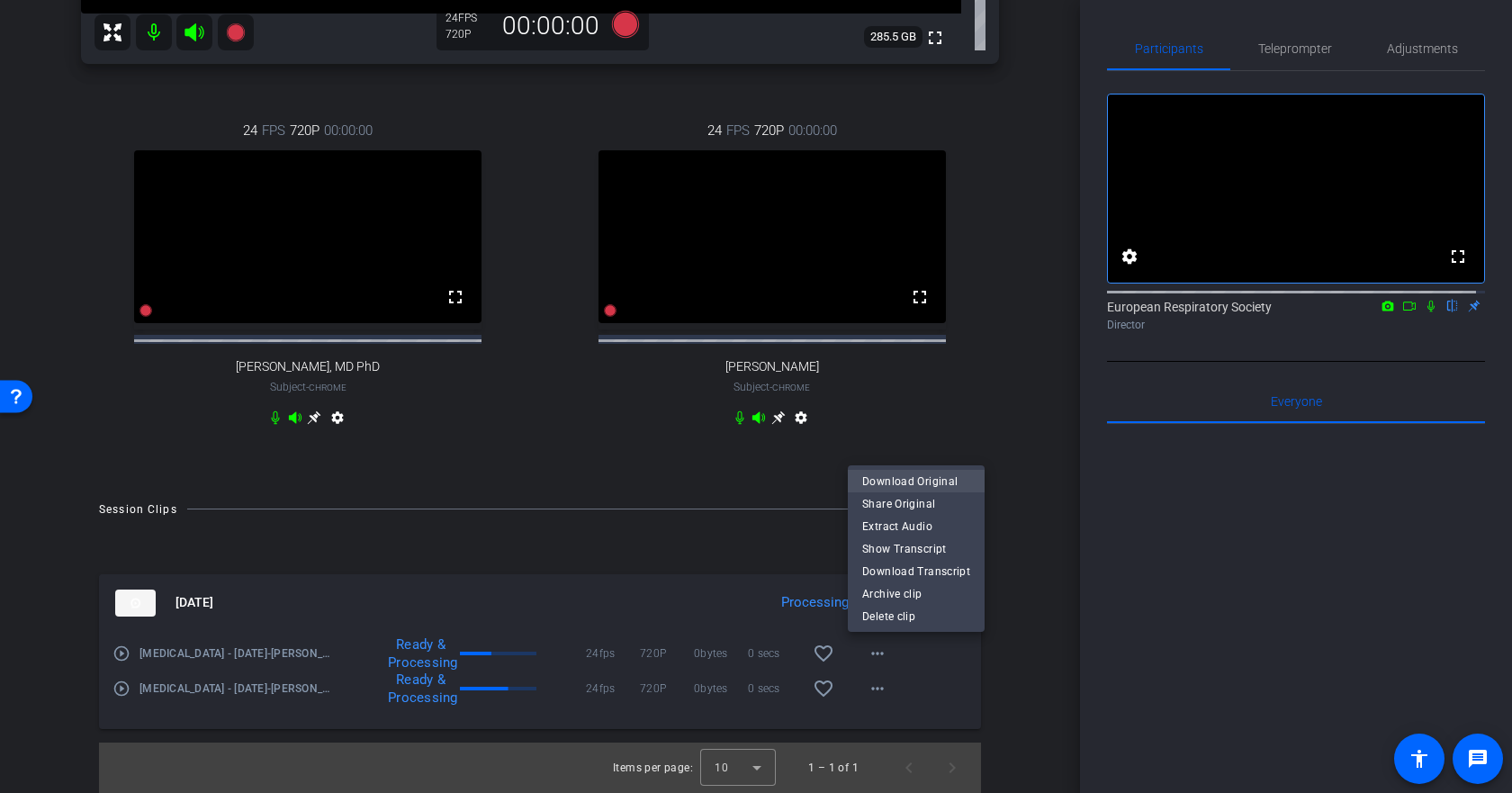
click at [915, 479] on span "Download Original" at bounding box center [916, 481] width 108 height 22
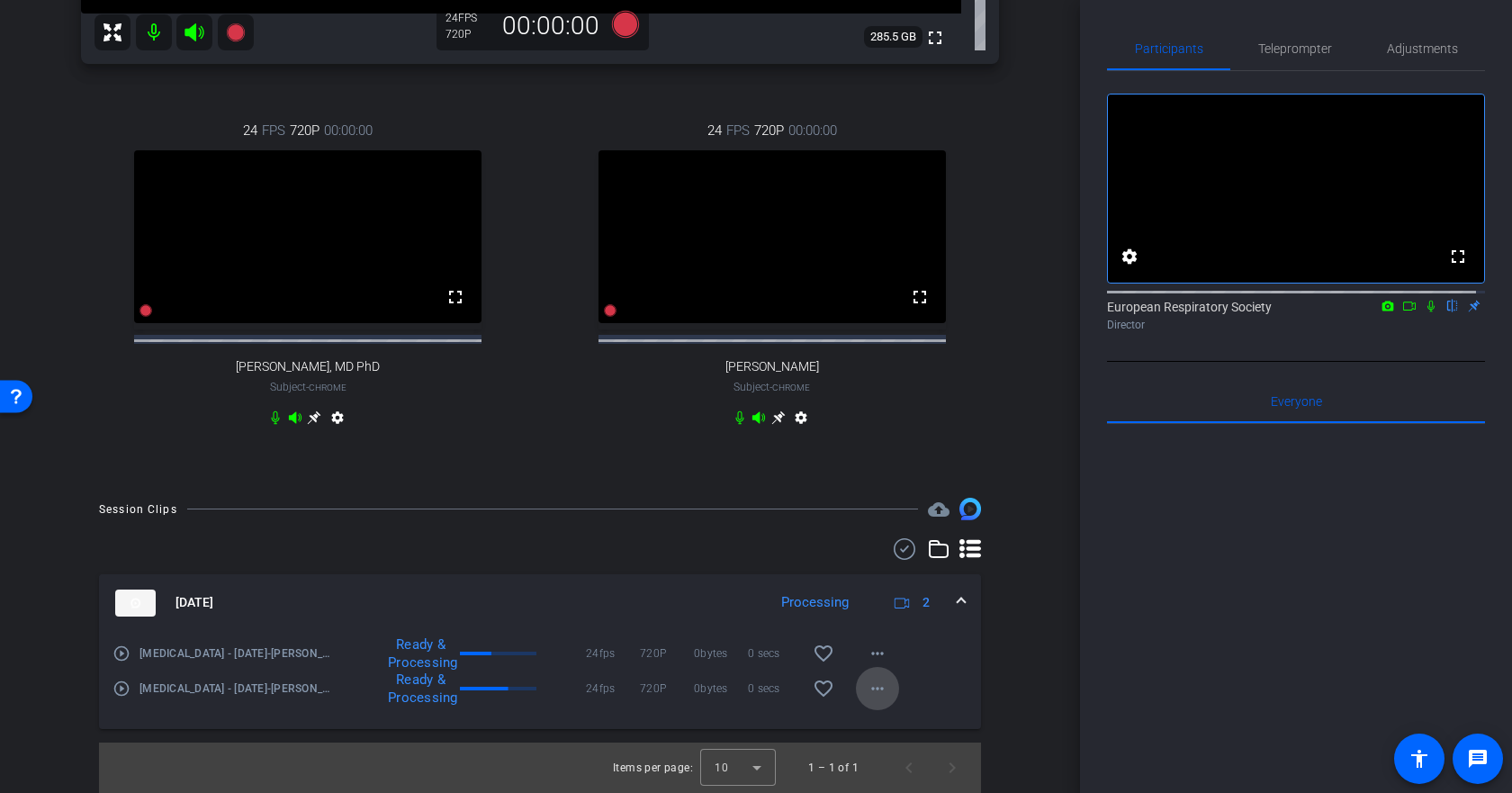
click at [871, 694] on mat-icon "more_horiz" at bounding box center [877, 688] width 22 height 22
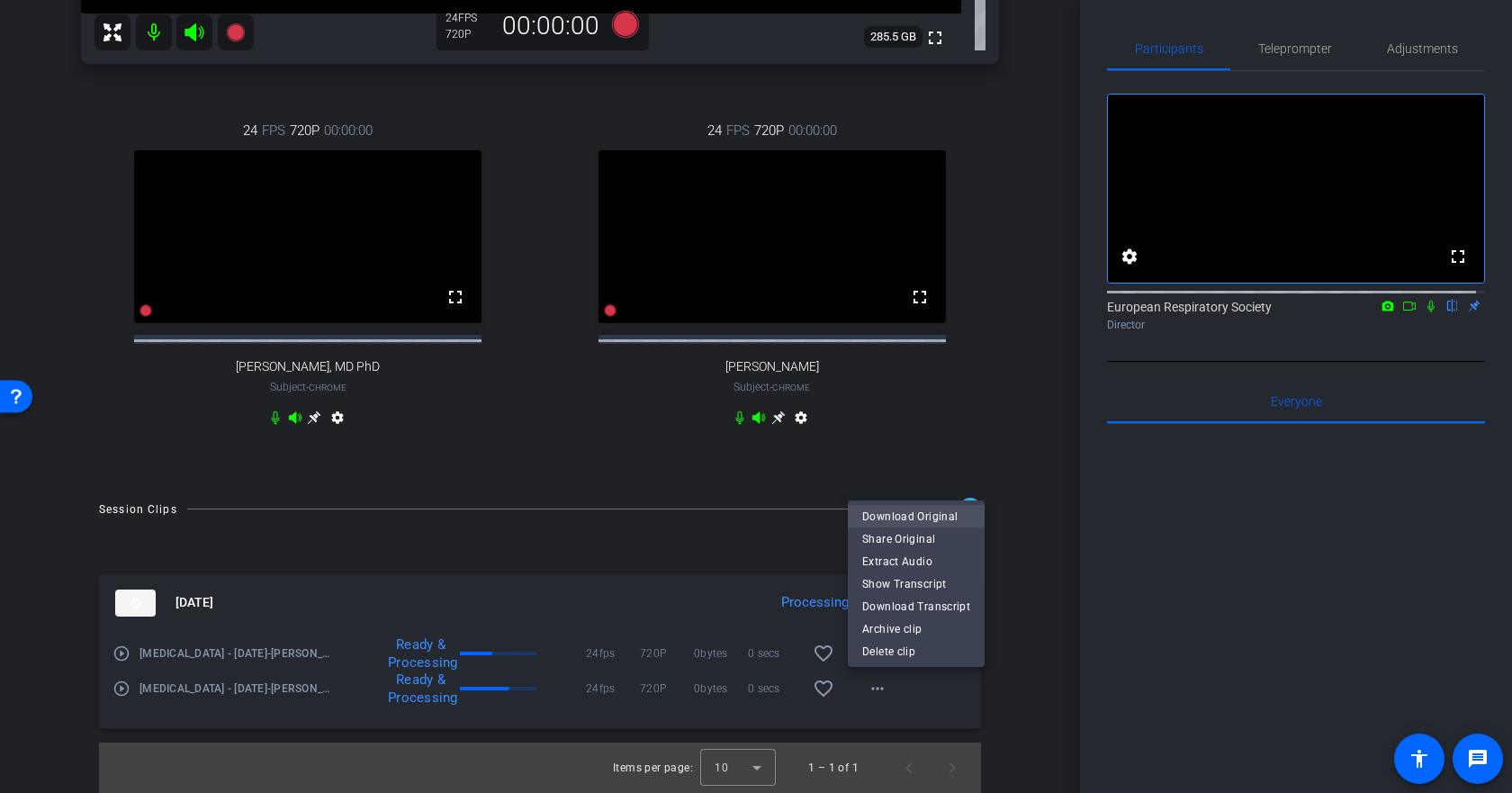
click at [933, 506] on span "Download Original" at bounding box center [916, 517] width 108 height 22
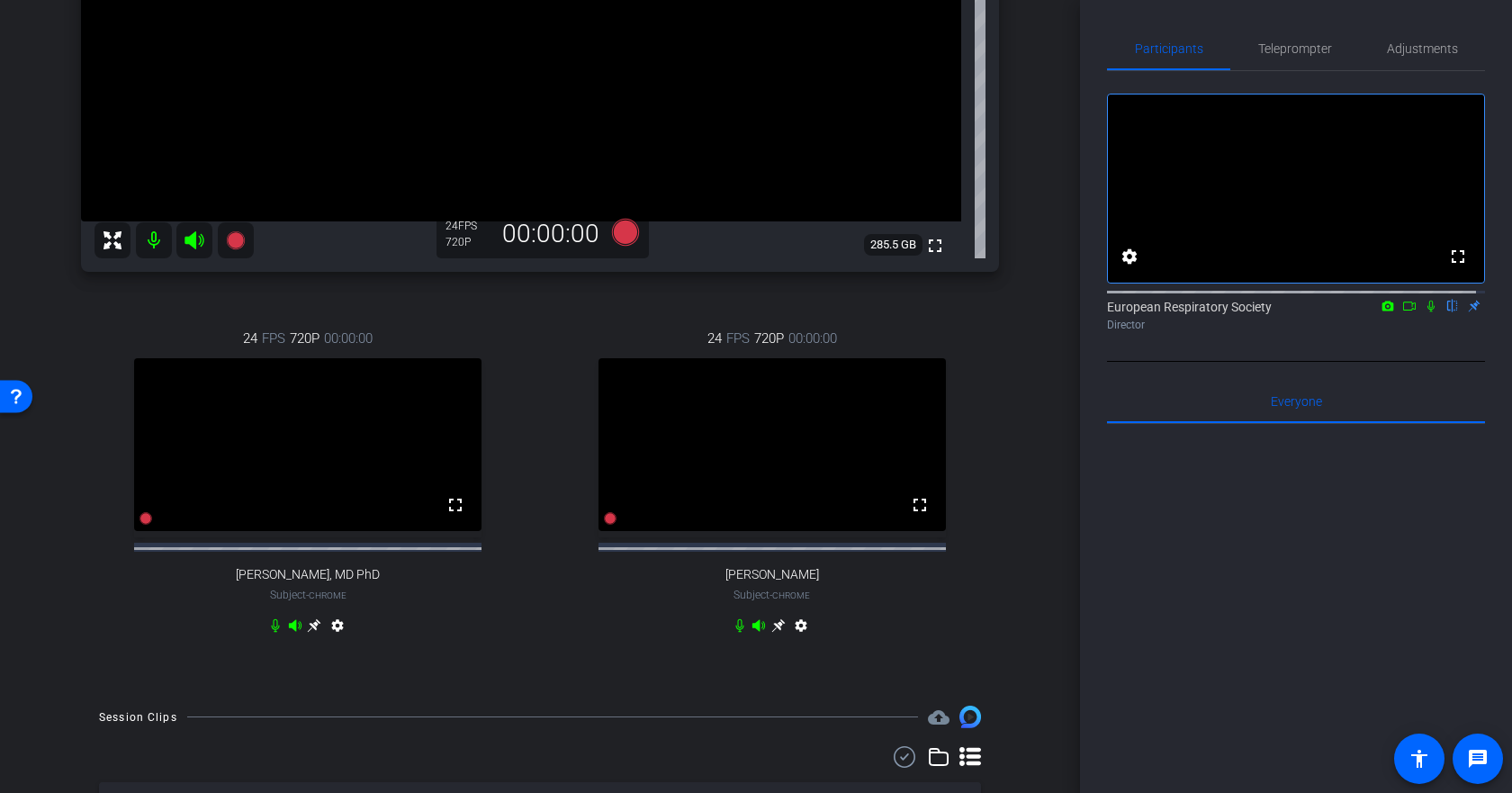
scroll to position [400, 0]
